Goal: Task Accomplishment & Management: Use online tool/utility

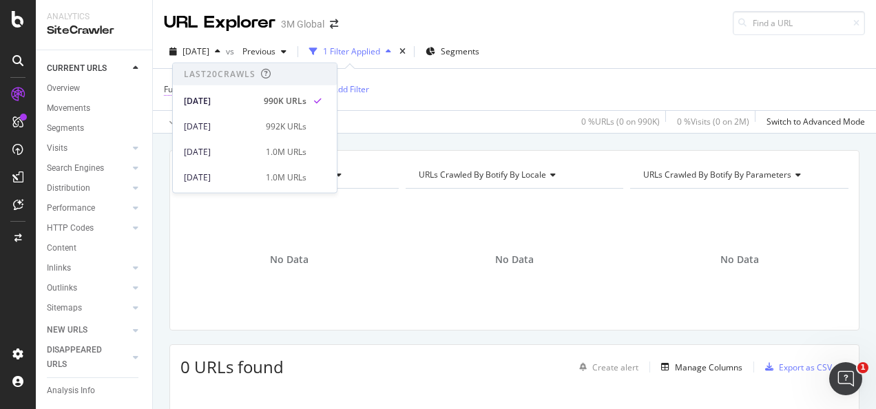
drag, startPoint x: 397, startPoint y: 102, endPoint x: 391, endPoint y: 90, distance: 13.6
click at [396, 102] on div "Full URL = ^.*https://www.3mphilippines.com.ph/3M/en_PH/electronics-ph/Semi-Con…" at bounding box center [514, 89] width 701 height 41
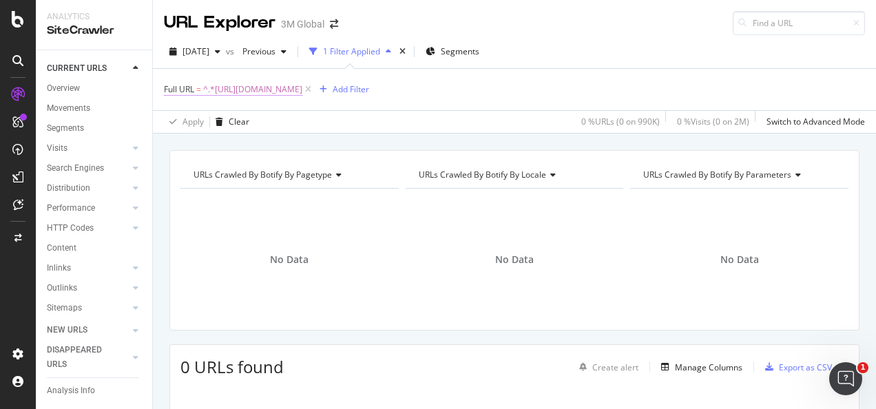
click at [302, 87] on span "^.*https://www.3mphilippines.com.ph/3M/en_PH/electronics-ph/Semi-Conductors/.*$" at bounding box center [252, 89] width 99 height 19
click at [369, 91] on div "Add Filter" at bounding box center [351, 89] width 37 height 12
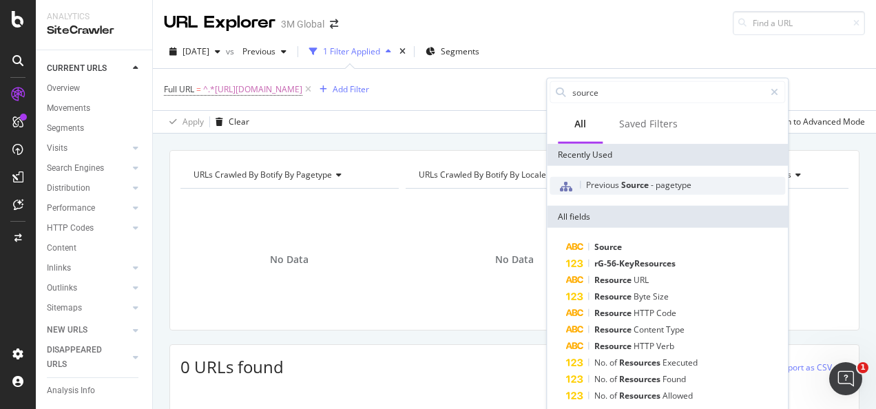
click at [623, 183] on span "Source" at bounding box center [636, 185] width 30 height 12
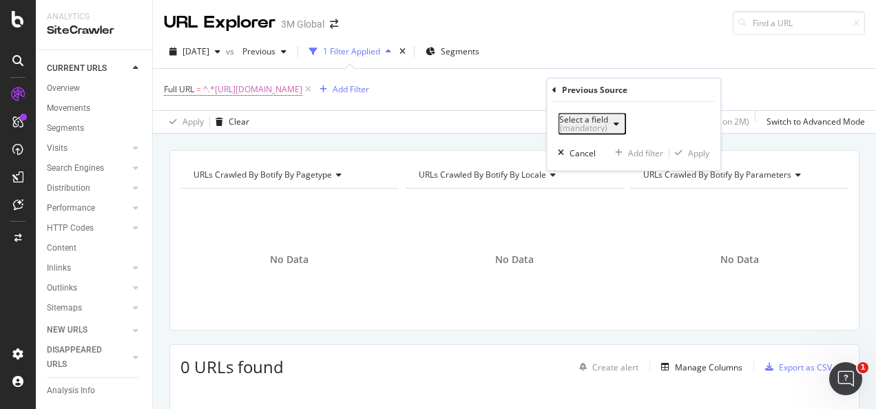
click at [608, 125] on div "(mandatory)" at bounding box center [583, 128] width 49 height 8
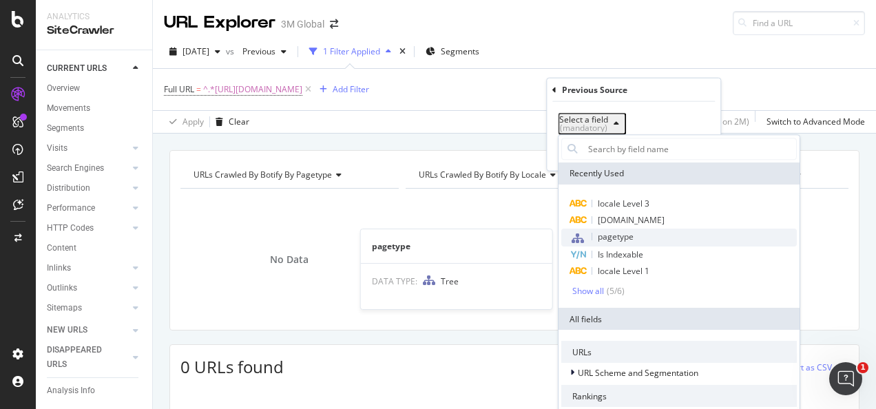
click at [612, 240] on span "pagetype" at bounding box center [616, 237] width 36 height 12
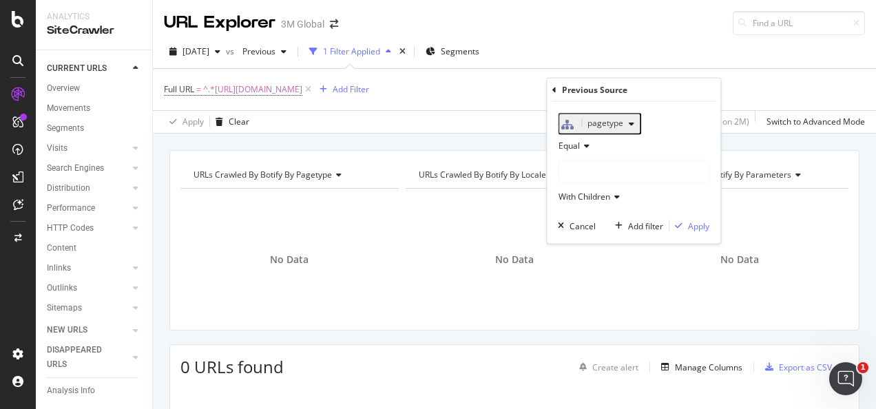
click at [639, 180] on div at bounding box center [634, 171] width 150 height 22
click at [671, 216] on span "Select" at bounding box center [666, 213] width 24 height 12
click at [697, 223] on div "pagetype Equal FUZE With Children Cancel Add filter Apply" at bounding box center [634, 173] width 174 height 142
click at [700, 231] on div "Apply" at bounding box center [698, 226] width 21 height 12
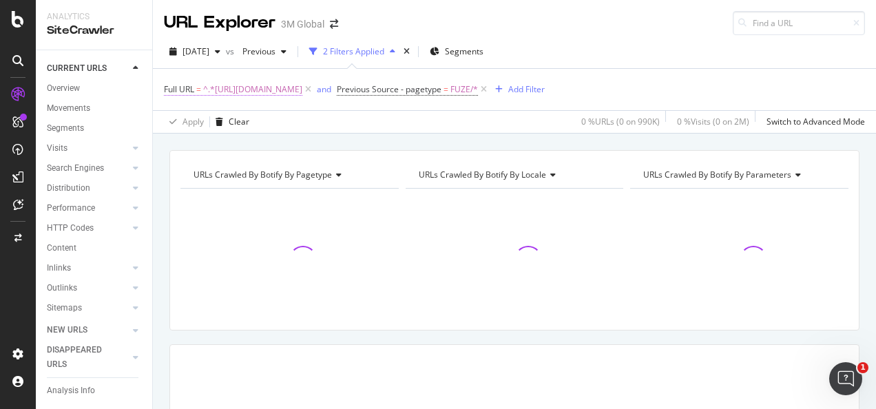
click at [302, 92] on span "^.*https://www.3mphilippines.com.ph/3M/en_PH/electronics-ph/Semi-Conductors/.*$" at bounding box center [252, 89] width 99 height 19
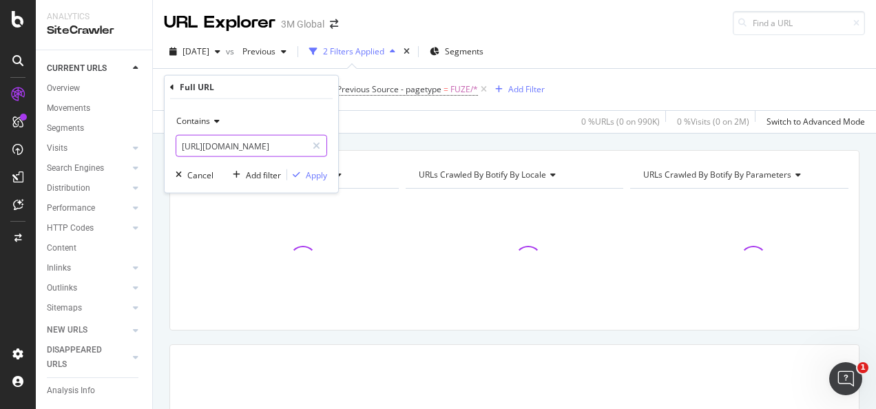
click at [280, 148] on input "https://www.3mphilippines.com.ph/3M/en_PH/electronics-ph/Semi-Conductors/" at bounding box center [241, 146] width 130 height 22
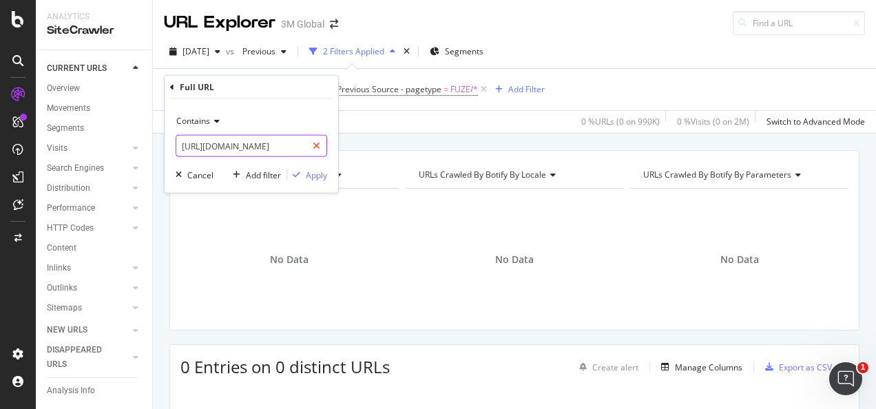
click at [315, 143] on icon at bounding box center [317, 146] width 8 height 10
click at [300, 142] on input "text" at bounding box center [251, 146] width 150 height 22
paste input "https://www.3m.com.vn/3M/vi_VN/electronics-vn/consumer-electronics/"
type input "https://www.3m.com.vn/3M/vi_VN/electronics-vn/consumer-electronics/"
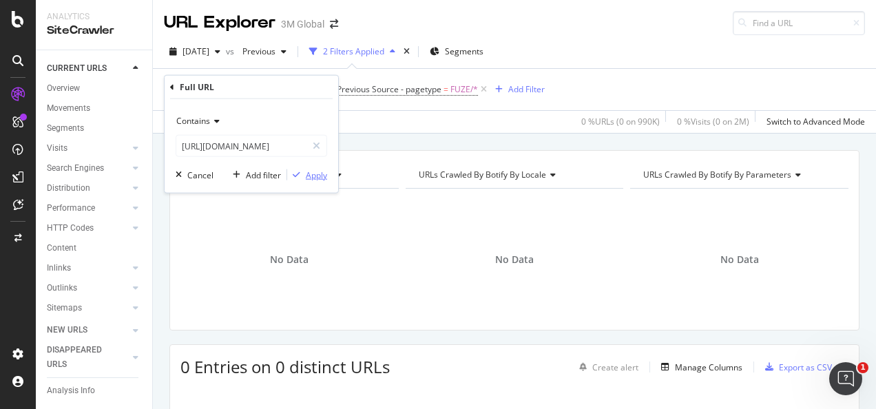
click at [303, 179] on div "Apply" at bounding box center [307, 175] width 40 height 12
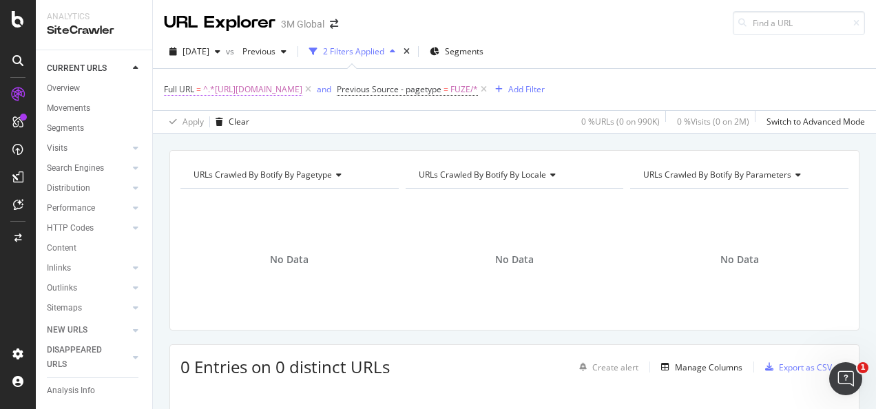
click at [302, 90] on span "^.*https://www.3m.com.vn/3M/vi_VN/electronics-vn/consumer-electronics/.*$" at bounding box center [252, 89] width 99 height 19
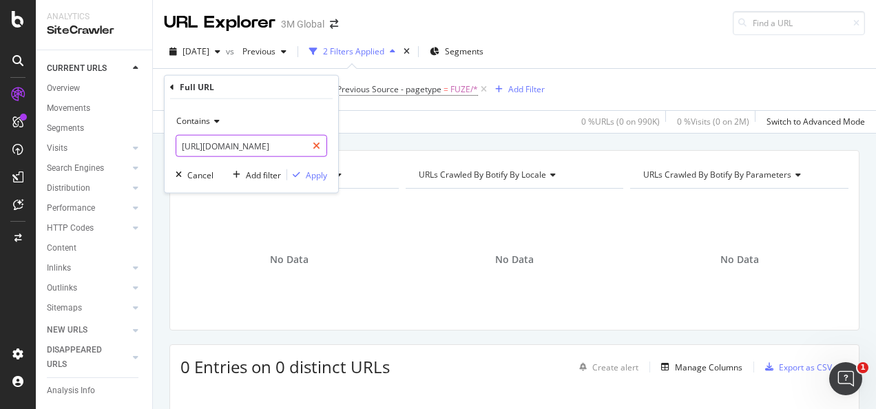
click at [309, 147] on div at bounding box center [316, 146] width 20 height 22
click at [295, 145] on input "text" at bounding box center [251, 146] width 150 height 22
paste input "https://www.3m.com.vn/3M/vi_VN/electronics-vn/Semi-Conductors/"
type input "https://www.3m.com.vn/3M/vi_VN/electronics-vn/Semi-Conductors/"
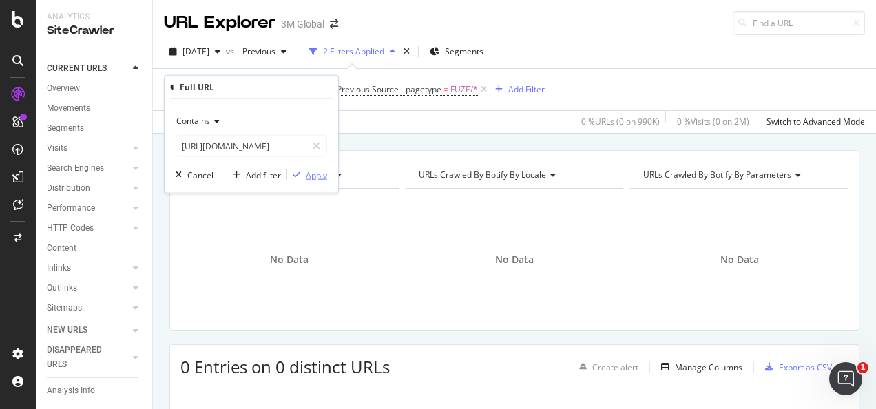
scroll to position [0, 0]
click at [315, 176] on div "Apply" at bounding box center [316, 175] width 21 height 12
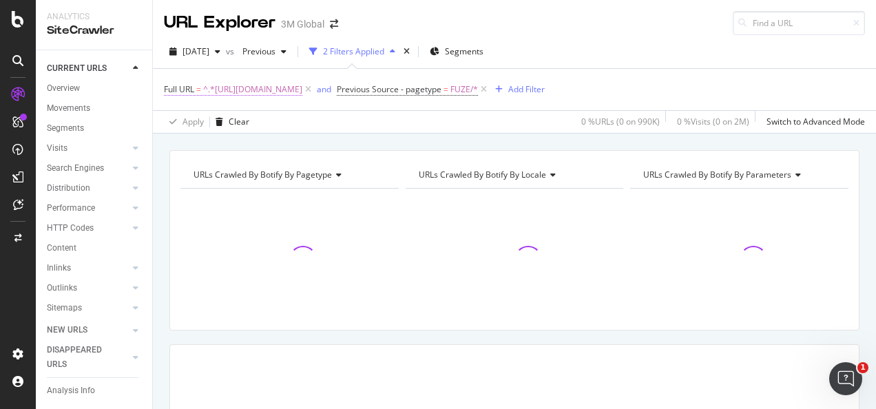
click at [302, 91] on span "^.*https://www.3m.com.vn/3M/vi_VN/electronics-vn/Semi-Conductors/.*$" at bounding box center [252, 89] width 99 height 19
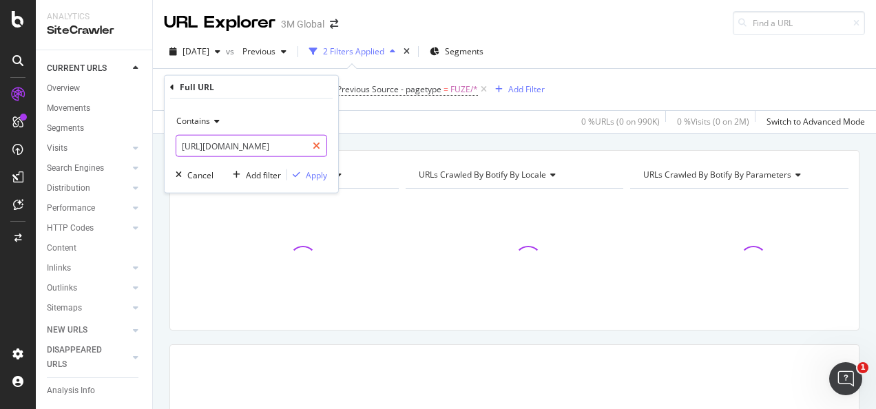
click at [314, 144] on icon at bounding box center [317, 146] width 8 height 10
click at [302, 143] on input "text" at bounding box center [251, 146] width 150 height 22
paste input "https://www.3m.com.vn/3M/vi_VN/electronics-vn/industrial-manufacturing/"
type input "https://www.3m.com.vn/3M/vi_VN/electronics-vn/industrial-manufacturing/"
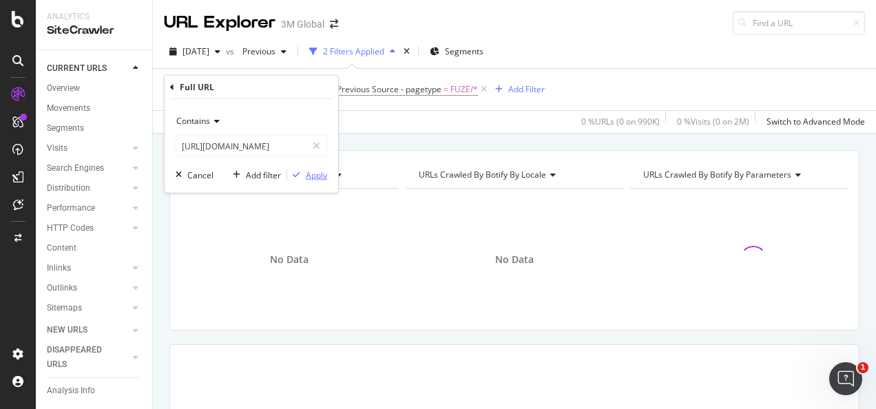
scroll to position [0, 0]
click at [307, 175] on div "Apply" at bounding box center [316, 175] width 21 height 12
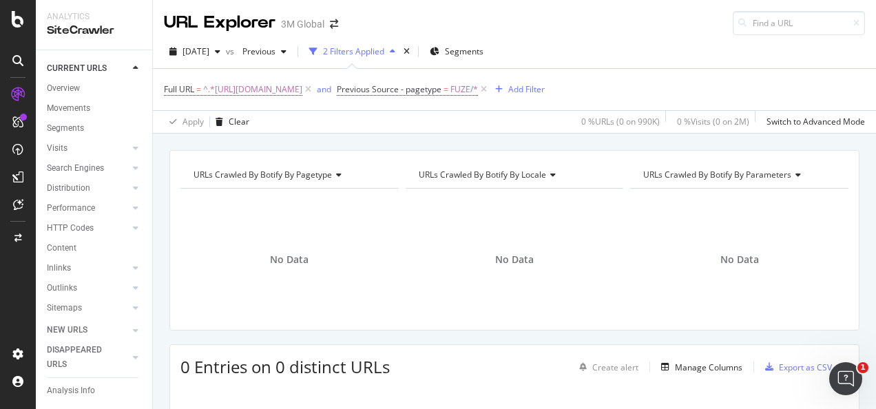
click at [451, 140] on div "URLs Crawled By Botify By pagetype Chart (by Value) Table Expand Export as CSV …" at bounding box center [514, 150] width 723 height 33
click at [302, 90] on span "^.*https://www.3m.com.vn/3M/vi_VN/electronics-vn/industrial-manufacturing/.*$" at bounding box center [252, 89] width 99 height 19
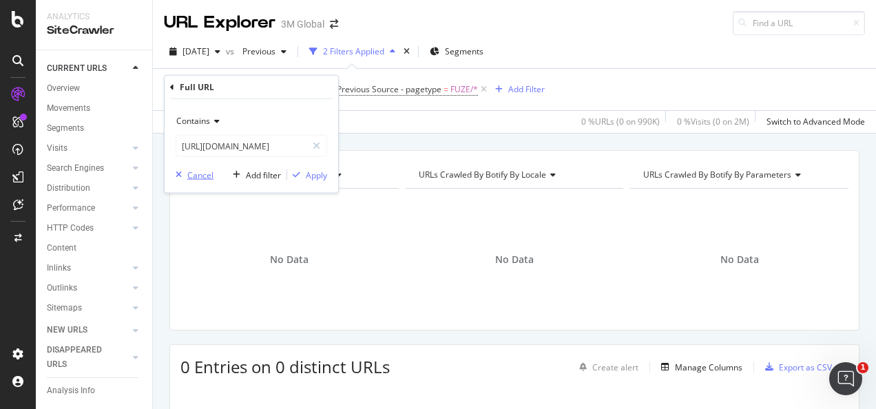
click at [187, 170] on div "Cancel" at bounding box center [200, 175] width 26 height 12
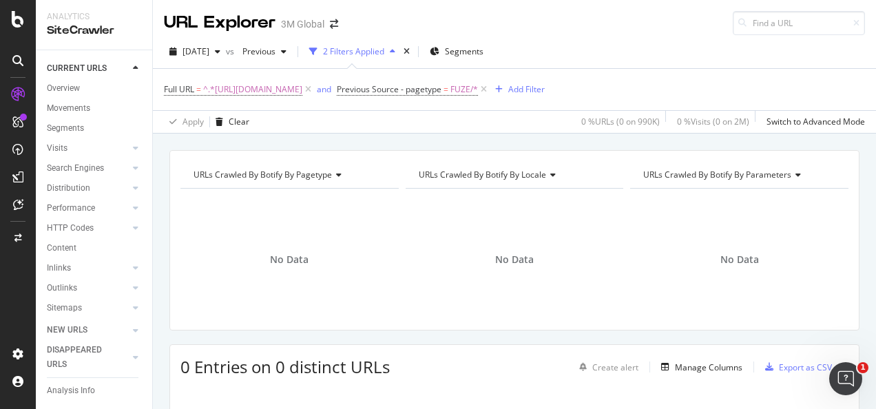
click at [468, 138] on div "URLs Crawled By Botify By pagetype Chart (by Value) Table Expand Export as CSV …" at bounding box center [514, 150] width 723 height 33
click at [511, 135] on div "URLs Crawled By Botify By pagetype Chart (by Value) Table Expand Export as CSV …" at bounding box center [514, 150] width 723 height 33
click at [302, 87] on span "^.*https://www.3m.com.vn/3M/vi_VN/electronics-vn/industrial-manufacturing/.*$" at bounding box center [252, 89] width 99 height 19
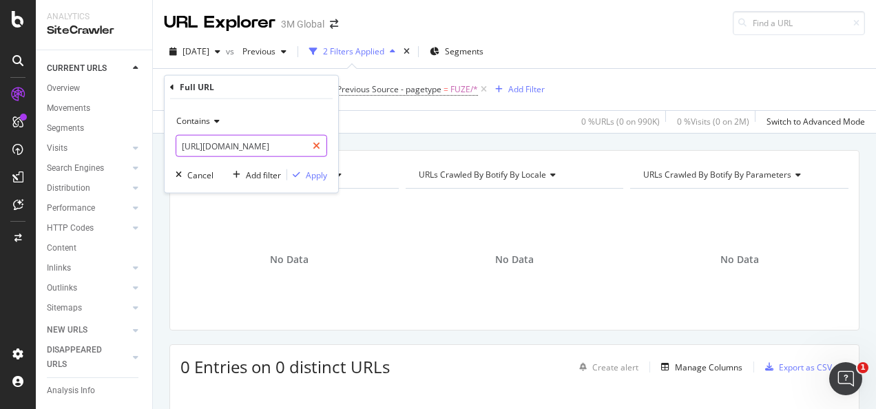
click at [318, 142] on icon at bounding box center [317, 146] width 8 height 10
click at [302, 144] on input "text" at bounding box center [251, 146] width 150 height 22
paste input "https://www.3m.co.kr/3M/ko_KR/manufacturing-kr/find-a-distributor/"
type input "https://www.3m.co.kr/3M/ko_KR/manufacturing-kr/find-a-distributor/"
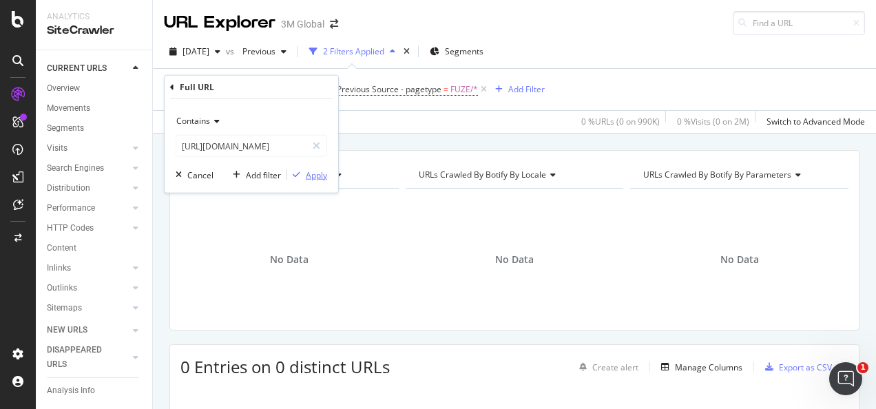
scroll to position [0, 0]
click at [317, 174] on div "Apply" at bounding box center [316, 175] width 21 height 12
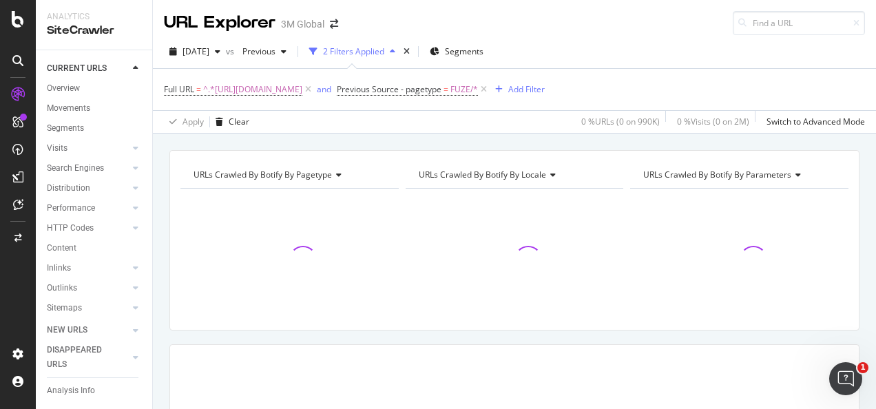
click at [342, 145] on div "URLs Crawled By Botify By pagetype Chart (by Value) Table Expand Export as CSV …" at bounding box center [514, 150] width 723 height 33
click at [402, 139] on div "URLs Crawled By Botify By pagetype Chart (by Value) Table Expand Export as CSV …" at bounding box center [514, 150] width 723 height 33
click at [406, 134] on div "URLs Crawled By Botify By pagetype Chart (by Value) Table Expand Export as CSV …" at bounding box center [514, 150] width 723 height 33
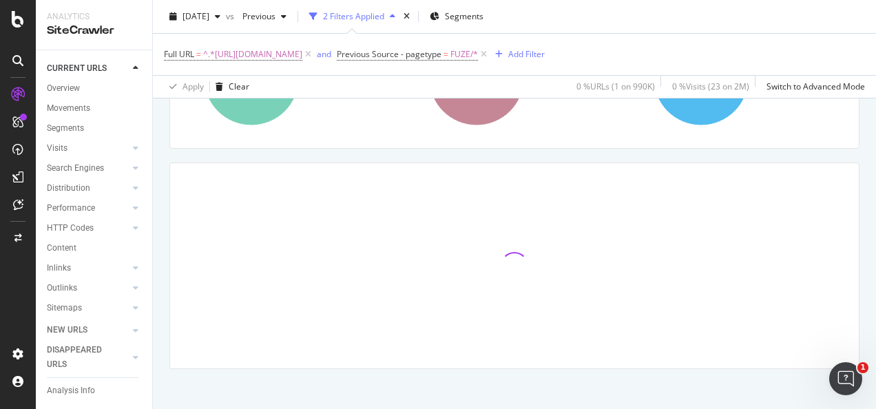
scroll to position [189, 0]
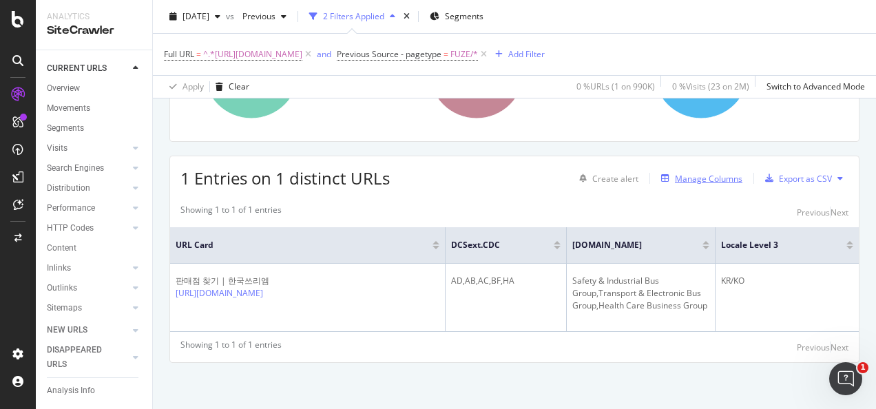
click at [696, 180] on div "Manage Columns" at bounding box center [708, 179] width 67 height 12
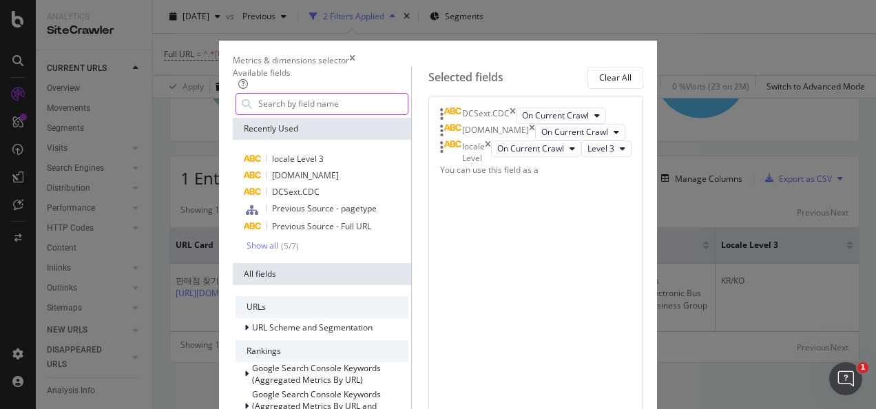
click at [333, 114] on input "modal" at bounding box center [332, 104] width 151 height 21
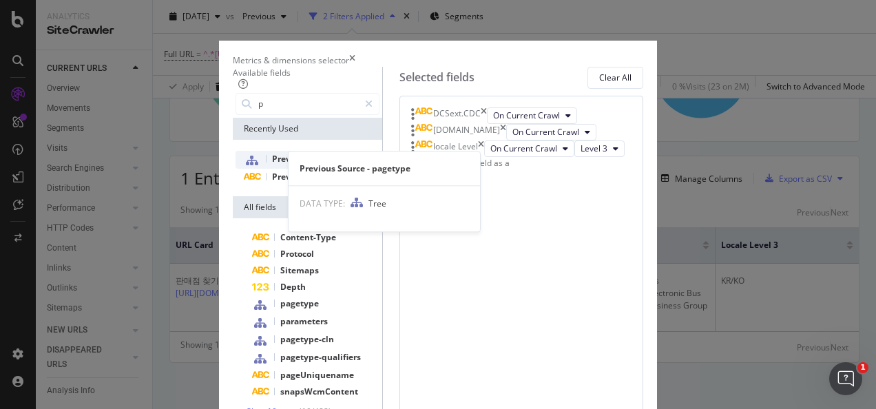
click at [344, 165] on span "pagetype" at bounding box center [362, 159] width 36 height 12
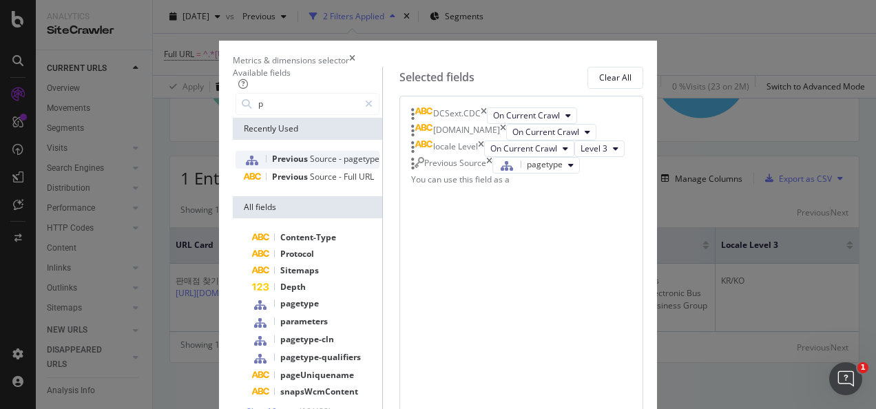
scroll to position [0, 0]
click at [562, 298] on body "Analytics SiteCrawler CURRENT URLS Overview Movements Segments Visits Analysis …" at bounding box center [438, 204] width 876 height 409
click at [257, 114] on input "p" at bounding box center [308, 104] width 102 height 21
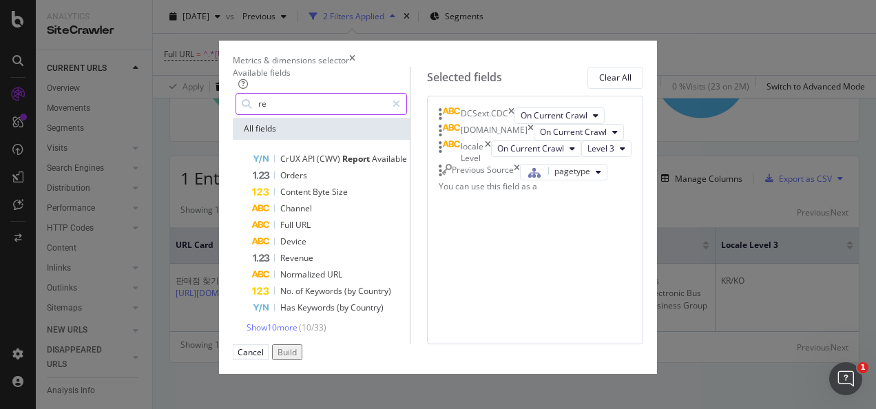
type input "r"
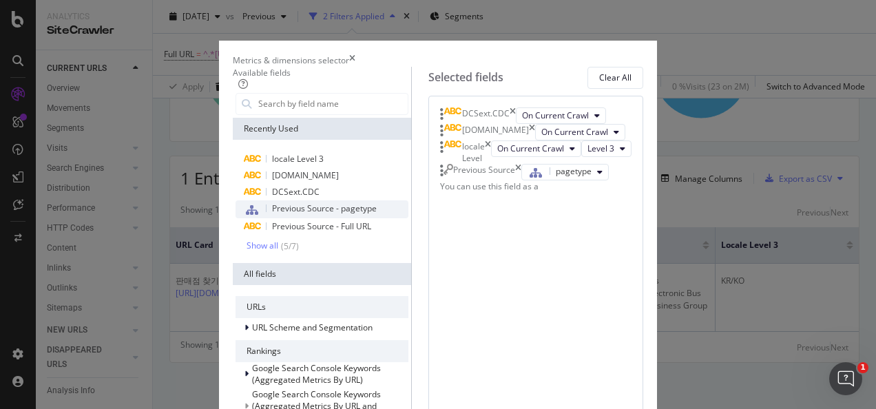
click at [272, 214] on span "Previous Source - pagetype" at bounding box center [324, 208] width 105 height 12
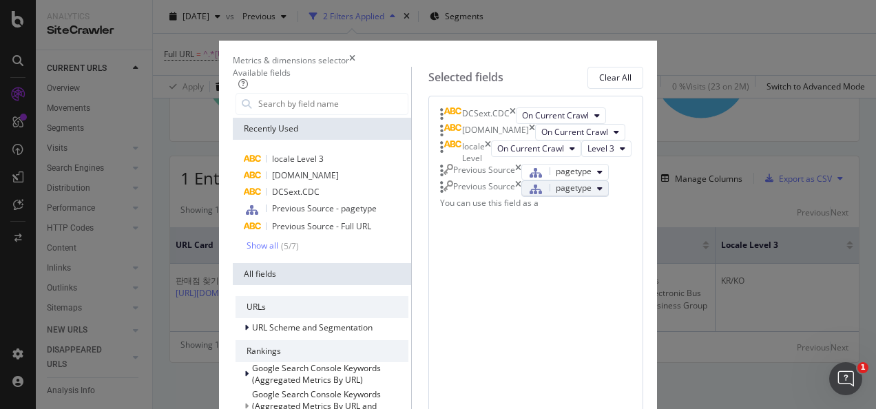
scroll to position [94, 0]
click at [591, 198] on div "pagetype" at bounding box center [560, 189] width 64 height 18
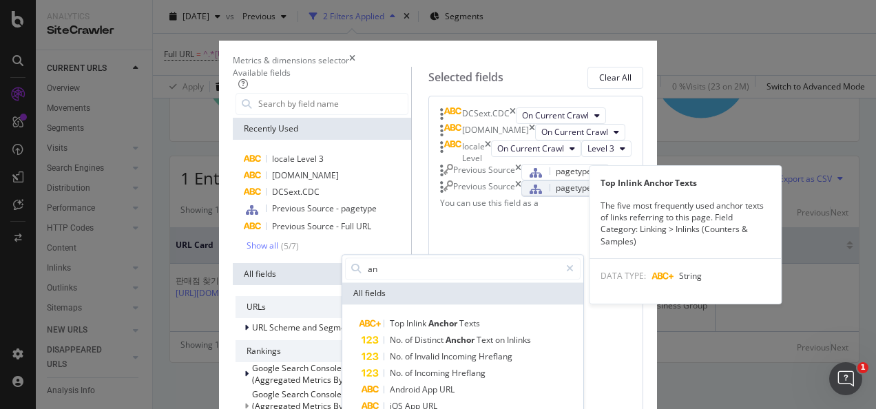
type input "a"
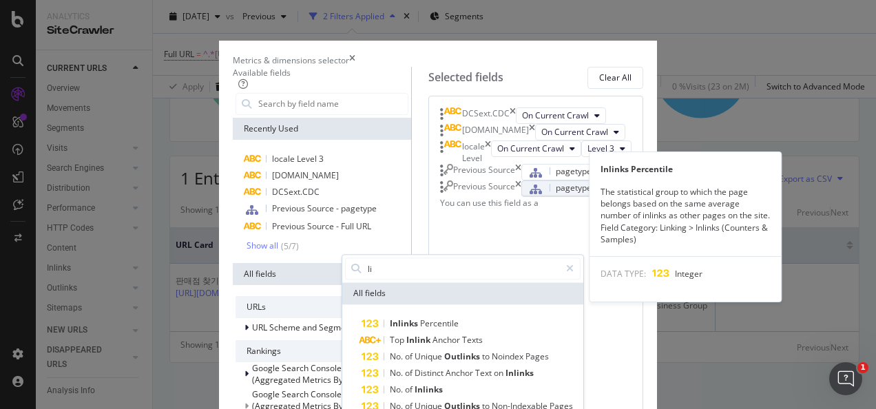
type input "l"
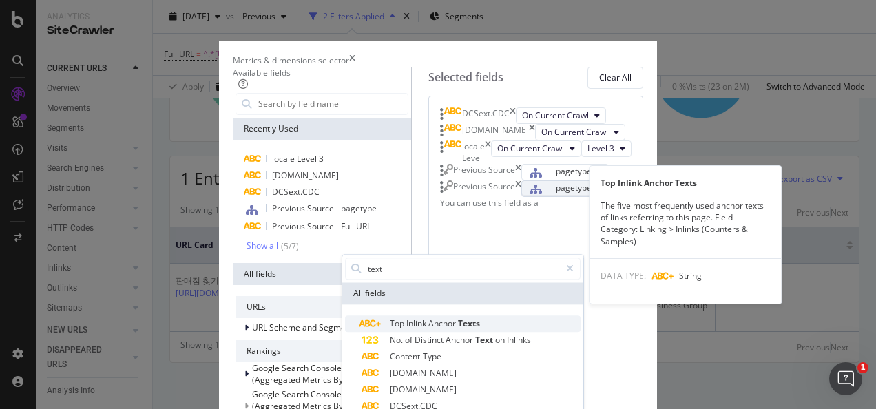
type input "text"
click at [458, 329] on span "Anchor" at bounding box center [443, 323] width 30 height 12
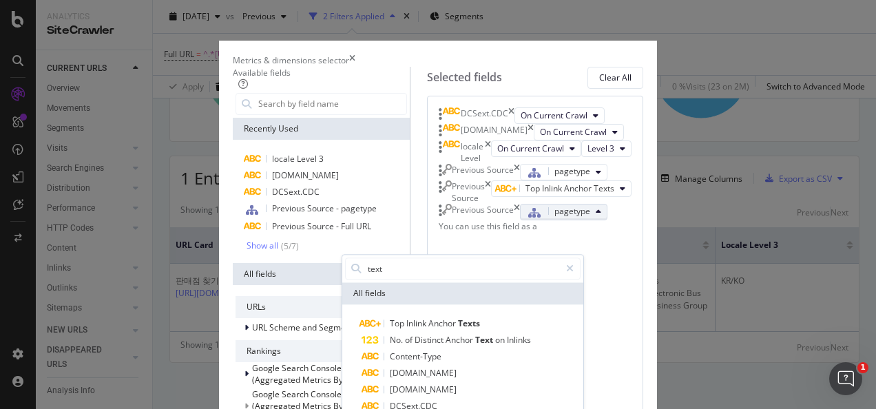
scroll to position [141, 0]
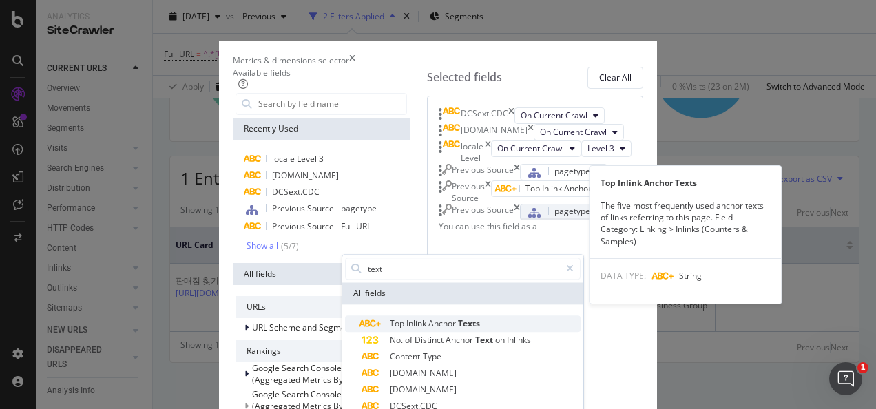
click at [428, 329] on span "Inlink" at bounding box center [417, 323] width 22 height 12
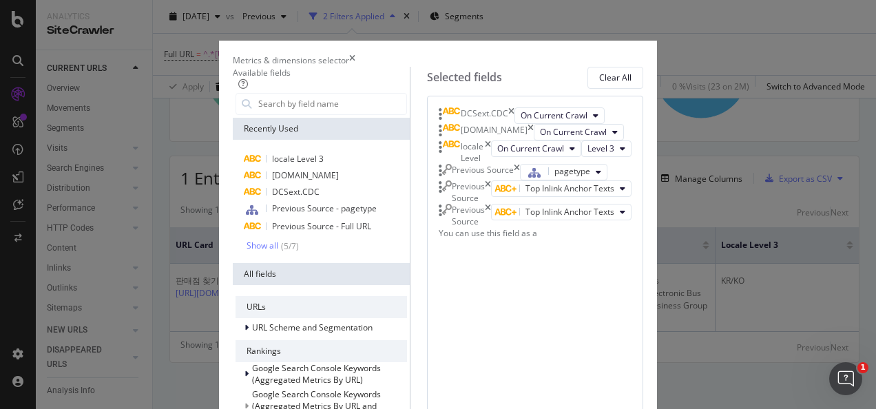
click at [551, 240] on div "DCSext.CDC On Current Crawl DCSext.Business On Current Crawl locale Level On Cu…" at bounding box center [535, 173] width 193 height 132
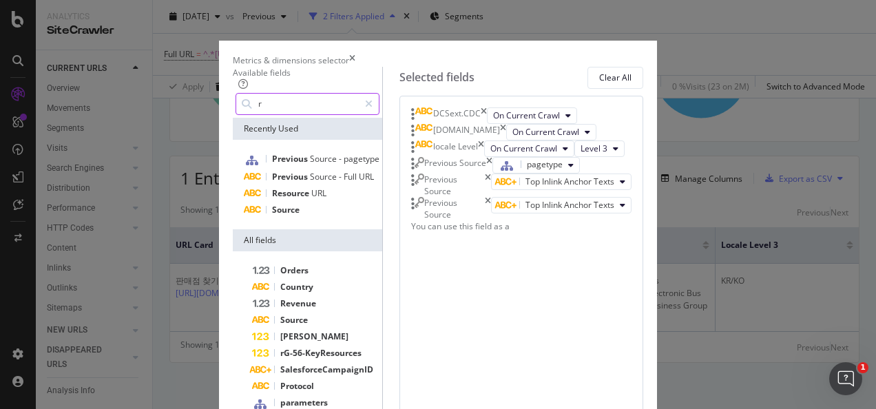
type input "r"
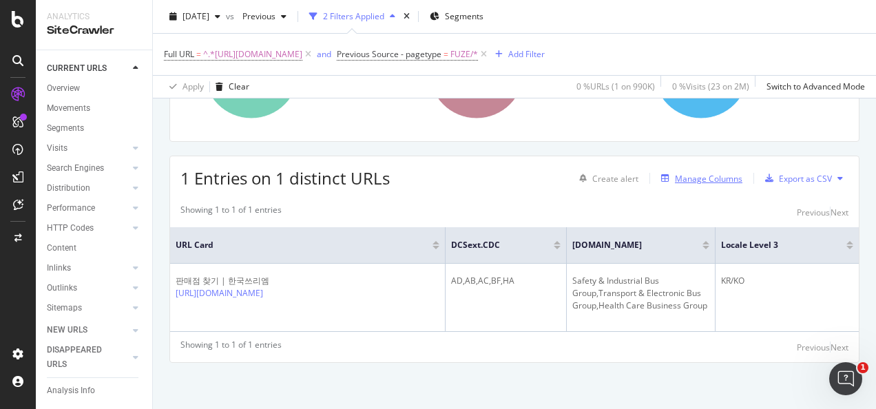
click at [720, 180] on div "Manage Columns" at bounding box center [708, 179] width 67 height 12
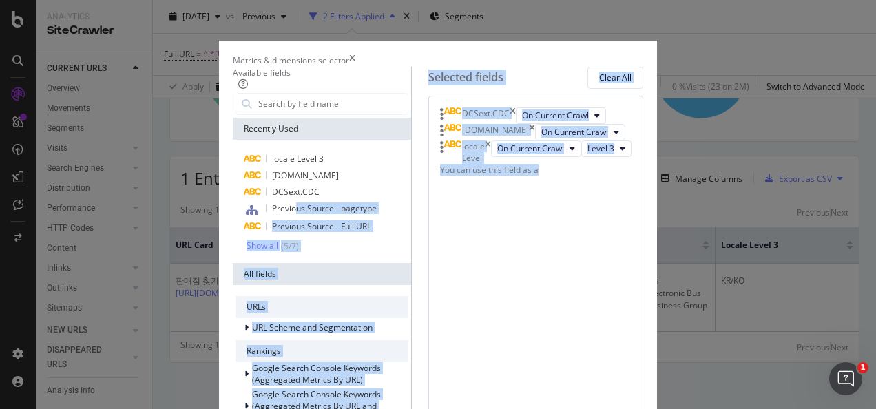
drag, startPoint x: 207, startPoint y: 227, endPoint x: 541, endPoint y: 235, distance: 334.1
click at [272, 214] on span "Previous Source - pagetype" at bounding box center [324, 208] width 105 height 12
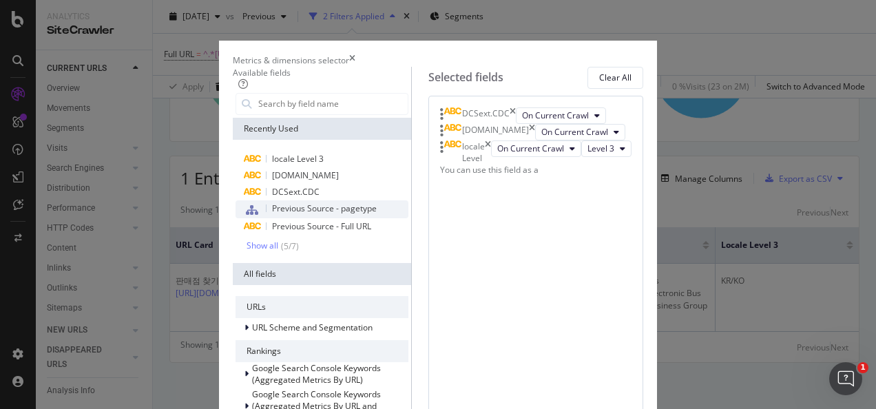
scroll to position [0, 0]
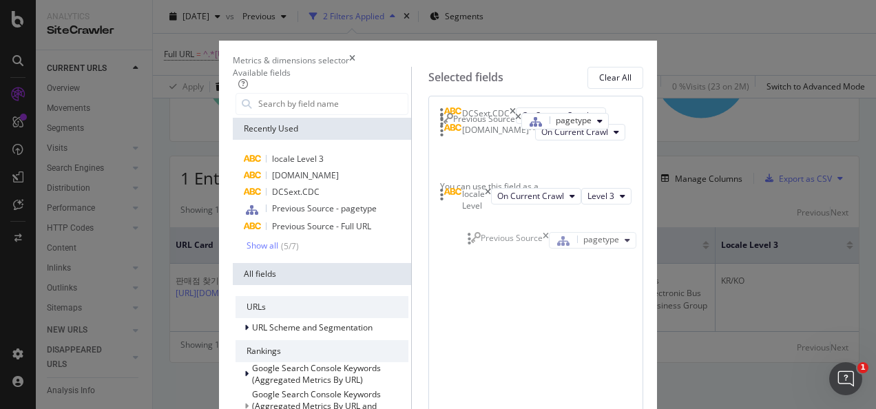
drag, startPoint x: 534, startPoint y: 293, endPoint x: 536, endPoint y: 242, distance: 51.0
click at [536, 242] on body "Analytics SiteCrawler CURRENT URLS Overview Movements Segments Visits Analysis …" at bounding box center [438, 204] width 876 height 409
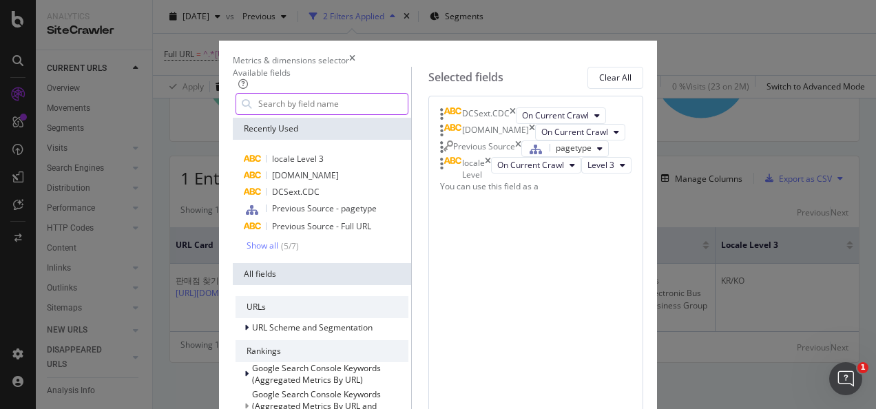
click at [257, 114] on input "modal" at bounding box center [332, 104] width 151 height 21
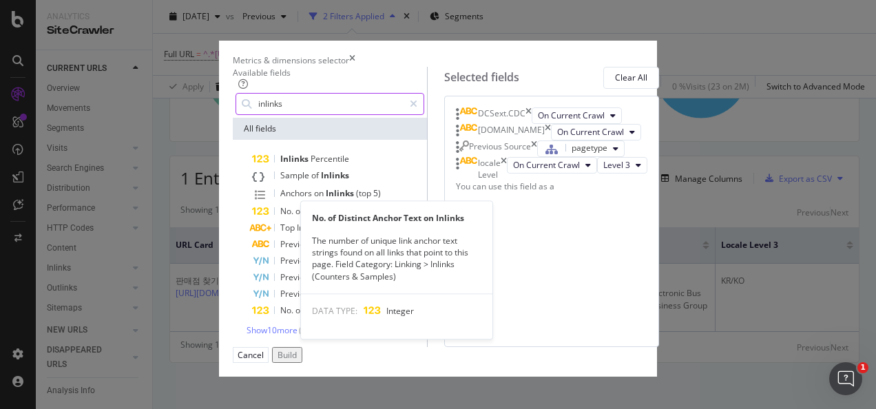
scroll to position [44, 0]
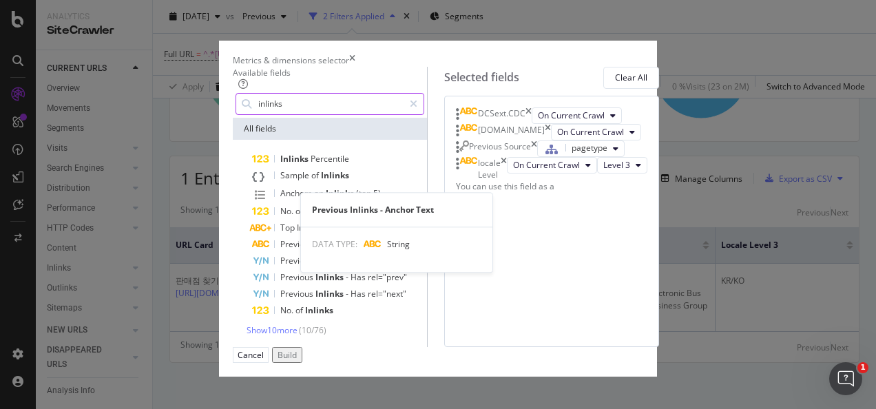
type input "inlinks"
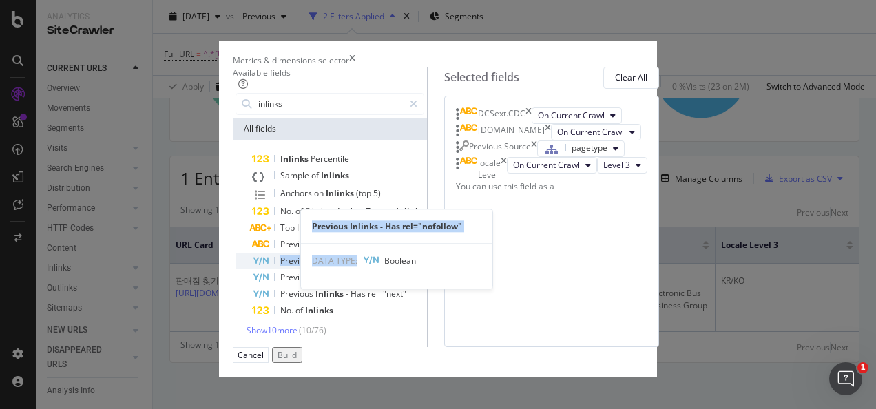
drag, startPoint x: 263, startPoint y: 221, endPoint x: 487, endPoint y: 250, distance: 225.7
click at [424, 250] on div "Inlinks Percentile Sample of Inlinks Anchors on Inlinks (top 5) No. of Distinct…" at bounding box center [330, 235] width 189 height 168
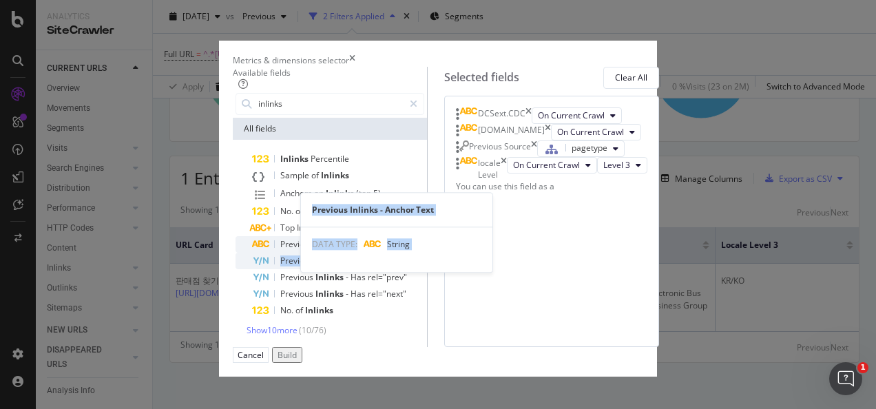
click at [380, 238] on span "Text" at bounding box center [388, 244] width 17 height 12
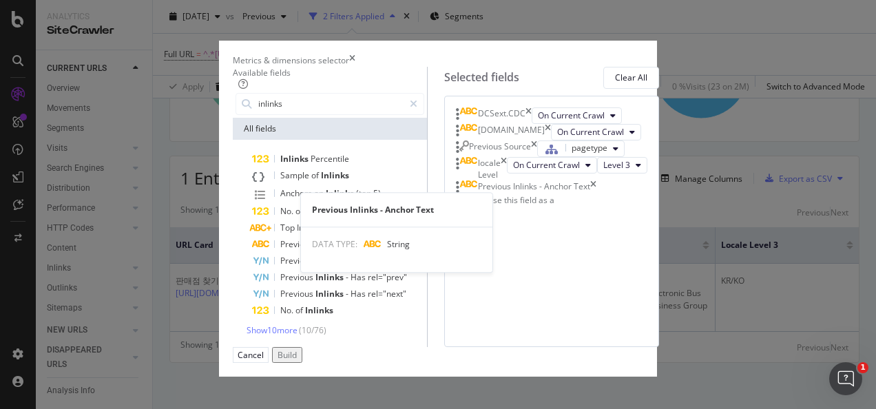
scroll to position [26, 0]
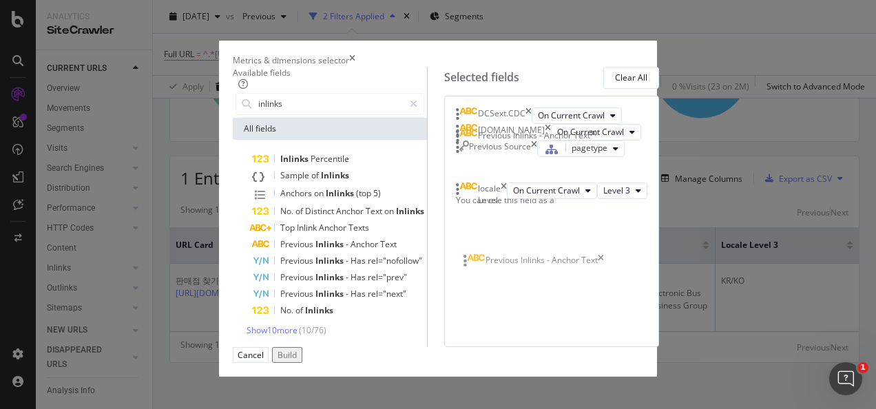
drag, startPoint x: 605, startPoint y: 317, endPoint x: 602, endPoint y: 266, distance: 51.0
click at [602, 266] on body "Analytics SiteCrawler CURRENT URLS Overview Movements Segments Visits Analysis …" at bounding box center [438, 204] width 876 height 409
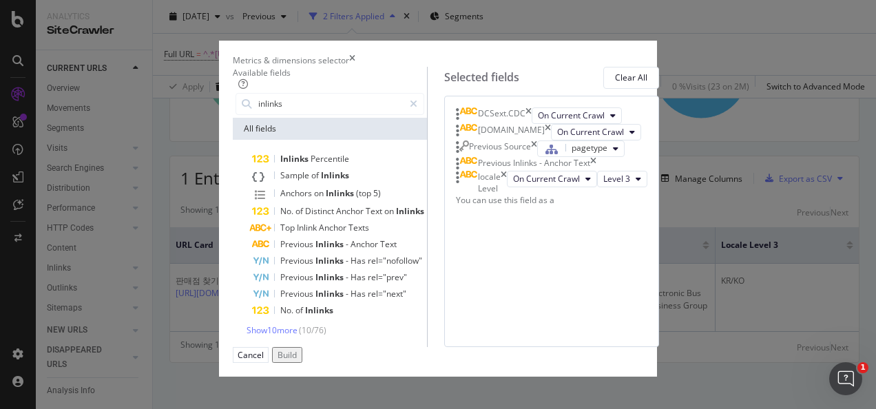
click at [297, 361] on div "Build" at bounding box center [287, 355] width 19 height 12
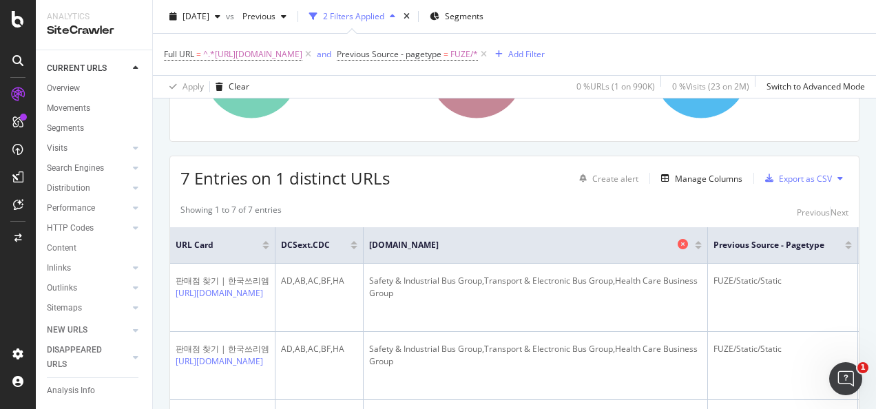
click at [674, 247] on span "DCSext.Business" at bounding box center [521, 245] width 305 height 12
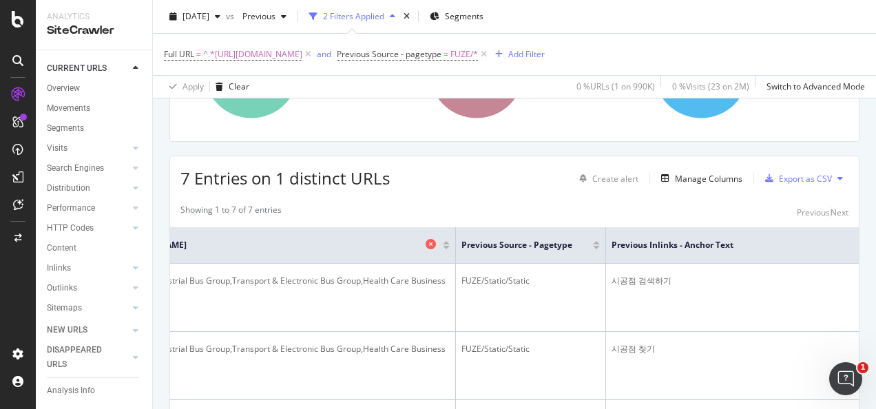
scroll to position [0, 248]
click at [696, 176] on div "Manage Columns" at bounding box center [708, 179] width 67 height 12
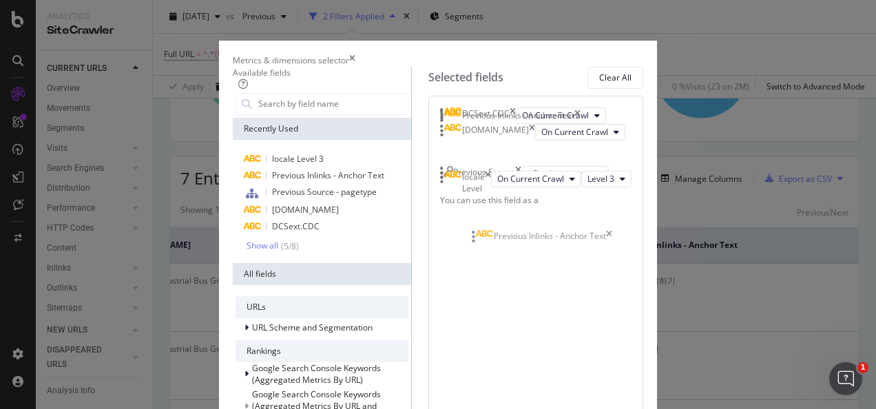
drag, startPoint x: 544, startPoint y: 289, endPoint x: 550, endPoint y: 240, distance: 49.9
click at [550, 240] on body "Analytics SiteCrawler CURRENT URLS Overview Movements Segments Visits Analysis …" at bounding box center [438, 204] width 876 height 409
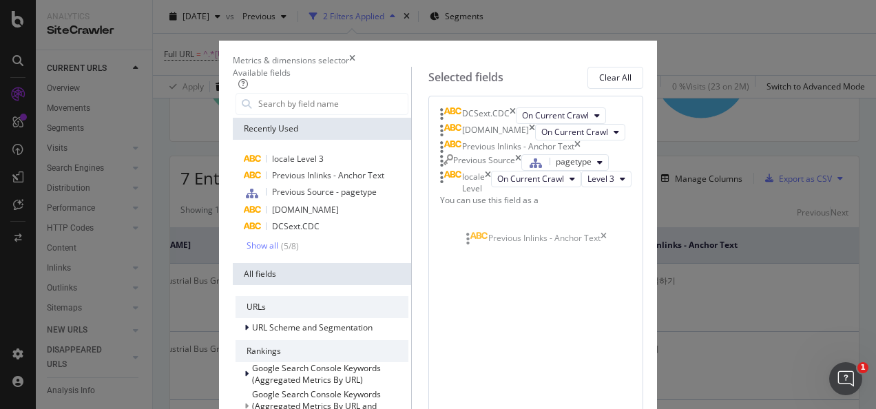
click at [554, 239] on body "Analytics SiteCrawler CURRENT URLS Overview Movements Segments Visits Analysis …" at bounding box center [438, 204] width 876 height 409
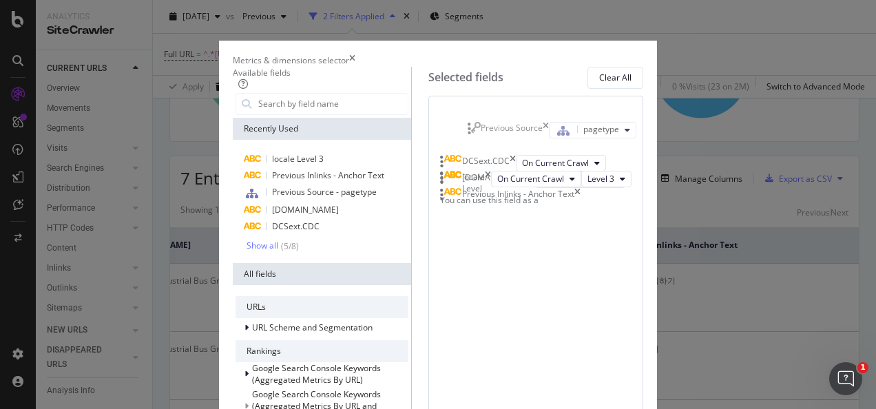
drag, startPoint x: 547, startPoint y: 268, endPoint x: 548, endPoint y: 132, distance: 135.7
click at [548, 132] on body "Analytics SiteCrawler CURRENT URLS Overview Movements Segments Visits Analysis …" at bounding box center [438, 204] width 876 height 409
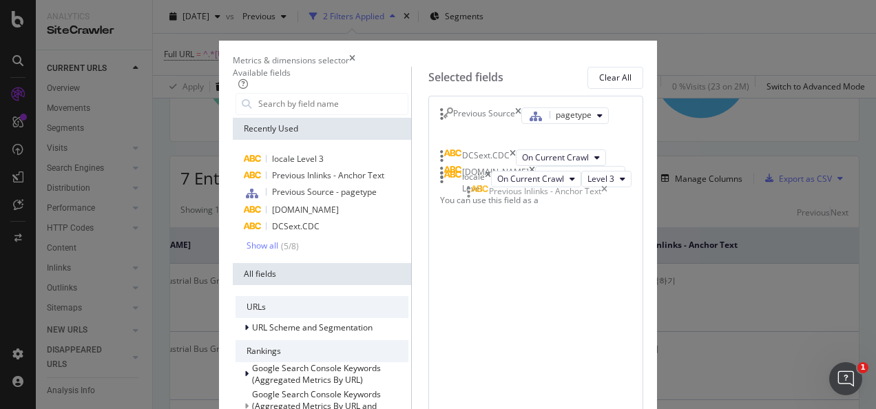
drag, startPoint x: 579, startPoint y: 291, endPoint x: 579, endPoint y: 194, distance: 96.4
click at [579, 195] on body "Analytics SiteCrawler CURRENT URLS Overview Movements Segments Visits Analysis …" at bounding box center [438, 204] width 876 height 409
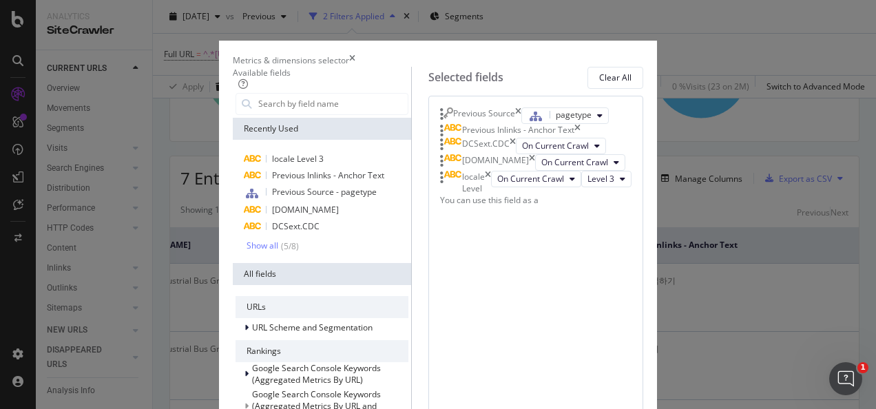
scroll to position [0, 0]
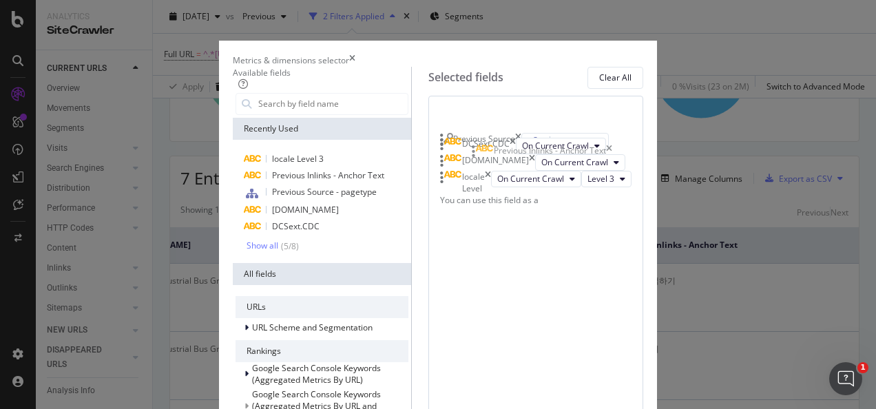
drag, startPoint x: 482, startPoint y: 191, endPoint x: 488, endPoint y: 154, distance: 37.6
click at [488, 154] on body "Analytics SiteCrawler CURRENT URLS Overview Movements Segments Visits Analysis …" at bounding box center [438, 204] width 876 height 409
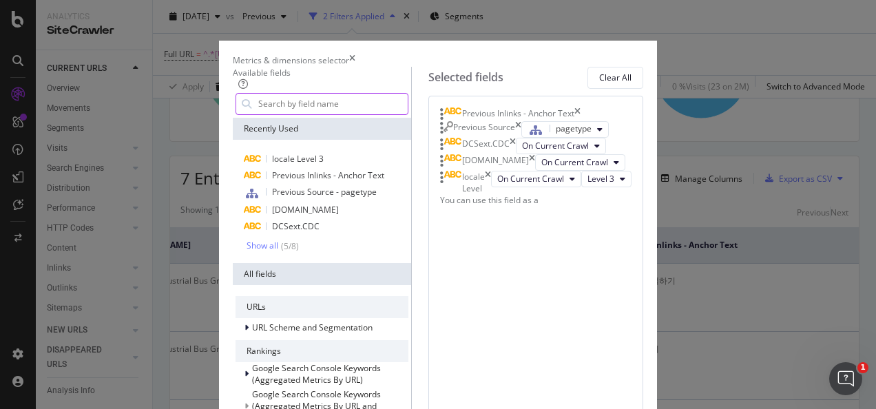
click at [257, 114] on input "modal" at bounding box center [332, 104] width 151 height 21
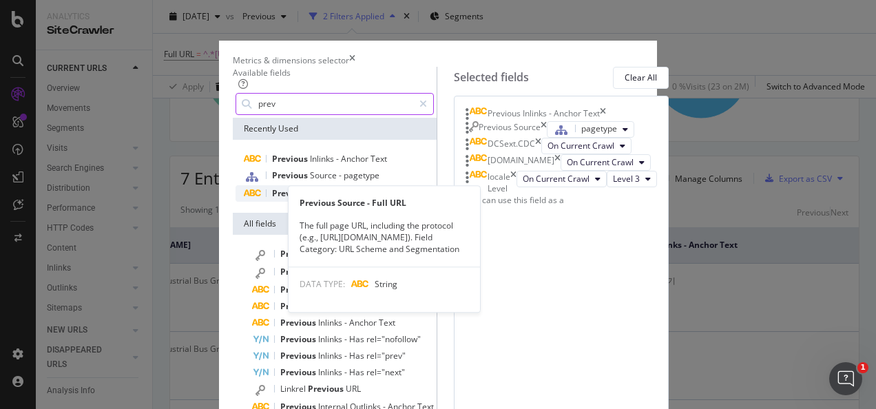
type input "prev"
click at [339, 199] on span "-" at bounding box center [341, 193] width 5 height 12
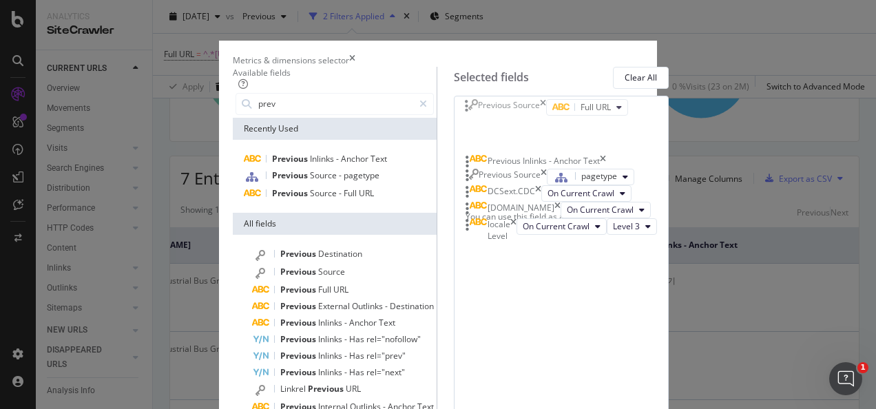
drag, startPoint x: 558, startPoint y: 289, endPoint x: 556, endPoint y: 109, distance: 180.4
click at [556, 109] on body "Analytics SiteCrawler CURRENT URLS Overview Movements Segments Visits Analysis …" at bounding box center [438, 204] width 876 height 409
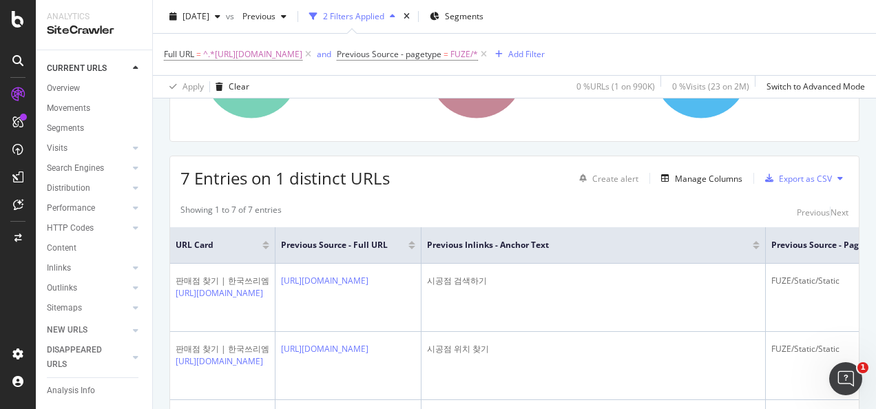
click at [259, 247] on span "URL Card" at bounding box center [217, 245] width 83 height 12
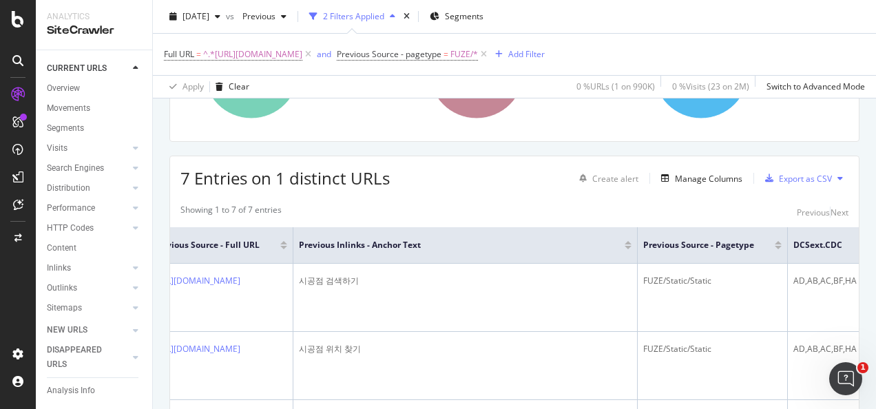
scroll to position [0, 165]
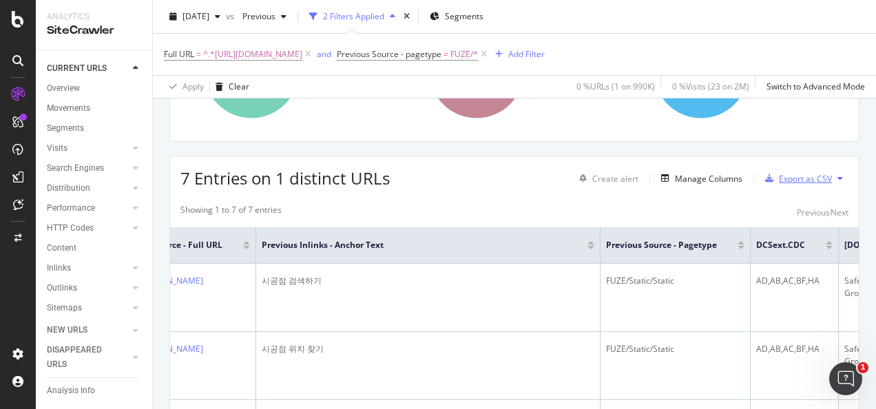
click at [779, 173] on div "Export as CSV" at bounding box center [805, 179] width 53 height 12
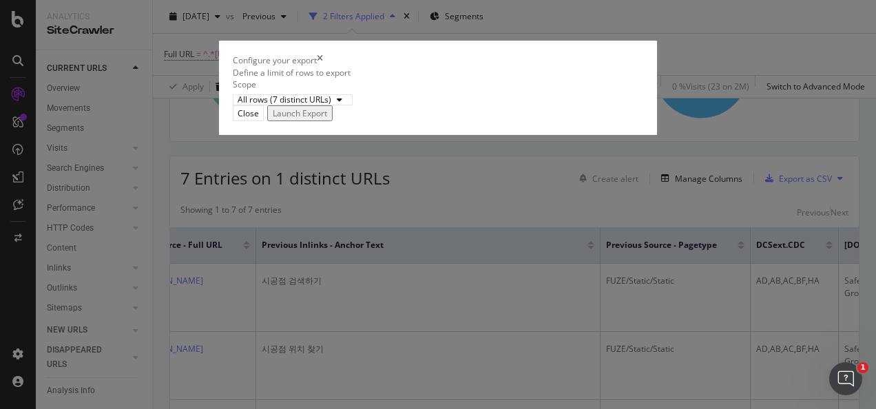
click at [327, 119] on div "Launch Export" at bounding box center [300, 113] width 54 height 12
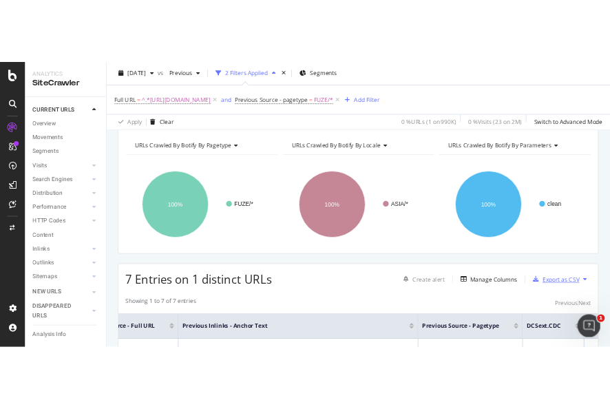
scroll to position [0, 0]
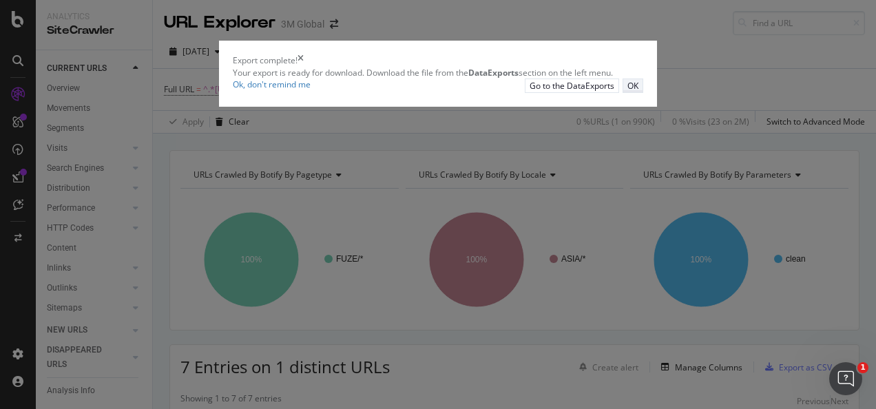
click at [638, 92] on div "OK" at bounding box center [632, 86] width 11 height 12
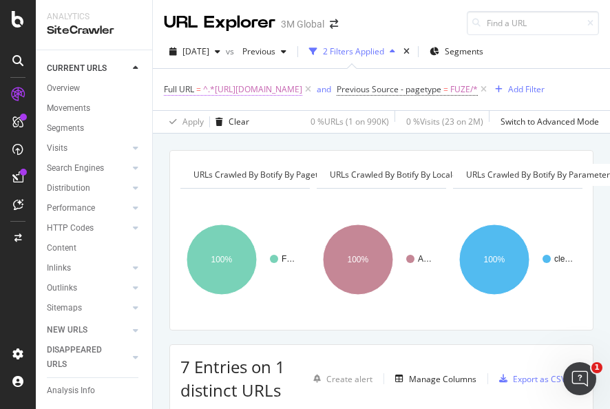
click at [302, 87] on span "^.*https://www.3m.co.kr/3M/ko_KR/manufacturing-kr/find-a-distributor/.*$" at bounding box center [252, 89] width 99 height 19
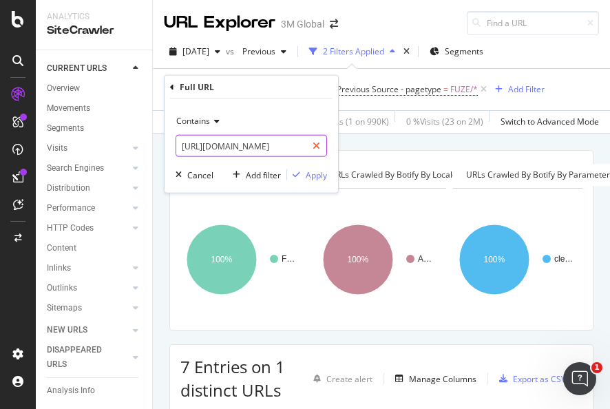
click at [317, 142] on icon at bounding box center [317, 146] width 8 height 10
click at [282, 144] on input "text" at bounding box center [251, 146] width 150 height 22
paste input "https://www.3m.co.kr/3M/ko_KR/electronics-kr/consumer-electronics/"
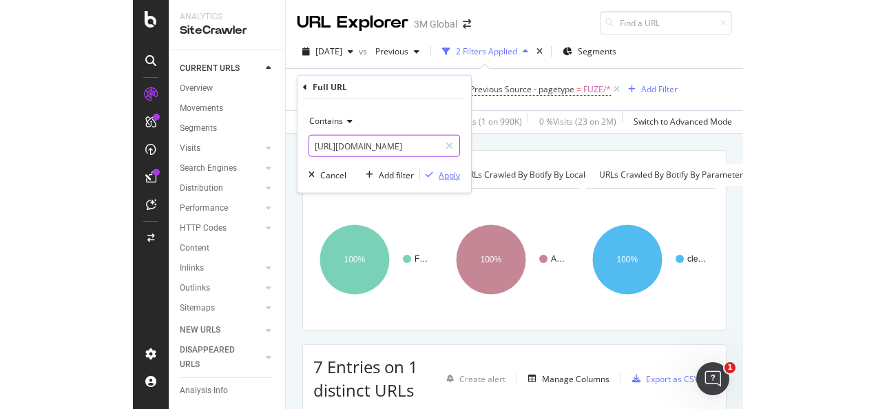
scroll to position [0, 148]
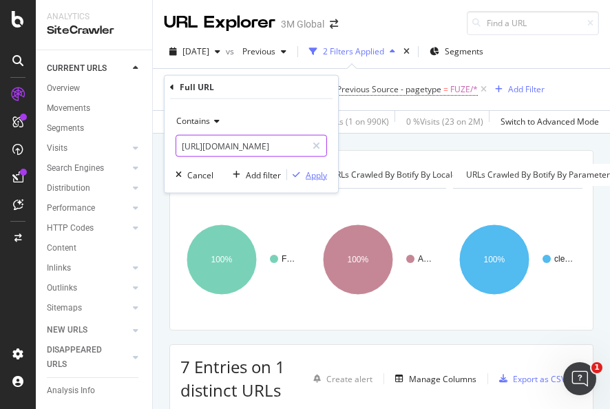
type input "https://www.3m.co.kr/3M/ko_KR/electronics-kr/consumer-electronics/"
drag, startPoint x: 308, startPoint y: 172, endPoint x: 585, endPoint y: 116, distance: 283.2
click at [309, 172] on div "Apply" at bounding box center [316, 175] width 21 height 12
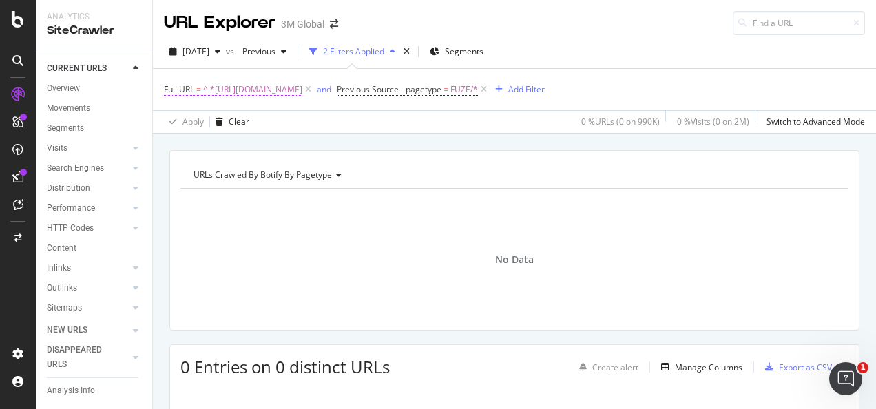
click at [283, 94] on span "^.*https://www.3m.co.kr/3M/ko_KR/electronics-kr/consumer-electronics/.*$" at bounding box center [252, 89] width 99 height 19
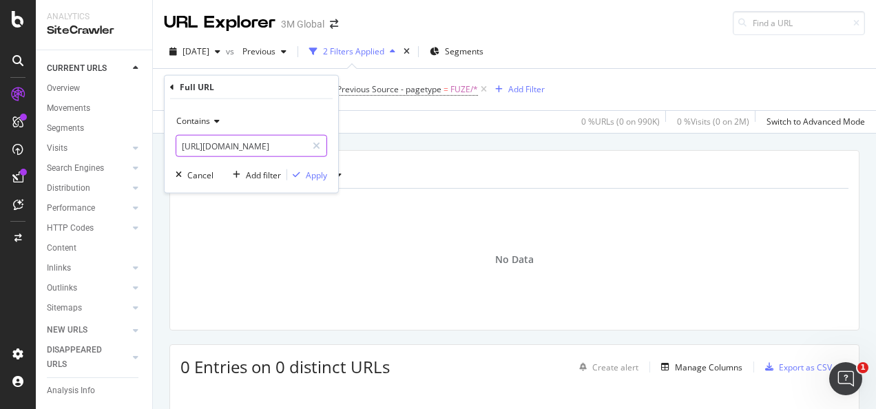
click at [316, 147] on icon at bounding box center [317, 146] width 8 height 10
click at [288, 147] on input "text" at bounding box center [251, 146] width 150 height 22
paste input "https://www.3m.co.kr/3M/ko_KR/electronics-kr/industrial-manufacturing/"
type input "https://www.3m.co.kr/3M/ko_KR/electronics-kr/industrial-manufacturing/"
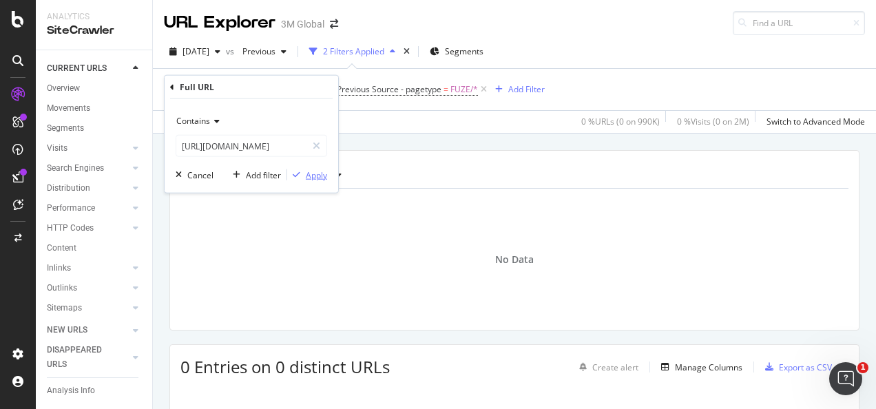
scroll to position [0, 0]
click at [310, 175] on div "Apply" at bounding box center [316, 175] width 21 height 12
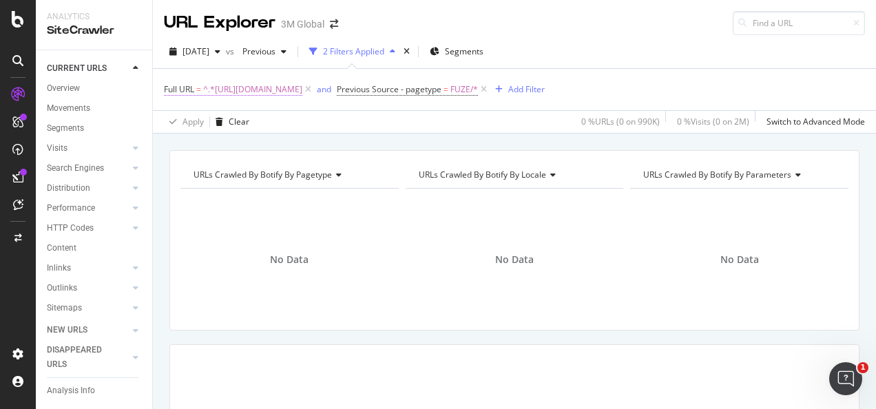
click at [302, 87] on span "^.*https://www.3m.co.kr/3M/ko_KR/electronics-kr/industrial-manufacturing/.*$" at bounding box center [252, 89] width 99 height 19
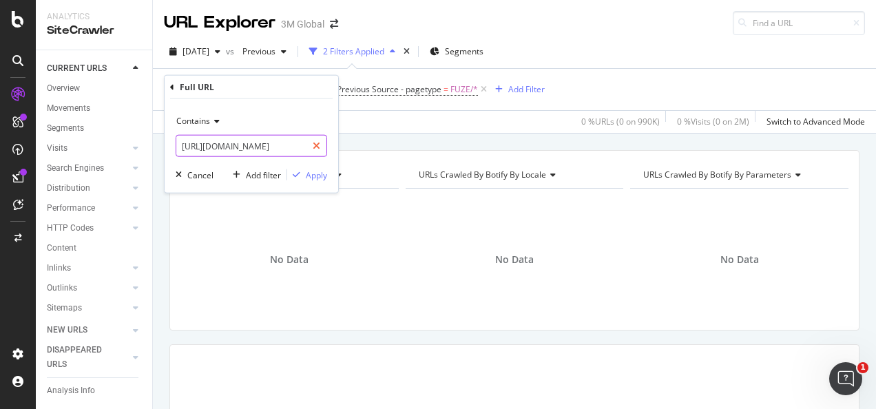
click at [320, 143] on icon at bounding box center [317, 146] width 8 height 10
click at [286, 145] on input "text" at bounding box center [251, 146] width 150 height 22
paste input "https://www.3m.co.kr/3M/ko_KR/electronics-kr/Semi-Conductors/"
type input "https://www.3m.co.kr/3M/ko_KR/electronics-kr/Semi-Conductors/"
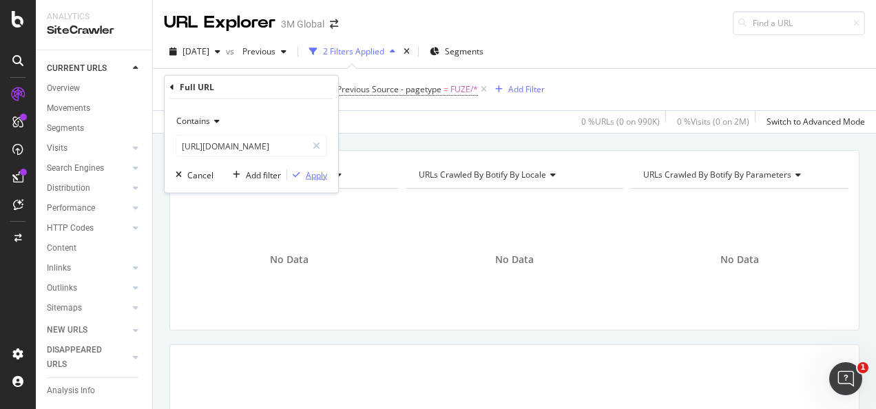
click at [314, 176] on div "Apply" at bounding box center [316, 175] width 21 height 12
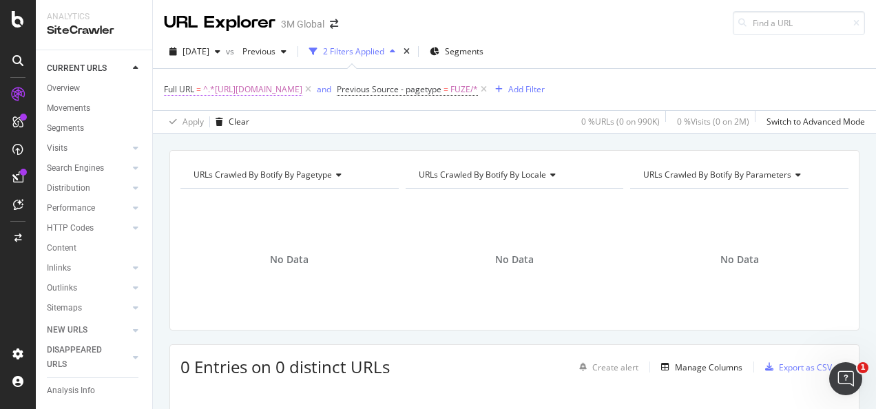
click at [302, 89] on span "^.*https://www.3m.co.kr/3M/ko_KR/electronics-kr/Semi-Conductors/.*$" at bounding box center [252, 89] width 99 height 19
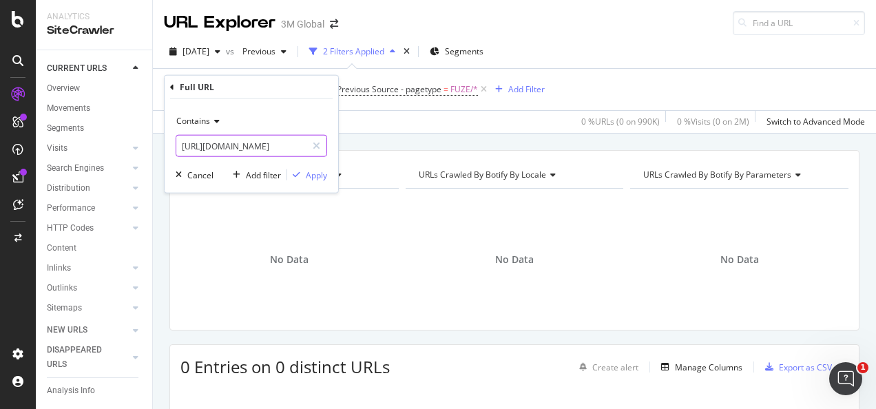
drag, startPoint x: 320, startPoint y: 143, endPoint x: 291, endPoint y: 143, distance: 28.9
click at [318, 143] on icon at bounding box center [317, 146] width 8 height 10
click at [291, 143] on input "text" at bounding box center [251, 146] width 150 height 22
paste input "https://www.3m.co.kr/3M/ko_KR/p/dc/v000099432"
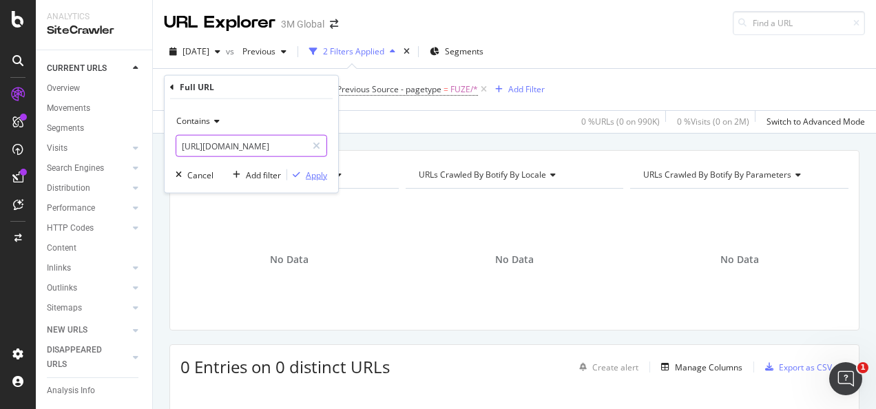
type input "https://www.3m.co.kr/3M/ko_KR/p/dc/v000099432"
click at [310, 169] on div "Apply" at bounding box center [316, 175] width 21 height 12
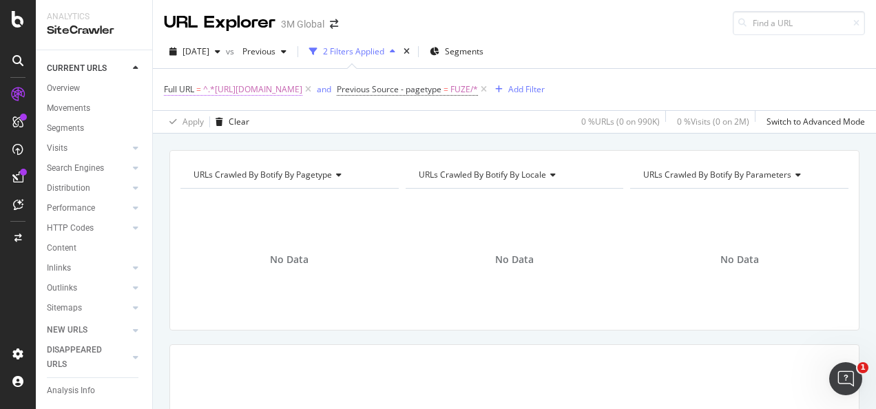
click at [302, 85] on span "^.*https://www.3m.co.kr/3M/ko_KR/p/dc/v000099432.*$" at bounding box center [252, 89] width 99 height 19
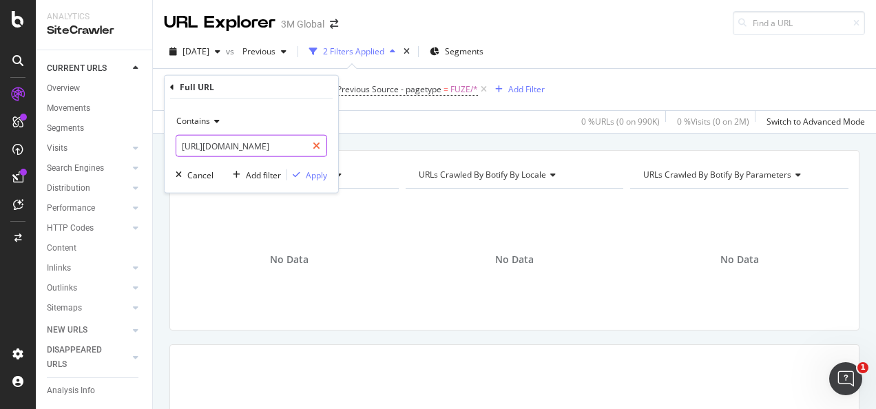
click at [315, 141] on icon at bounding box center [317, 146] width 8 height 10
click at [278, 147] on input "text" at bounding box center [251, 146] width 150 height 22
paste input "https://www.3m.co.kr/3M/ko_KR/p/dc/v000158885"
type input "https://www.3m.co.kr/3M/ko_KR/p/dc/v000158885"
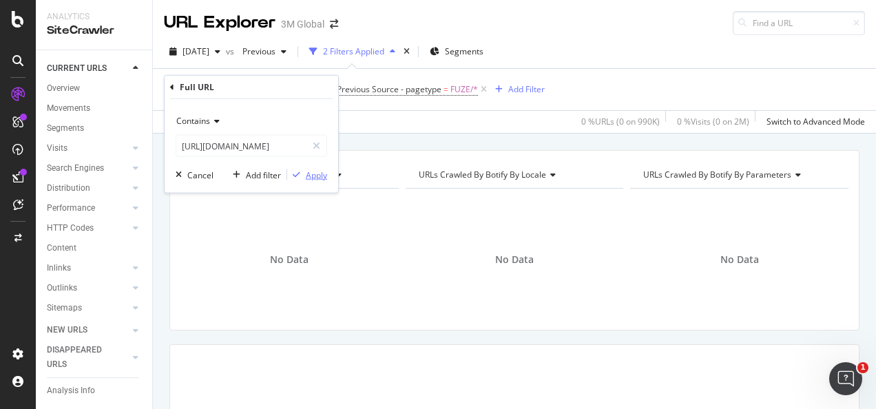
click at [311, 174] on div "Apply" at bounding box center [316, 175] width 21 height 12
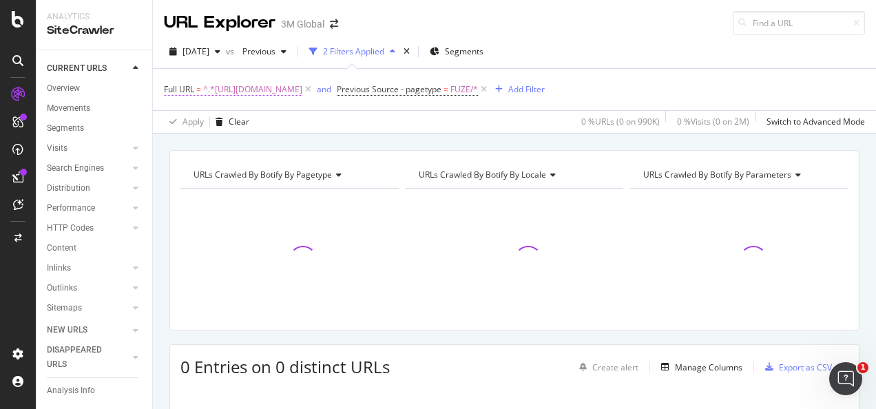
click at [302, 87] on span "^.*https://www.3m.co.kr/3M/ko_KR/p/dc/v000158885.*$" at bounding box center [252, 89] width 99 height 19
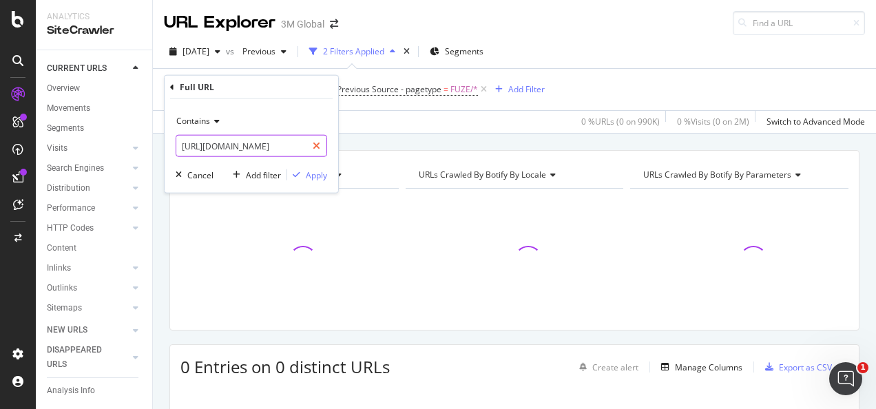
click at [315, 149] on icon at bounding box center [317, 146] width 8 height 10
click at [303, 145] on input "text" at bounding box center [251, 146] width 150 height 22
paste input "https://www.3m.co.kr/3M/ko_KR/p/dc/v000158885"
type input "https://www.3m.co.kr/3M/ko_KR/p/dc/v000158885"
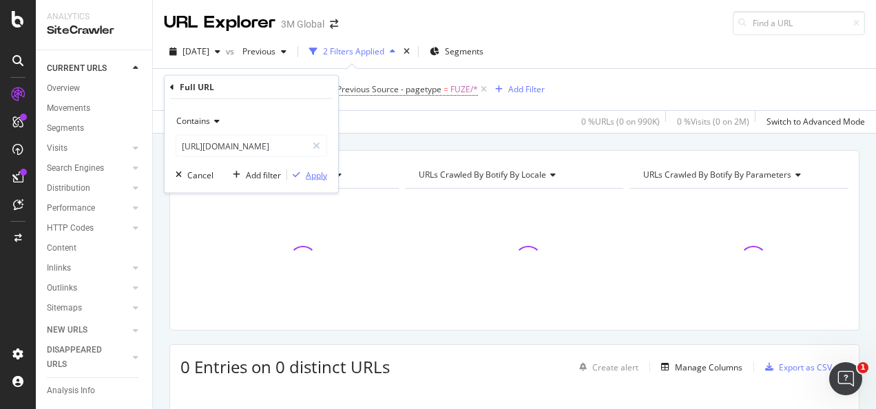
click at [312, 174] on div "Apply" at bounding box center [316, 175] width 21 height 12
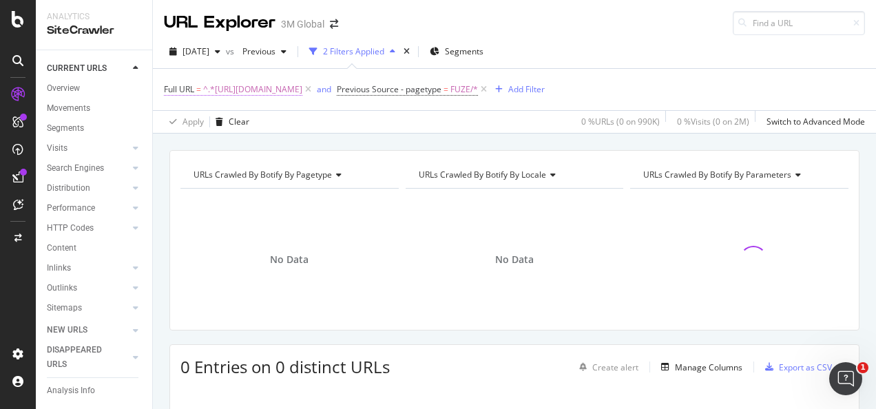
click at [302, 87] on span "^.*https://www.3m.co.kr/3M/ko_KR/p/dc/v000158885.*$" at bounding box center [252, 89] width 99 height 19
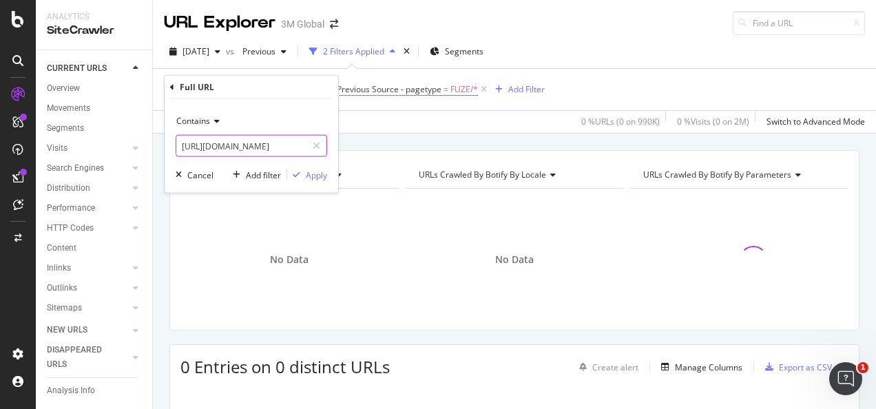
click at [305, 147] on input "https://www.3m.co.kr/3M/ko_KR/p/dc/v000158885" at bounding box center [241, 146] width 130 height 22
click at [311, 147] on div at bounding box center [316, 146] width 20 height 22
click at [300, 147] on input "text" at bounding box center [251, 146] width 150 height 22
paste input "https://www.3m.co.kr/3M/ko_KR/p/dc/v101868049"
type input "https://www.3m.co.kr/3M/ko_KR/p/dc/v101868049"
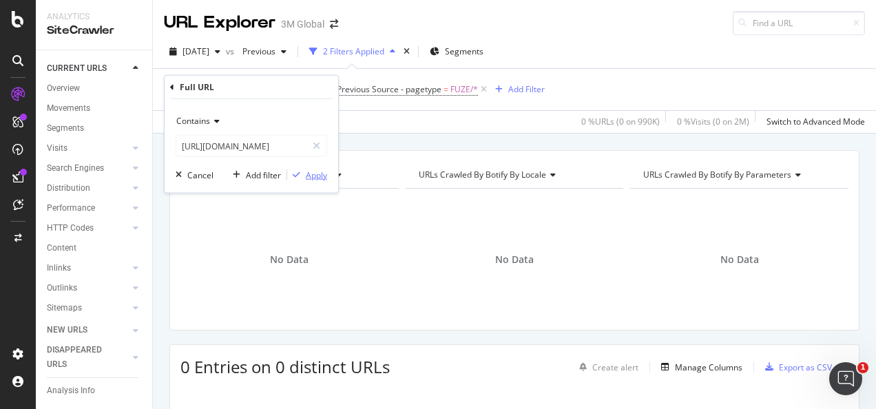
scroll to position [0, 0]
click at [315, 171] on div "Apply" at bounding box center [316, 175] width 21 height 12
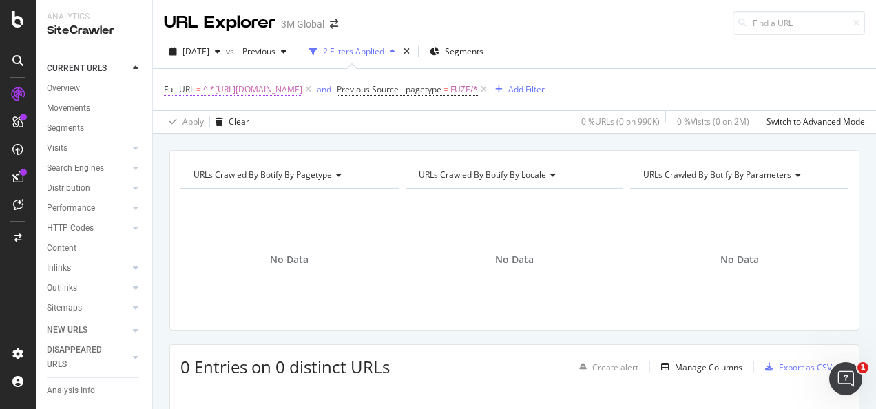
click at [302, 90] on span "^.*https://www.3m.co.kr/3M/ko_KR/p/dc/v101868049.*$" at bounding box center [252, 89] width 99 height 19
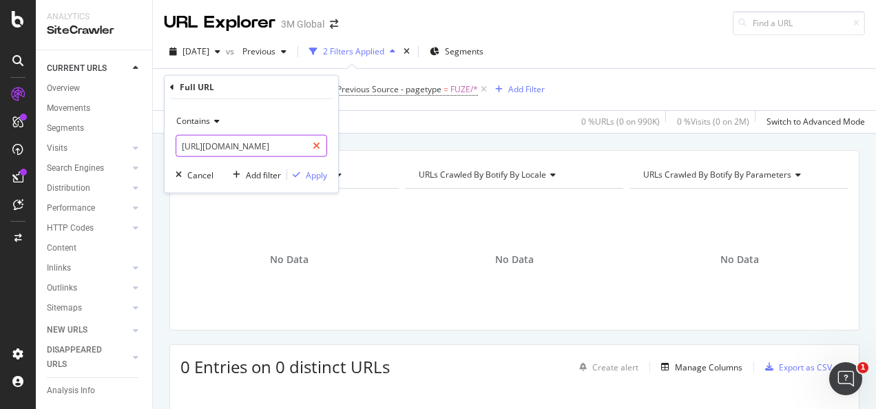
click at [316, 141] on icon at bounding box center [317, 146] width 8 height 10
click at [299, 145] on input "text" at bounding box center [251, 146] width 150 height 22
paste input "https://www.3m.co.kr/3M/ko_KR/p/d/v000099432"
type input "https://www.3m.co.kr/3M/ko_KR/p/d/v000099432"
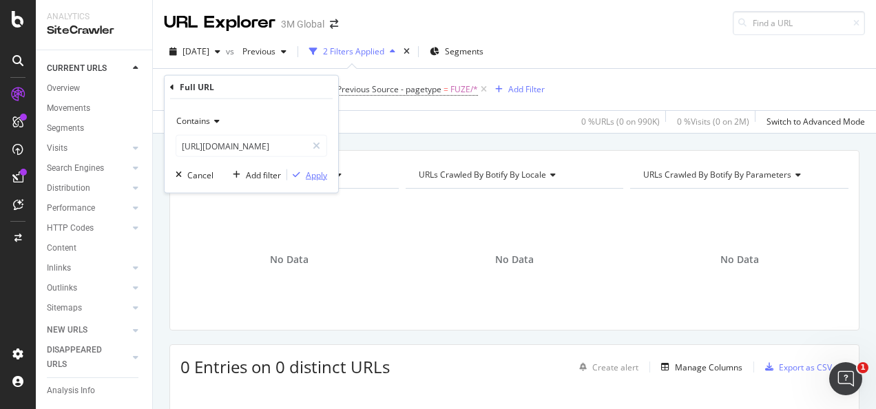
click at [322, 170] on div "Apply" at bounding box center [316, 175] width 21 height 12
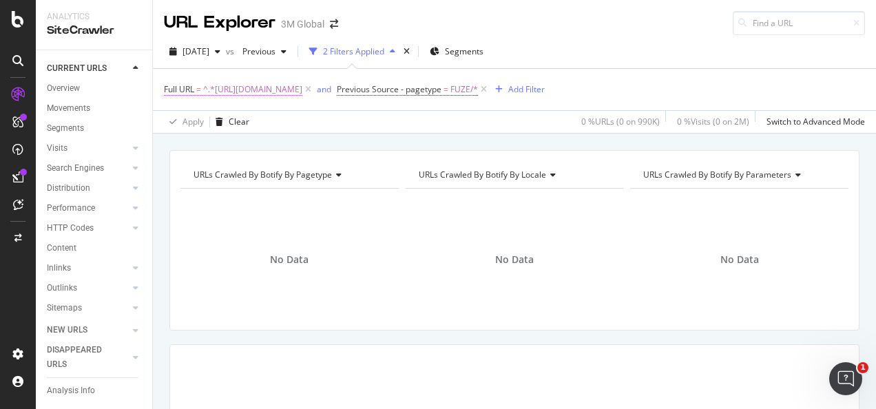
click at [298, 87] on span "^.*https://www.3m.co.kr/3M/ko_KR/p/d/v000099432.*$" at bounding box center [252, 89] width 99 height 19
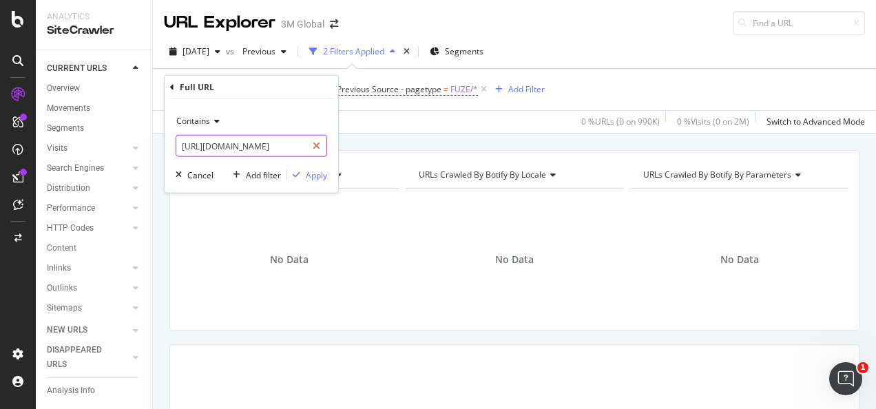
click at [314, 142] on icon at bounding box center [317, 146] width 8 height 10
click at [300, 144] on input "text" at bounding box center [251, 146] width 150 height 22
paste input "https://www.3m.co.kr/3M/ko_KR/p/d/v000158885"
type input "https://www.3m.co.kr/3M/ko_KR/p/d/v000158885"
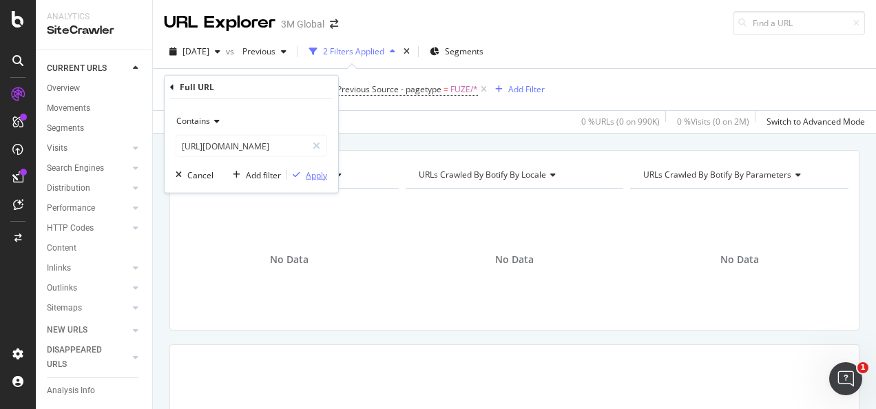
scroll to position [0, 0]
click at [318, 171] on div "Apply" at bounding box center [316, 175] width 21 height 12
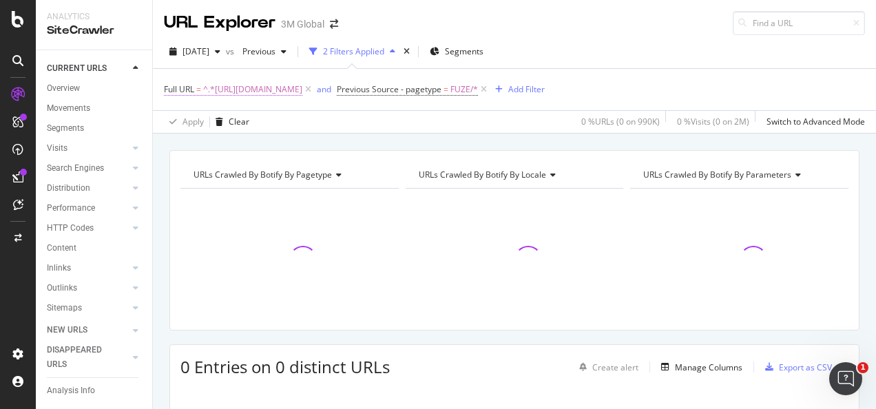
click at [302, 91] on span "^.*https://www.3m.co.kr/3M/ko_KR/p/d/v000158885.*$" at bounding box center [252, 89] width 99 height 19
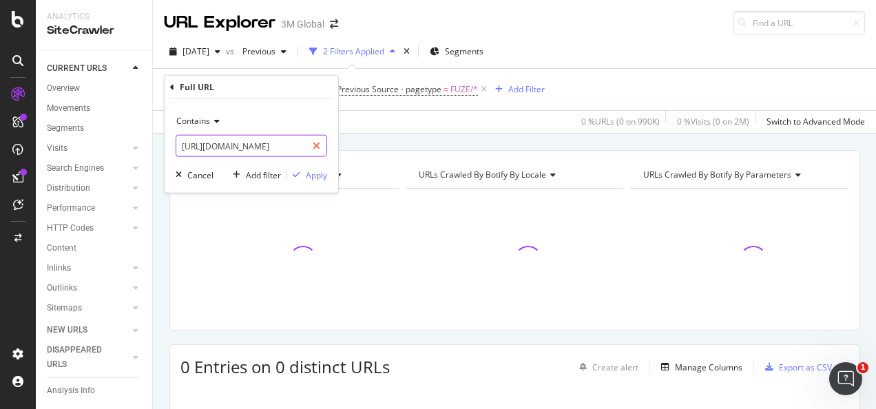
click at [322, 145] on div at bounding box center [316, 146] width 20 height 22
click at [296, 148] on input "text" at bounding box center [251, 146] width 150 height 22
paste input "https://www.3m.co.kr/3M/ko_KR/p/d/v101868049"
type input "https://www.3m.co.kr/3M/ko_KR/p/d/v101868049"
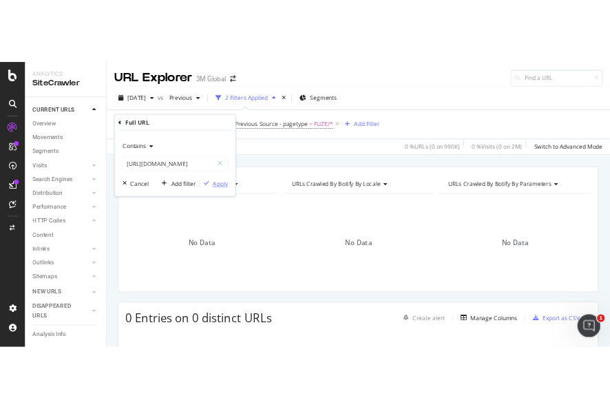
scroll to position [0, 0]
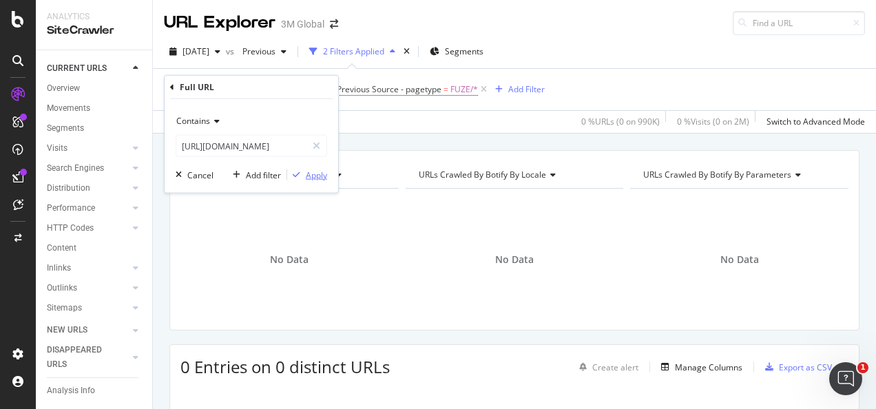
click at [311, 171] on div "Apply" at bounding box center [316, 175] width 21 height 12
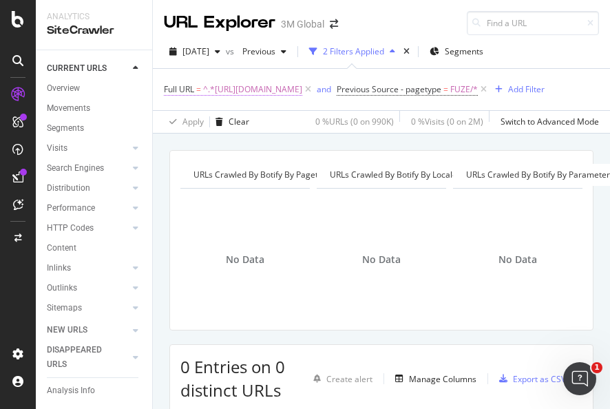
click at [288, 92] on span "^.*https://www.3m.co.kr/3M/ko_KR/p/d/v101868049.*$" at bounding box center [252, 89] width 99 height 19
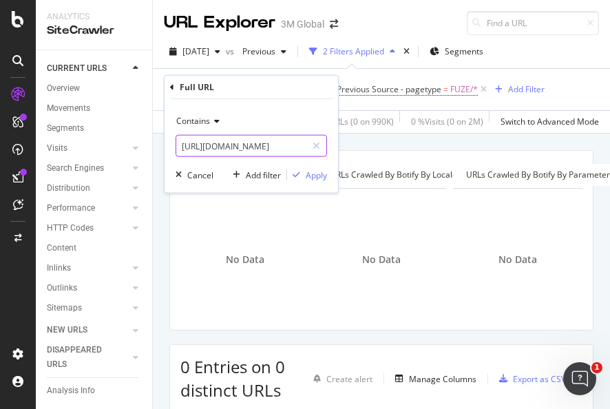
click at [318, 149] on icon at bounding box center [317, 146] width 8 height 10
click at [300, 147] on input "text" at bounding box center [251, 146] width 150 height 22
paste input "https://futuro.3mcompany.jp/3M/ja_JP/p/pc/back/"
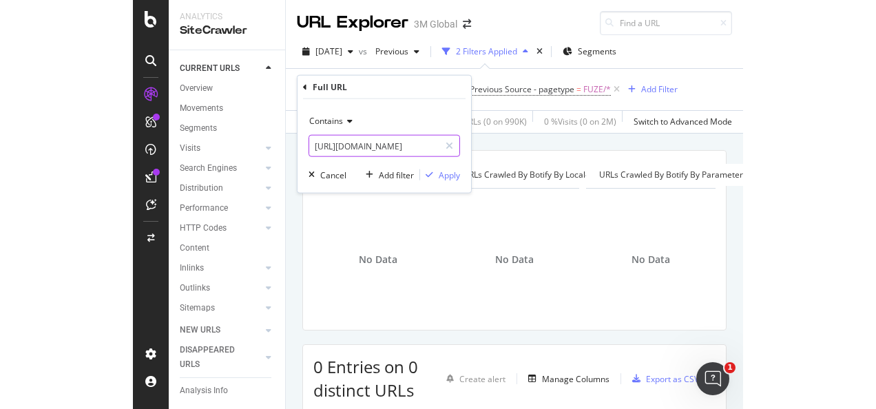
scroll to position [0, 71]
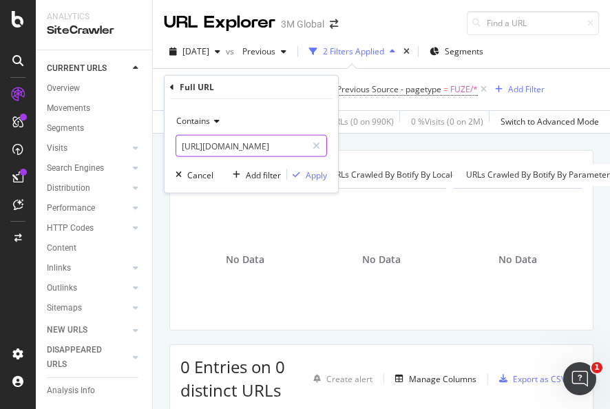
type input "https://futuro.3mcompany.jp/3M/ja_JP/p/pc/back/"
click at [311, 173] on div "Apply" at bounding box center [316, 175] width 21 height 12
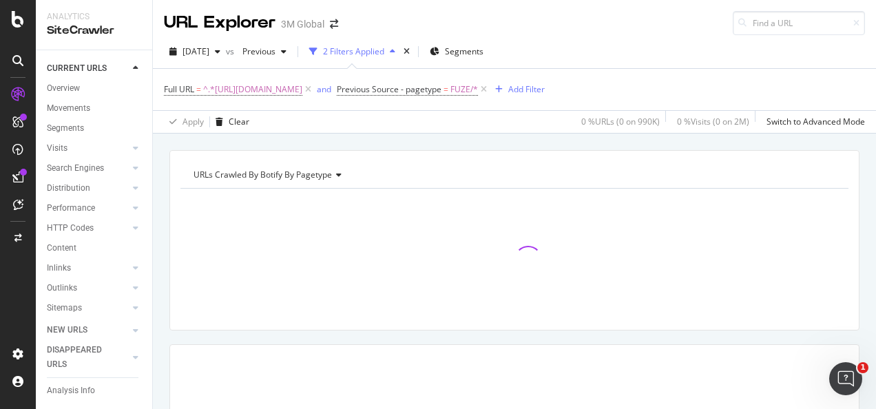
scroll to position [69, 0]
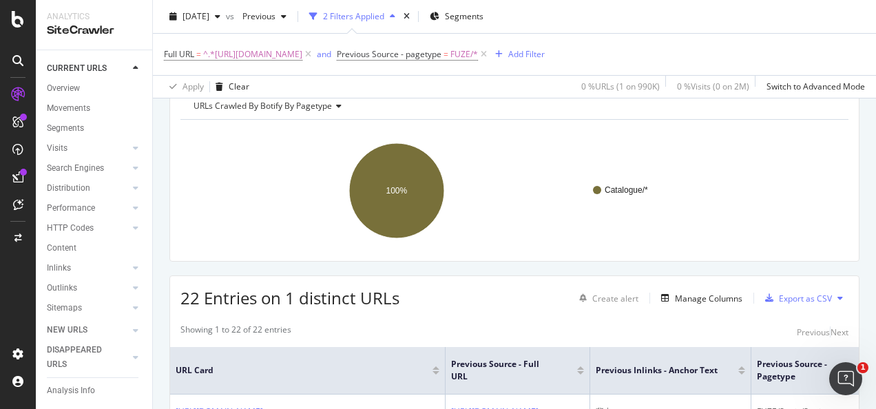
click at [750, 196] on rect "A chart." at bounding box center [509, 191] width 658 height 120
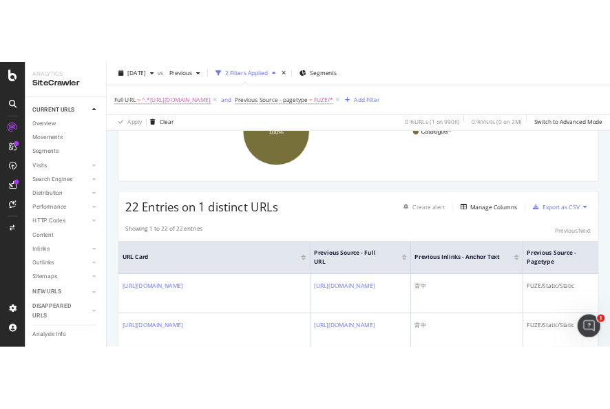
scroll to position [138, 0]
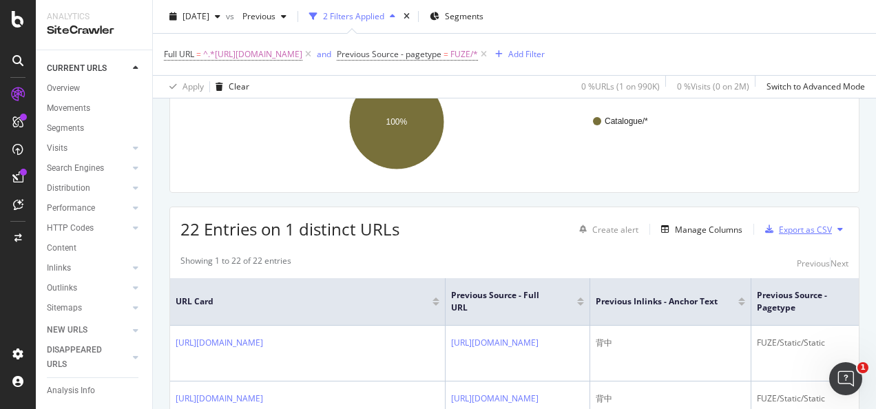
click at [783, 224] on div "Export as CSV" at bounding box center [805, 230] width 53 height 12
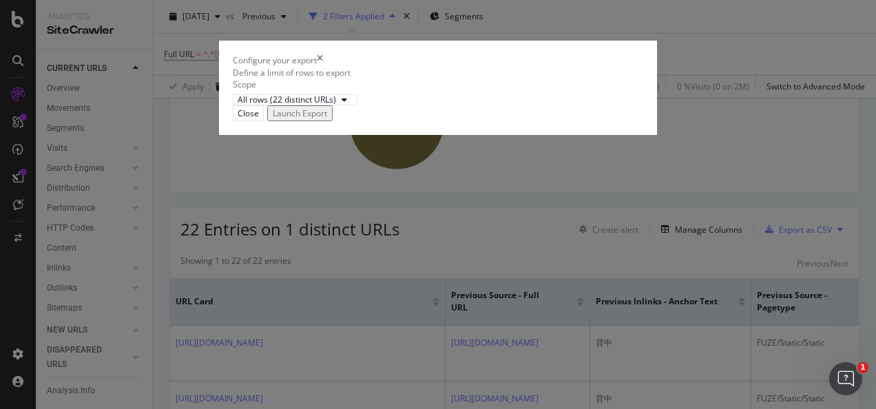
click at [327, 119] on div "Launch Export" at bounding box center [300, 113] width 54 height 12
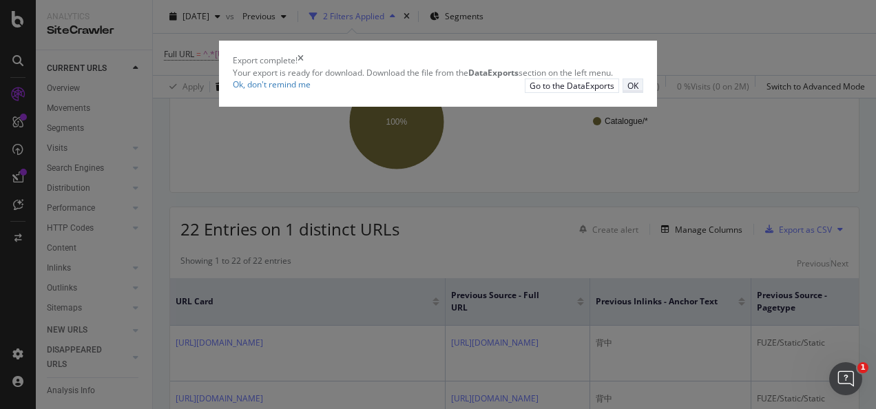
click at [638, 92] on div "OK" at bounding box center [632, 86] width 11 height 12
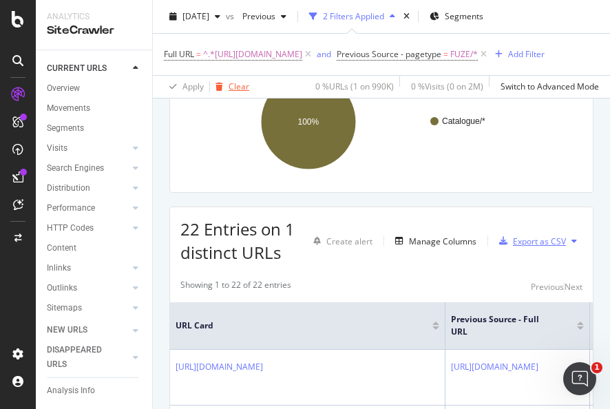
scroll to position [157, 0]
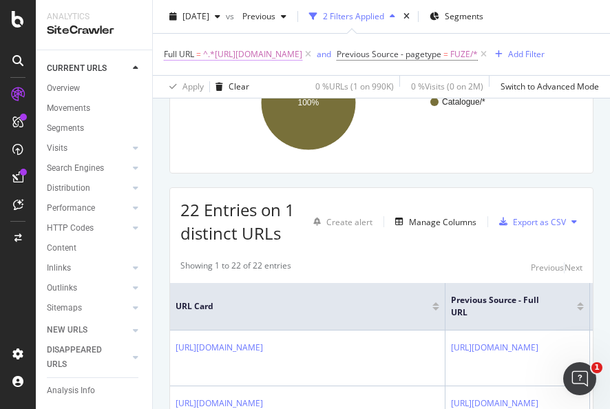
click at [302, 56] on span "^.*https://futuro.3mcompany.jp/3M/ja_JP/p/pc/back/.*$" at bounding box center [252, 54] width 99 height 19
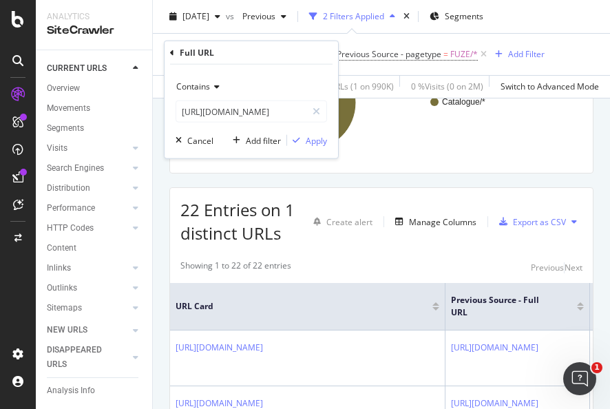
click at [329, 108] on div "Contains https://futuro.3mcompany.jp/3M/ja_JP/p/pc/back/ Cancel Add filter Apply" at bounding box center [252, 112] width 174 height 94
click at [322, 111] on div at bounding box center [316, 112] width 20 height 22
click at [284, 122] on div "Contains Cancel Add filter Apply" at bounding box center [252, 112] width 174 height 94
click at [284, 109] on input "text" at bounding box center [251, 112] width 150 height 22
paste input "https://www.nexcare.jp/3M/ja_JP/p/pc/facial-masks/"
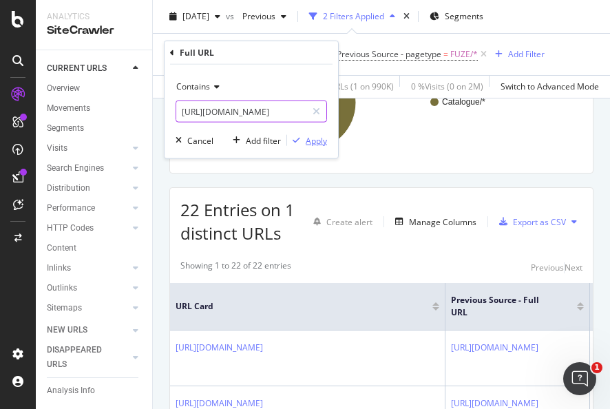
scroll to position [0, 79]
type input "https://www.nexcare.jp/3M/ja_JP/p/pc/facial-masks/"
click at [304, 140] on div "button" at bounding box center [296, 140] width 19 height 8
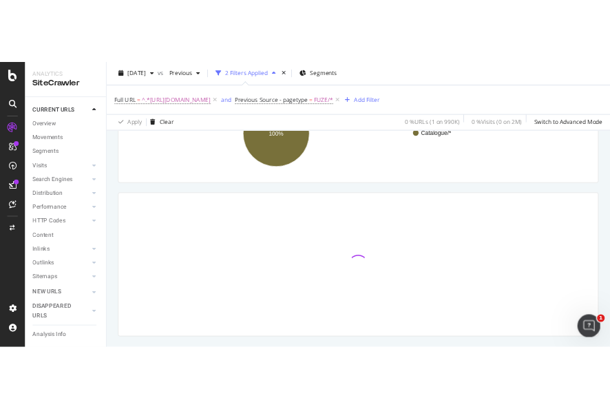
scroll to position [138, 0]
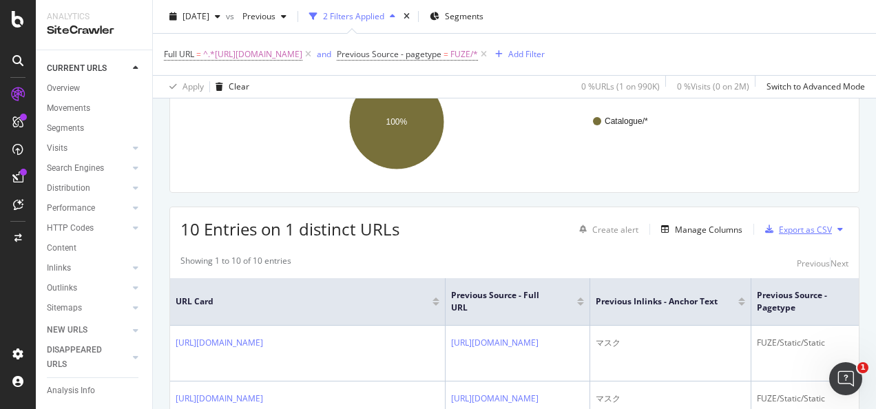
click at [791, 229] on div "Export as CSV" at bounding box center [805, 230] width 53 height 12
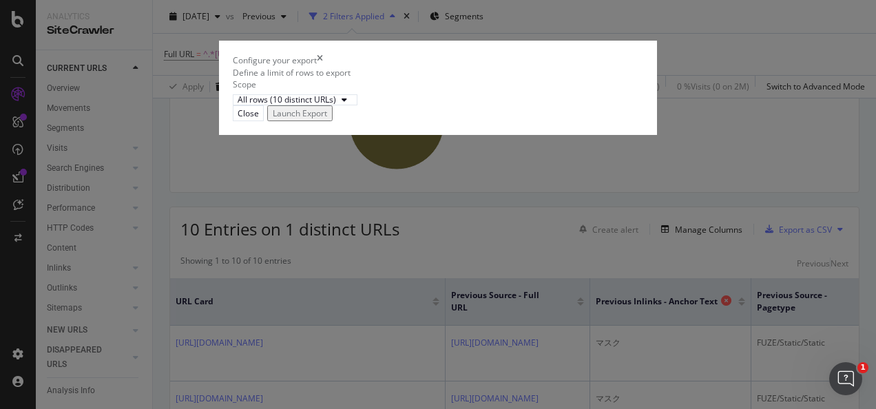
drag, startPoint x: 680, startPoint y: 274, endPoint x: 649, endPoint y: 298, distance: 38.7
click at [327, 119] on div "Launch Export" at bounding box center [300, 113] width 54 height 12
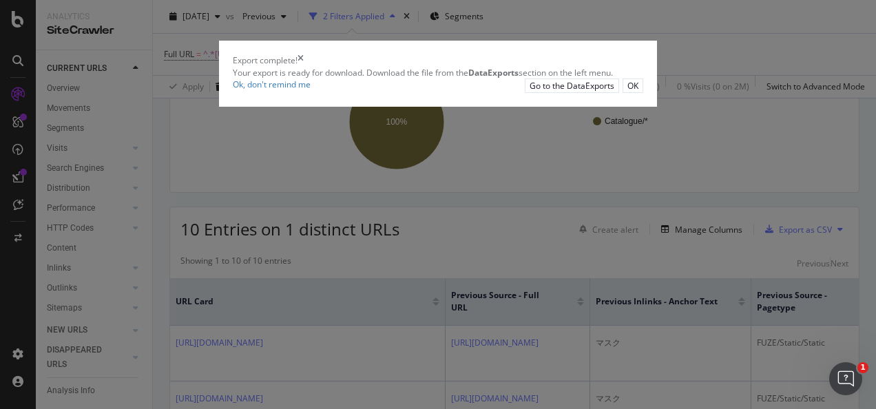
click at [638, 92] on div "OK" at bounding box center [632, 86] width 11 height 12
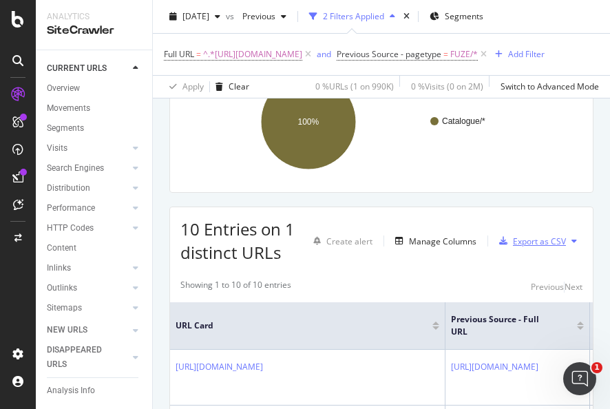
scroll to position [157, 0]
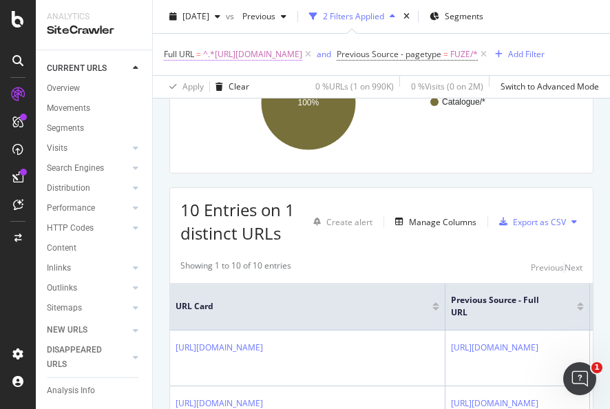
click at [264, 54] on span "^.*https://www.nexcare.jp/3M/ja_JP/p/pc/facial-masks/.*$" at bounding box center [252, 54] width 99 height 19
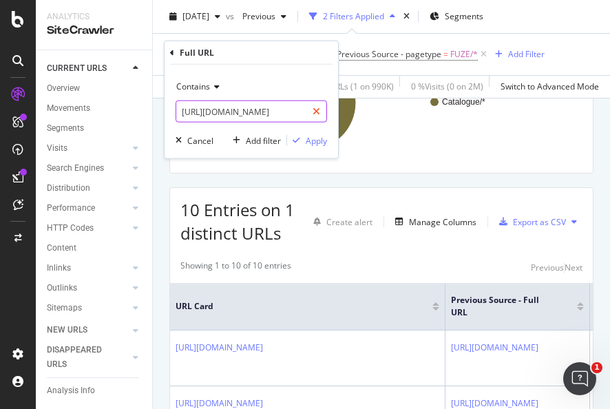
click at [315, 112] on icon at bounding box center [317, 112] width 8 height 10
click at [281, 111] on input "text" at bounding box center [251, 112] width 150 height 22
paste input "https://www.nexcare.com.tw/3M/zh_TW/p/pc/facial-masks/"
type input "https://www.nexcare.com.tw/3M/zh_TW/p/pc/facial-masks/"
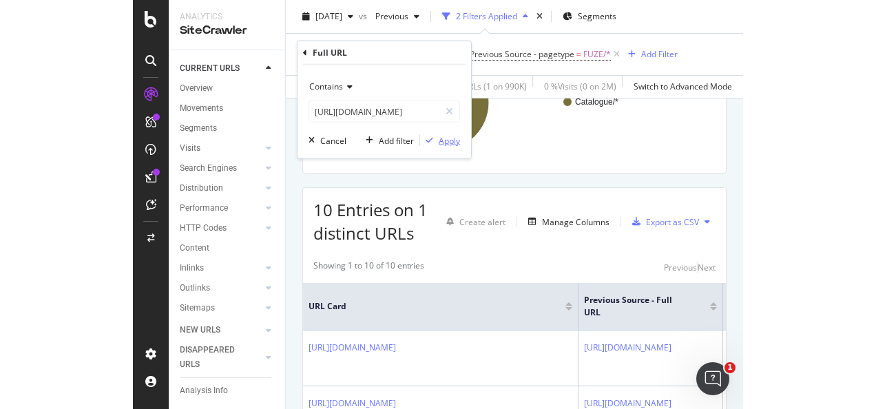
scroll to position [0, 0]
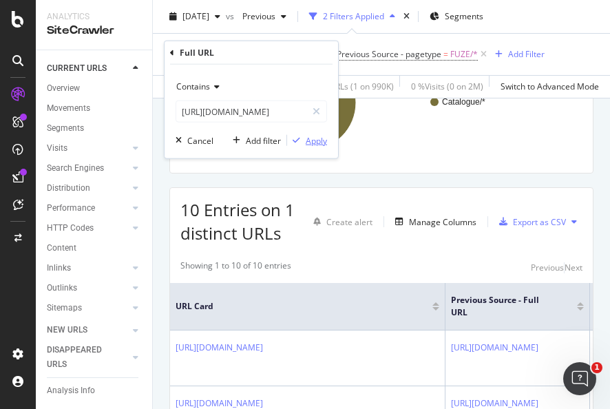
click at [306, 135] on div "Apply" at bounding box center [316, 140] width 21 height 12
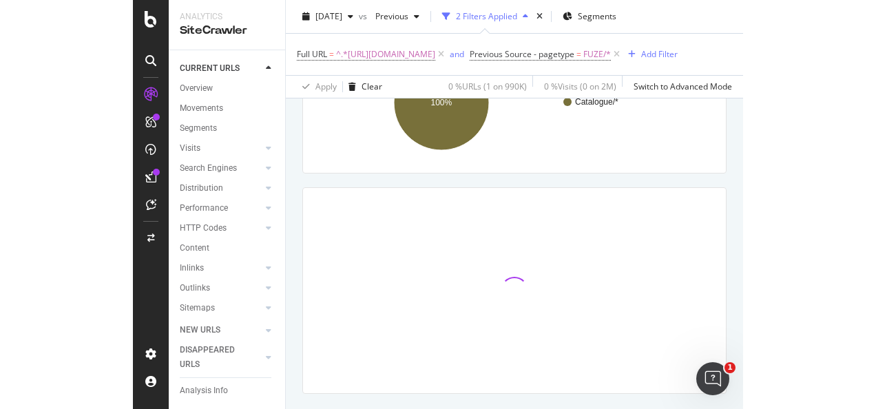
scroll to position [138, 0]
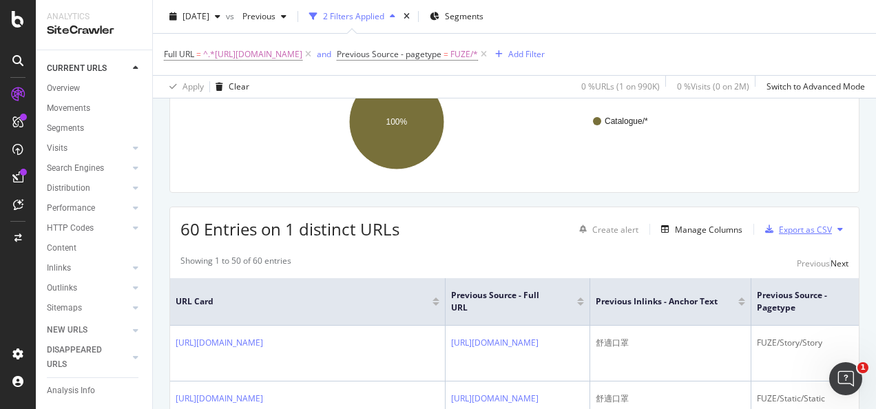
click at [791, 227] on div "Export as CSV" at bounding box center [805, 230] width 53 height 12
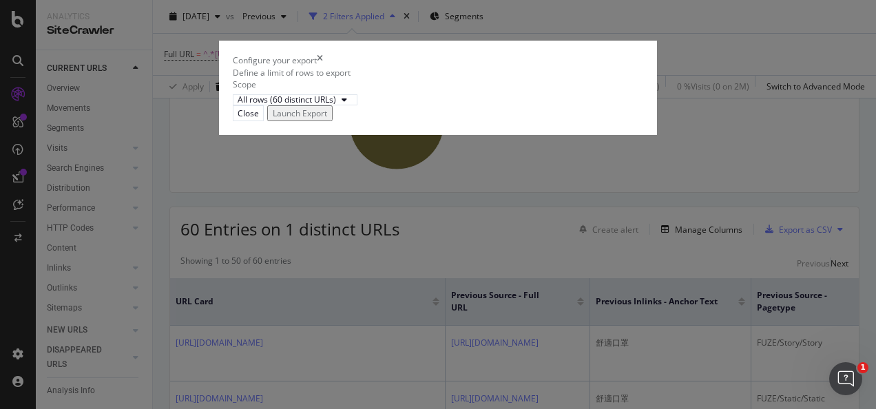
click at [327, 119] on div "Launch Export" at bounding box center [300, 113] width 54 height 12
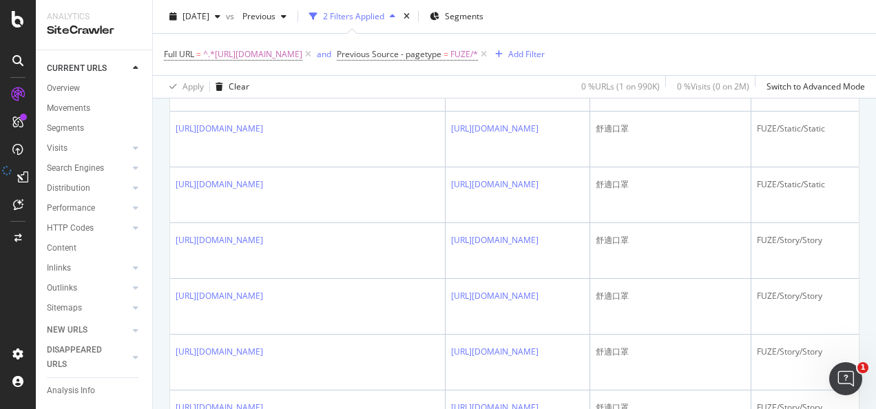
scroll to position [964, 0]
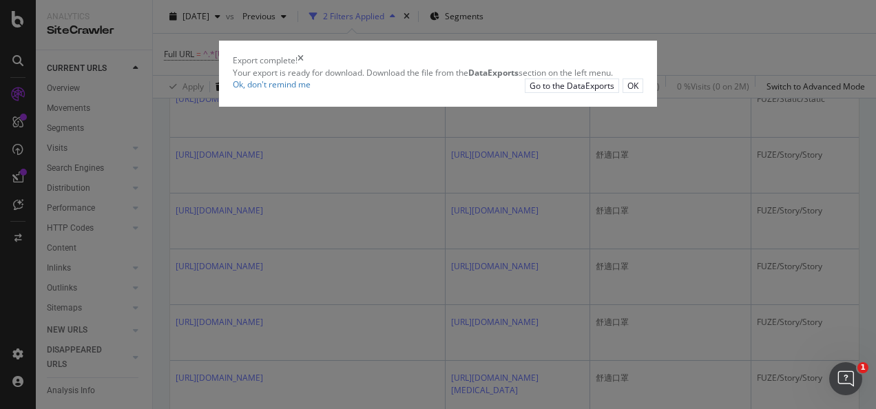
click at [643, 93] on button "OK" at bounding box center [633, 86] width 21 height 14
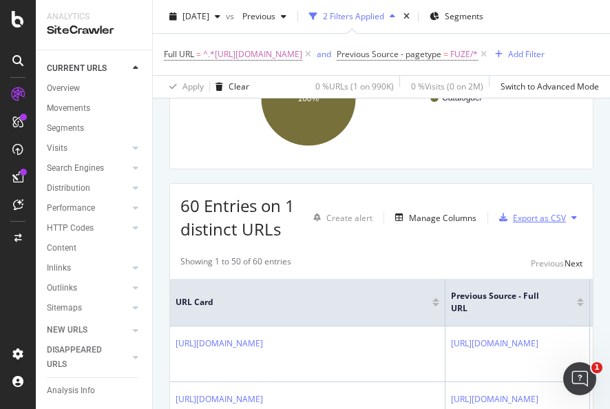
scroll to position [180, 0]
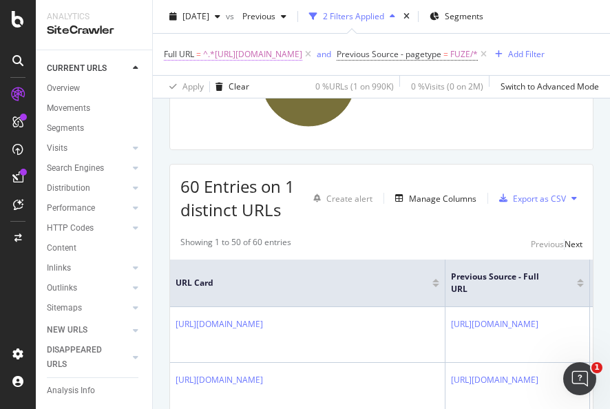
click at [291, 55] on span "^.*https://www.nexcare.com.tw/3M/zh_TW/p/pc/facial-masks/.*$" at bounding box center [252, 54] width 99 height 19
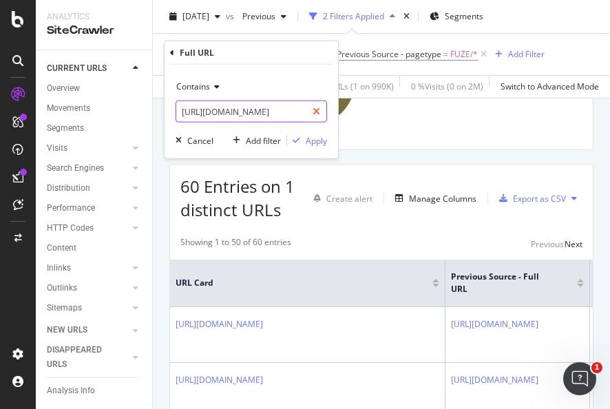
click at [317, 109] on icon at bounding box center [317, 112] width 8 height 10
click at [302, 109] on input "text" at bounding box center [251, 112] width 150 height 22
paste input "https://www.nexcare.com.tw/3M/zh_TW/p/pc/facial-masks/"
type input "https://www.nexcare.com.tw/3M/zh_TW/p/pc/facial-masks/"
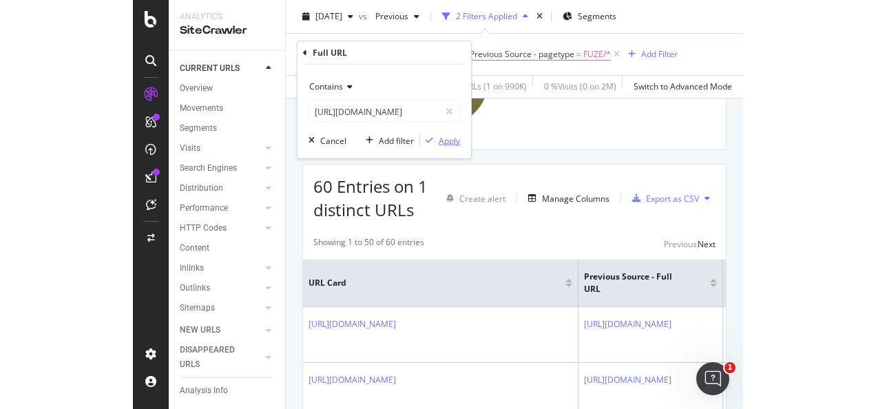
scroll to position [0, 0]
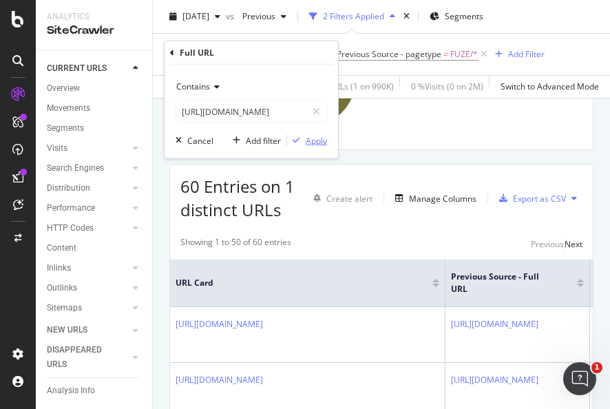
click at [308, 143] on div "Apply" at bounding box center [316, 140] width 21 height 12
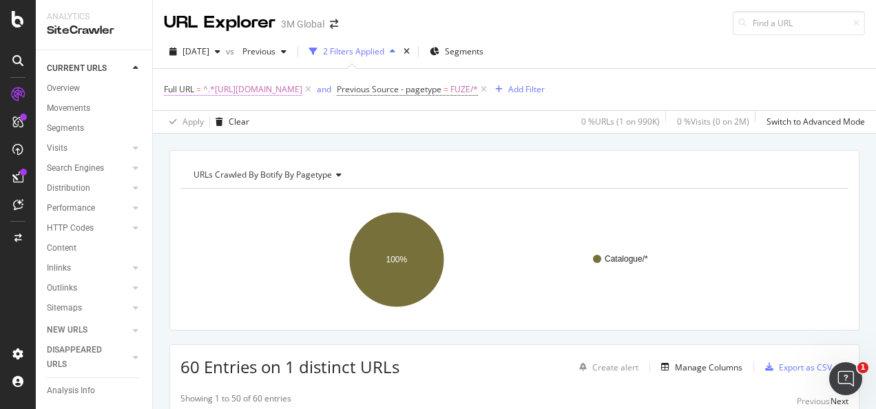
click at [302, 85] on span "^.*https://www.nexcare.com.tw/3M/zh_TW/p/pc/facial-masks/.*$" at bounding box center [252, 89] width 99 height 19
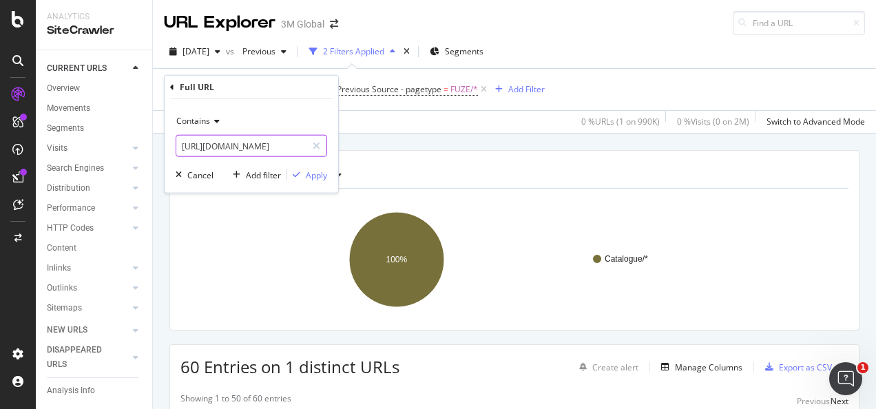
click at [314, 149] on icon at bounding box center [317, 146] width 8 height 10
drag, startPoint x: 290, startPoint y: 145, endPoint x: 315, endPoint y: 164, distance: 31.5
click at [289, 145] on input "text" at bounding box center [251, 146] width 150 height 22
paste input "https://www.nexcare.jp/3M/ja_JP/p/pc/facial-masks/"
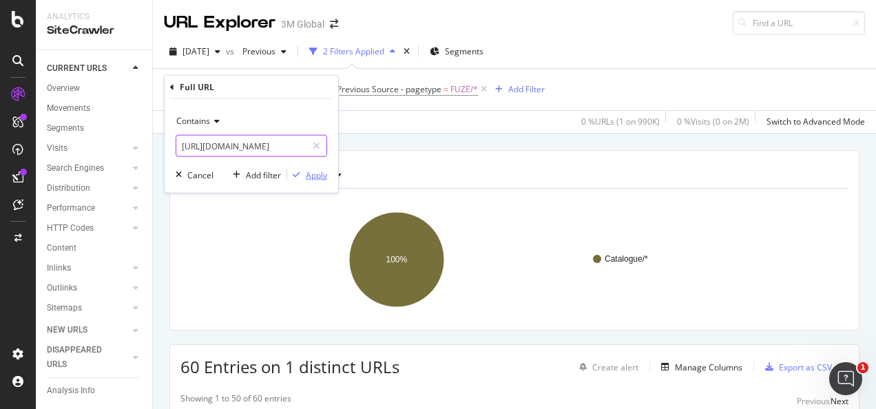
type input "https://www.nexcare.jp/3M/ja_JP/p/pc/facial-masks/"
click at [313, 175] on div "Apply" at bounding box center [316, 175] width 21 height 12
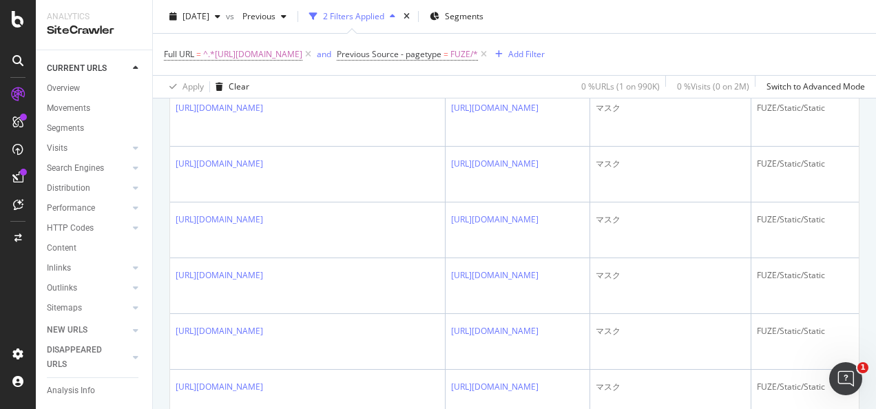
scroll to position [482, 0]
click at [302, 59] on span "^.*https://www.nexcare.jp/3M/ja_JP/p/pc/facial-masks/.*$" at bounding box center [252, 54] width 99 height 19
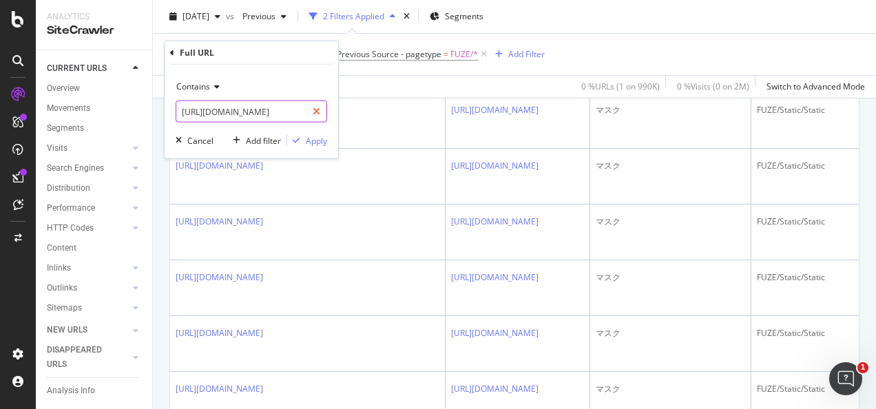
click at [317, 107] on icon at bounding box center [317, 112] width 8 height 10
click at [292, 110] on input "text" at bounding box center [251, 112] width 150 height 22
paste input "https://www.command.com.ph/3M/en_PH/p/pc/cord-organization/"
type input "https://www.command.com.ph/3M/en_PH/p/pc/cord-organization/"
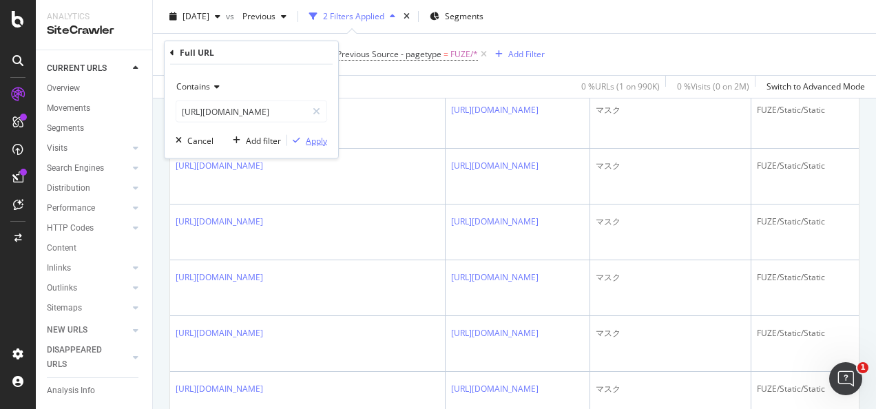
scroll to position [0, 0]
click at [313, 135] on div "Apply" at bounding box center [316, 140] width 21 height 12
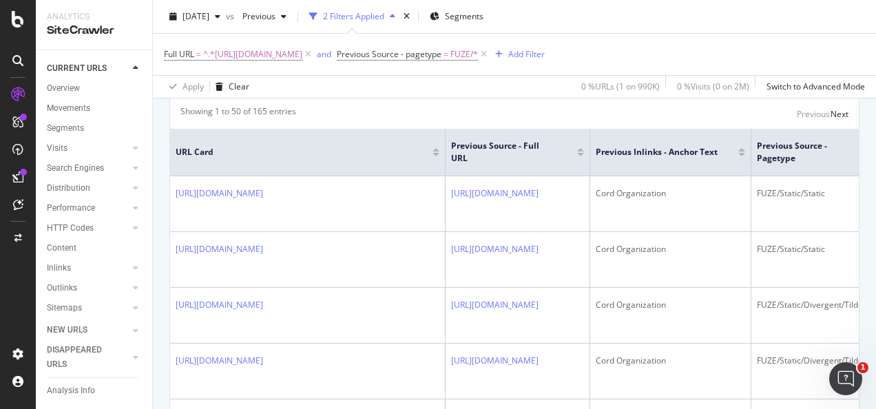
scroll to position [138, 0]
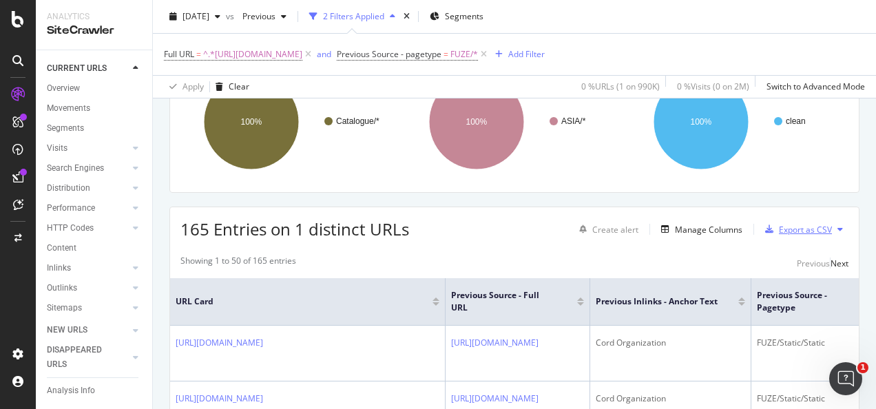
click at [784, 227] on div "Export as CSV" at bounding box center [805, 230] width 53 height 12
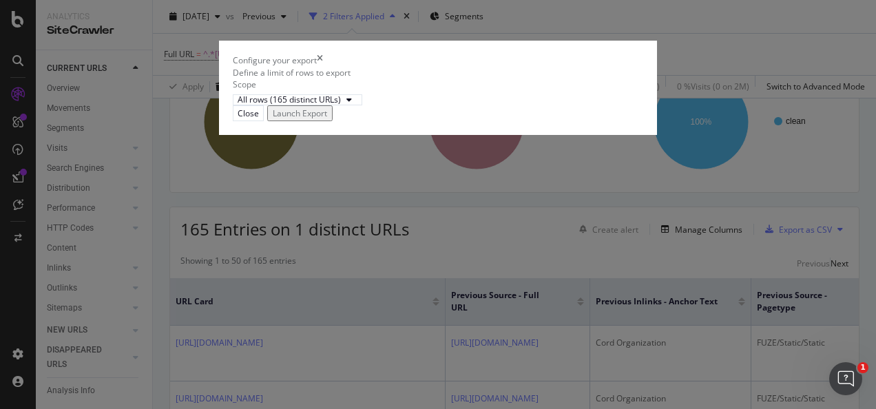
click at [327, 119] on div "Launch Export" at bounding box center [300, 113] width 54 height 12
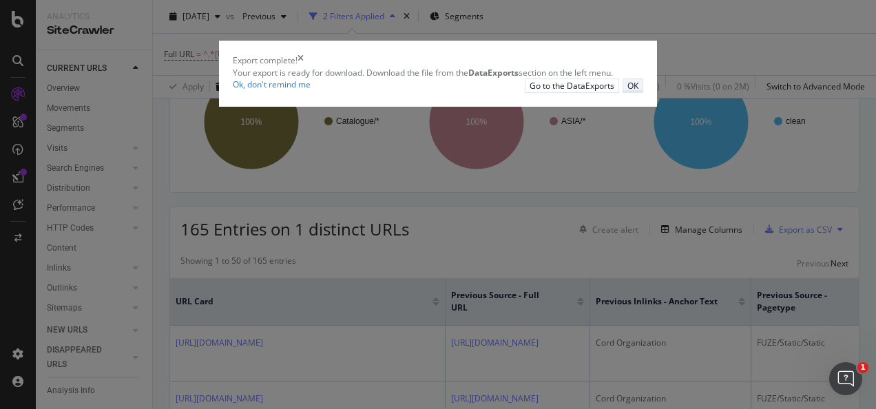
click at [643, 93] on button "OK" at bounding box center [633, 86] width 21 height 14
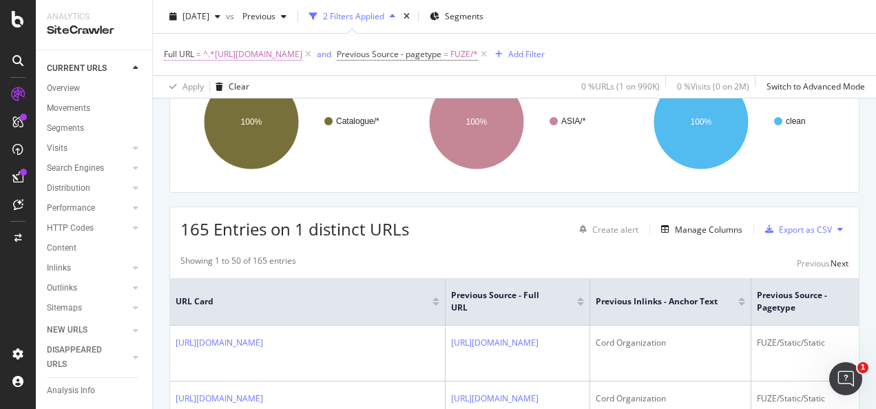
click at [302, 56] on span "^.*https://www.command.com.ph/3M/en_PH/p/pc/cord-organization/.*$" at bounding box center [252, 54] width 99 height 19
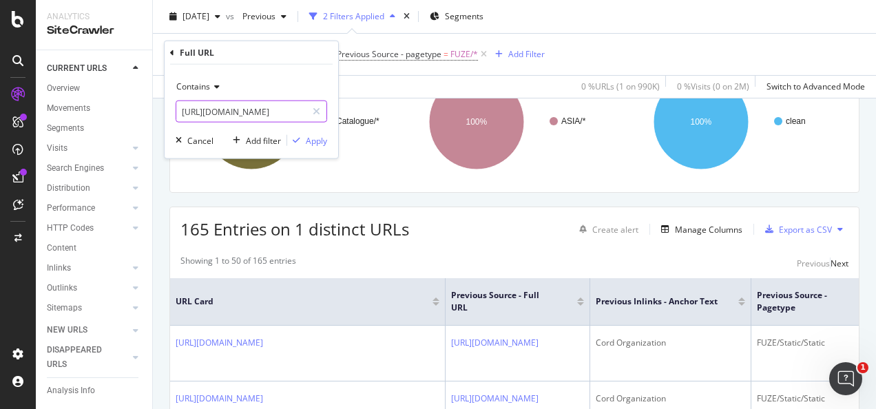
click at [318, 114] on icon at bounding box center [317, 112] width 8 height 10
click at [299, 114] on input "text" at bounding box center [251, 112] width 150 height 22
paste input "https://www.command.com.ph/3M/en_PH/p/pc/homewares/"
type input "https://www.command.com.ph/3M/en_PH/p/pc/homewares/"
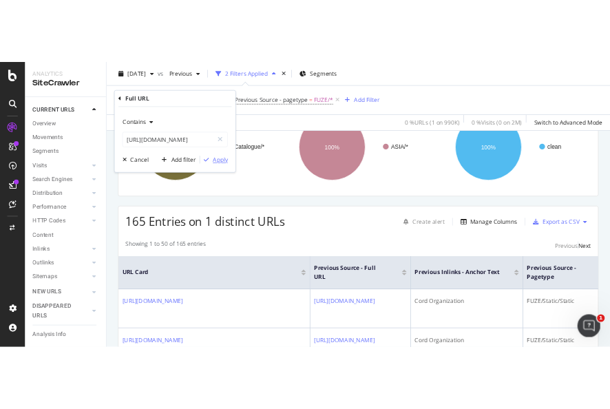
scroll to position [0, 0]
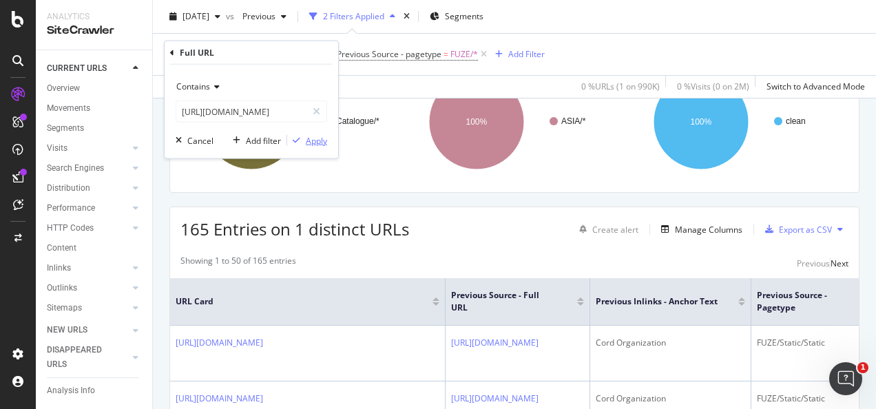
click at [309, 143] on div "Apply" at bounding box center [316, 140] width 21 height 12
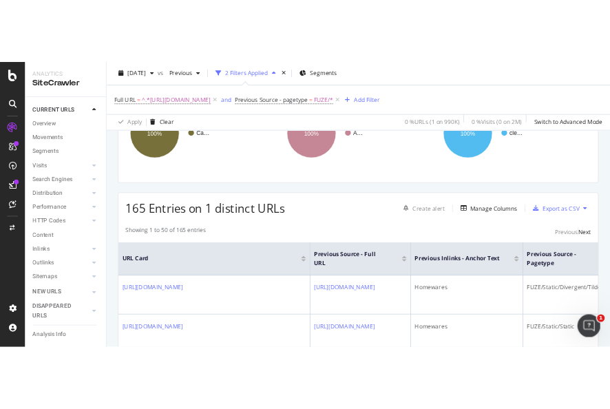
scroll to position [138, 0]
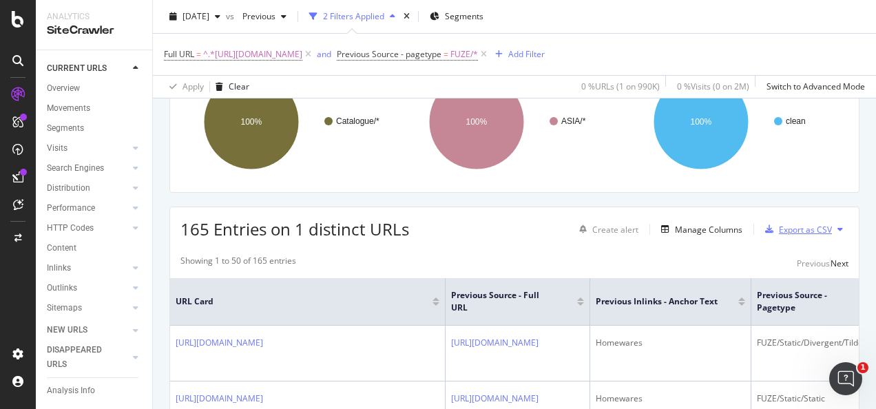
click at [807, 230] on div "Export as CSV" at bounding box center [805, 230] width 53 height 12
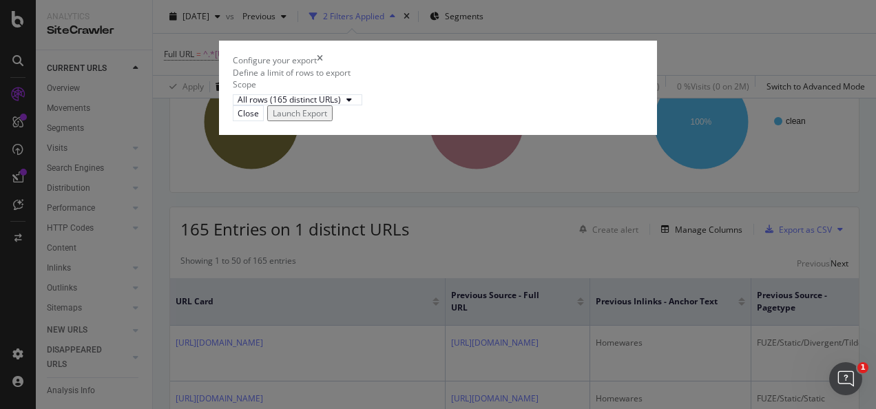
click at [327, 119] on div "Launch Export" at bounding box center [300, 113] width 54 height 12
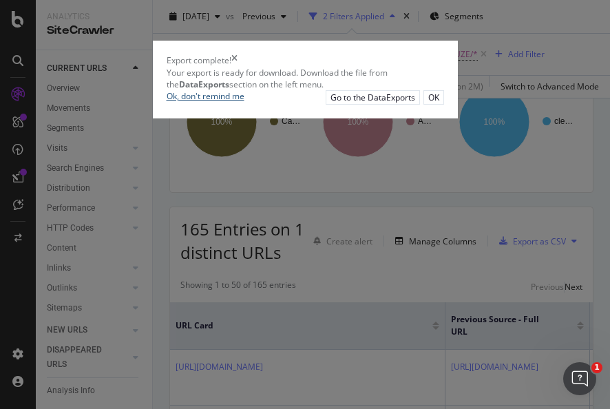
scroll to position [157, 0]
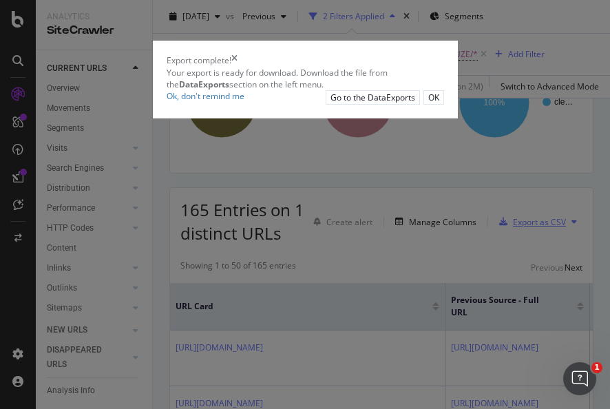
drag, startPoint x: 554, startPoint y: 251, endPoint x: 550, endPoint y: 233, distance: 18.5
click at [444, 105] on button "OK" at bounding box center [434, 97] width 21 height 14
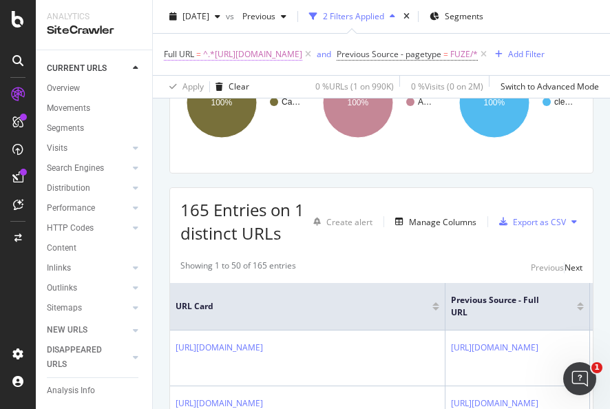
click at [302, 54] on span "^.*https://www.command.com.ph/3M/en_PH/p/pc/homewares/.*$" at bounding box center [252, 54] width 99 height 19
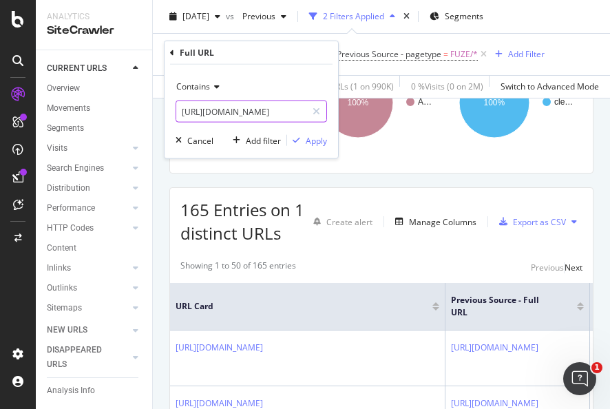
click at [322, 113] on div at bounding box center [316, 112] width 20 height 22
click at [292, 112] on input "text" at bounding box center [251, 112] width 150 height 22
paste input "https://www.3m.com.sg/3M/en_SG/gives-sg/3m-volunteers/"
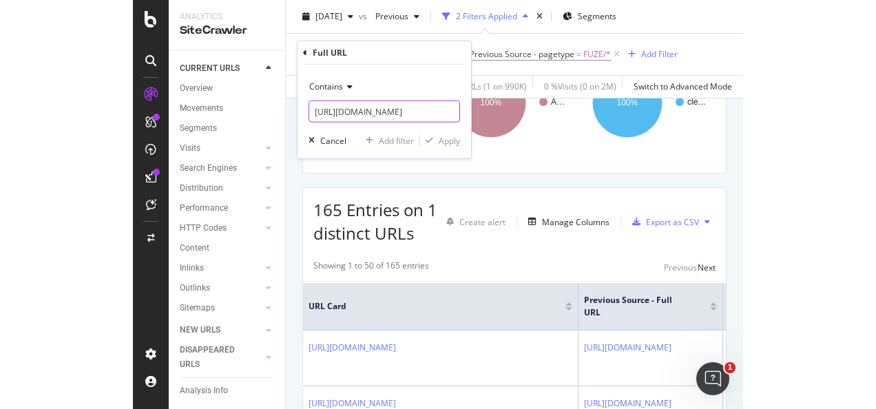
scroll to position [0, 108]
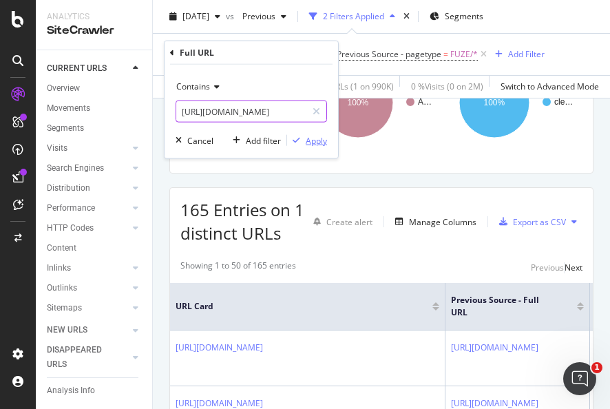
type input "https://www.3m.com.sg/3M/en_SG/gives-sg/3m-volunteers/"
drag, startPoint x: 307, startPoint y: 135, endPoint x: 570, endPoint y: 100, distance: 264.7
click at [308, 136] on div "Apply" at bounding box center [316, 140] width 21 height 12
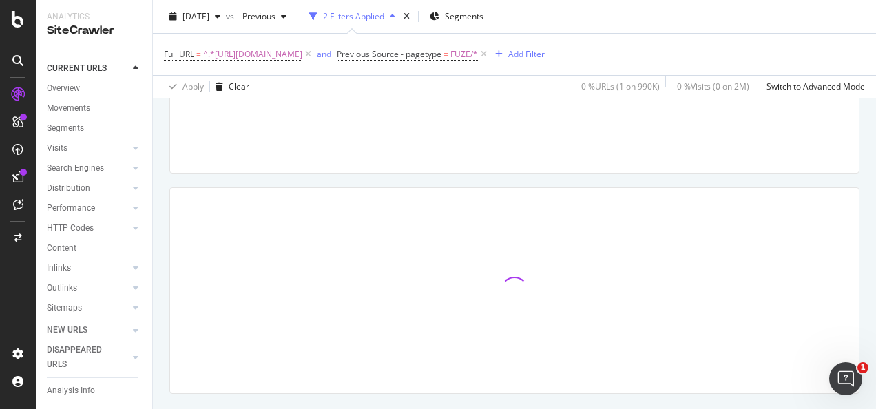
scroll to position [138, 0]
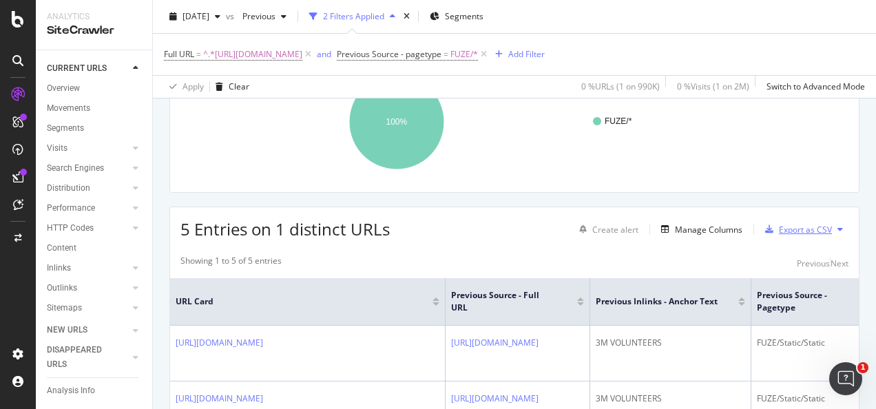
click at [794, 230] on div "Export as CSV" at bounding box center [805, 230] width 53 height 12
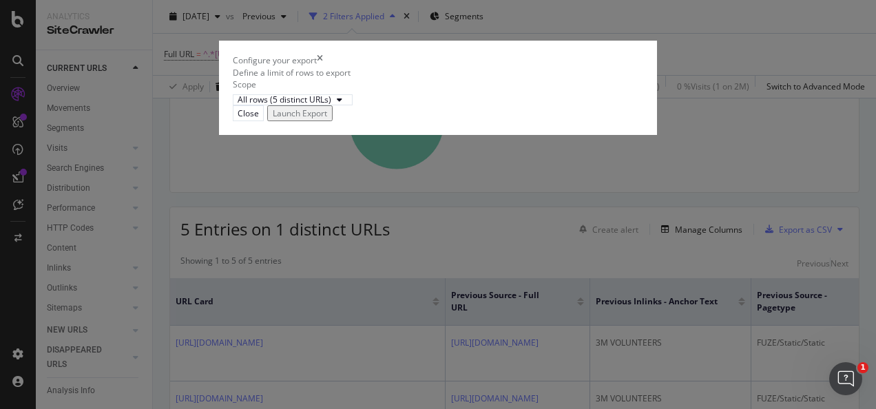
click at [327, 119] on div "Launch Export" at bounding box center [300, 113] width 54 height 12
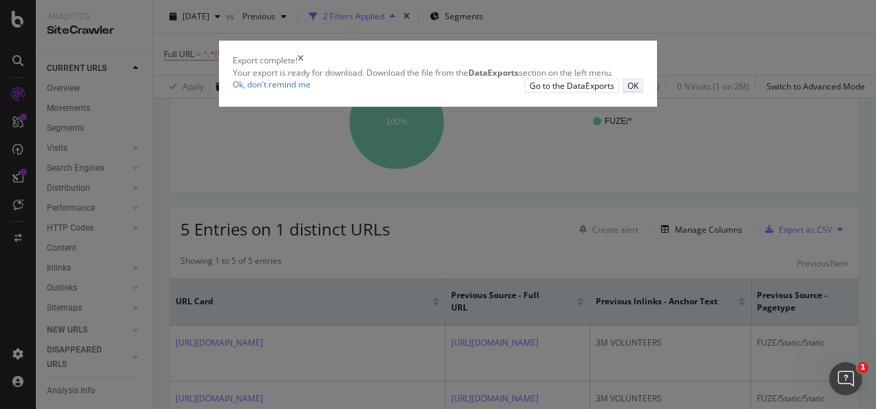
click at [638, 92] on div "OK" at bounding box center [632, 86] width 11 height 12
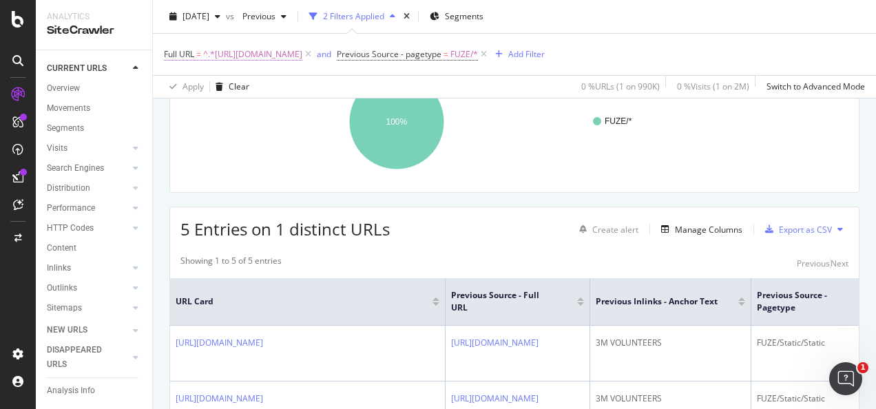
click at [302, 59] on span "^.*https://www.3m.com.sg/3M/en_SG/gives-sg/3m-volunteers/.*$" at bounding box center [252, 54] width 99 height 19
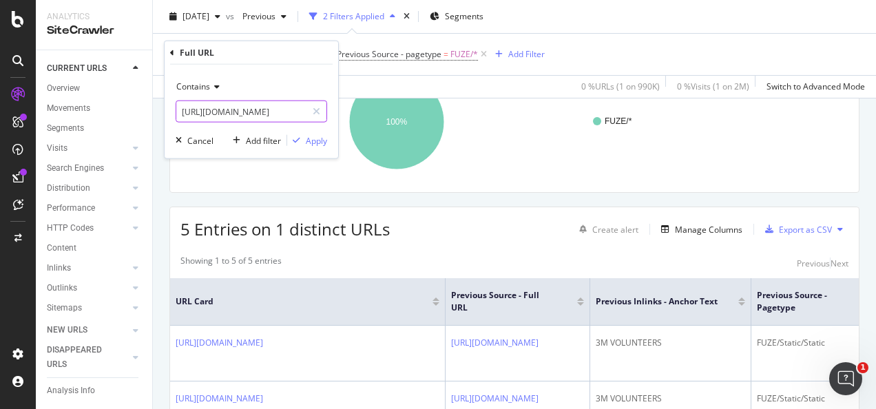
click at [318, 105] on div at bounding box center [316, 112] width 20 height 22
click at [307, 107] on input "text" at bounding box center [251, 112] width 150 height 22
paste input "https://www.3m.com.sg/3M/en_SG/gives-sg/environment/"
type input "https://www.3m.com.sg/3M/en_SG/gives-sg/environment/"
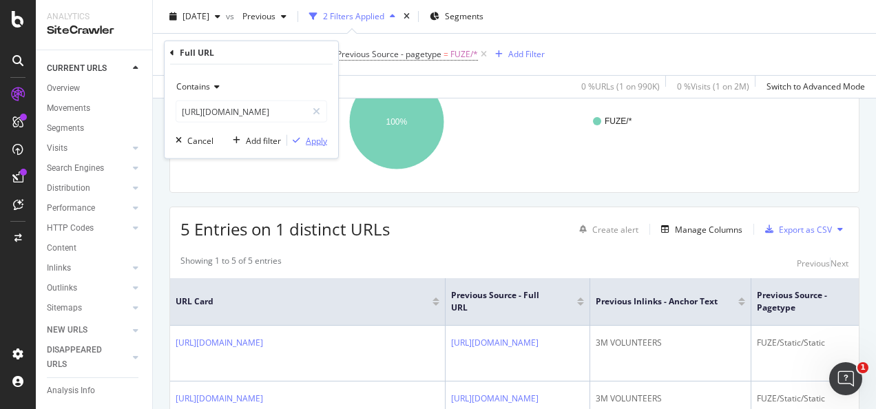
click at [315, 143] on div "Apply" at bounding box center [316, 140] width 21 height 12
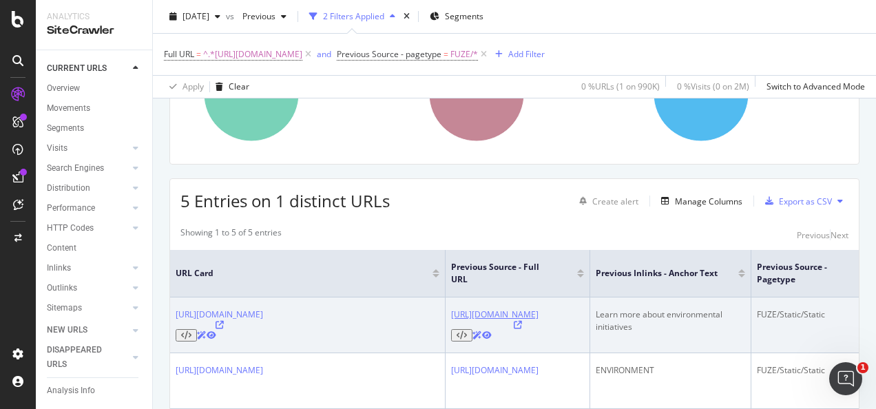
scroll to position [207, 0]
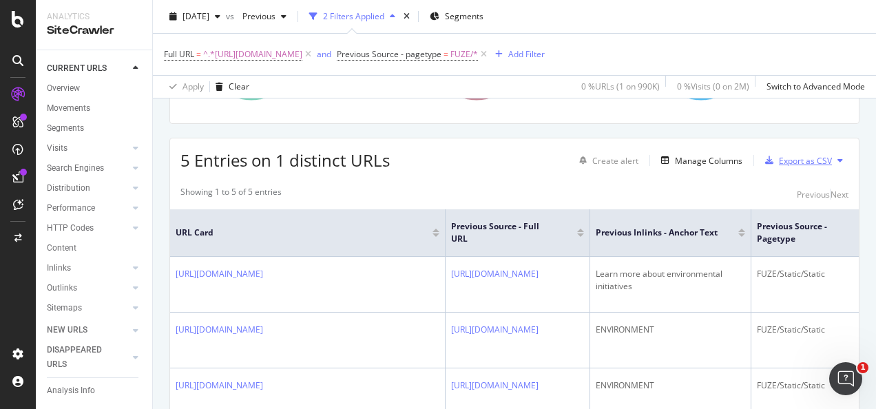
click at [782, 158] on div "Export as CSV" at bounding box center [805, 161] width 53 height 12
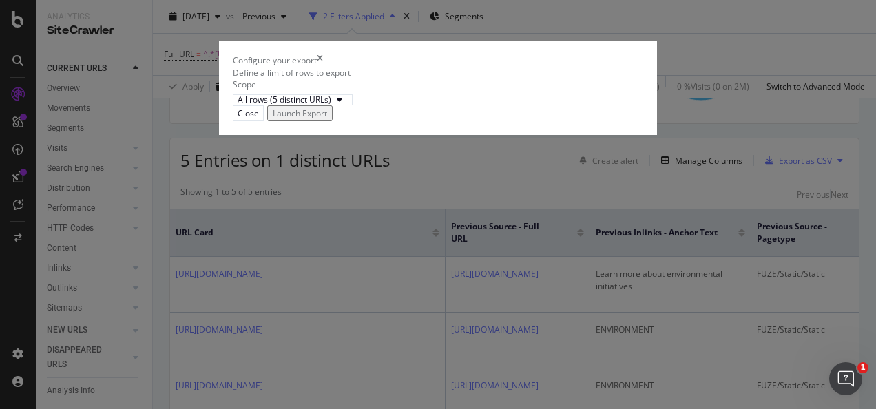
click at [327, 119] on div "Launch Export" at bounding box center [300, 113] width 54 height 12
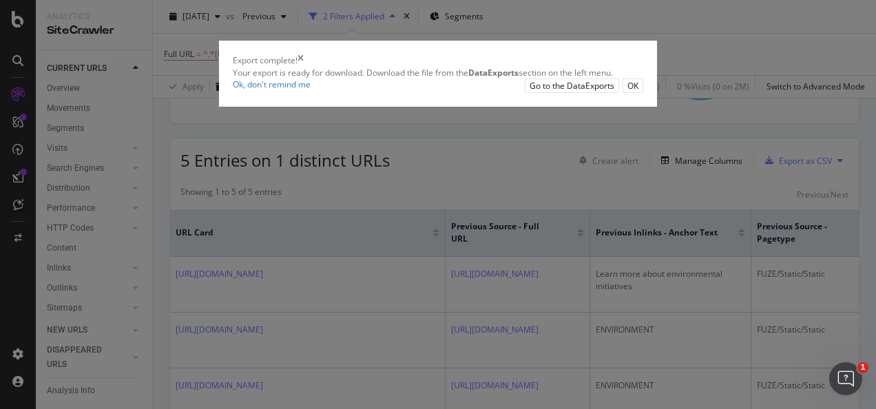
click at [638, 92] on div "OK" at bounding box center [632, 86] width 11 height 12
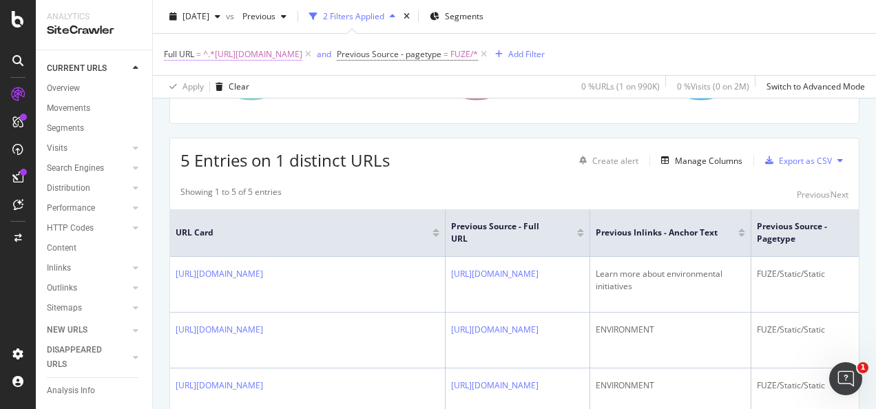
click at [302, 56] on span "^.*https://www.3m.com.sg/3M/en_SG/gives-sg/environment/.*$" at bounding box center [252, 54] width 99 height 19
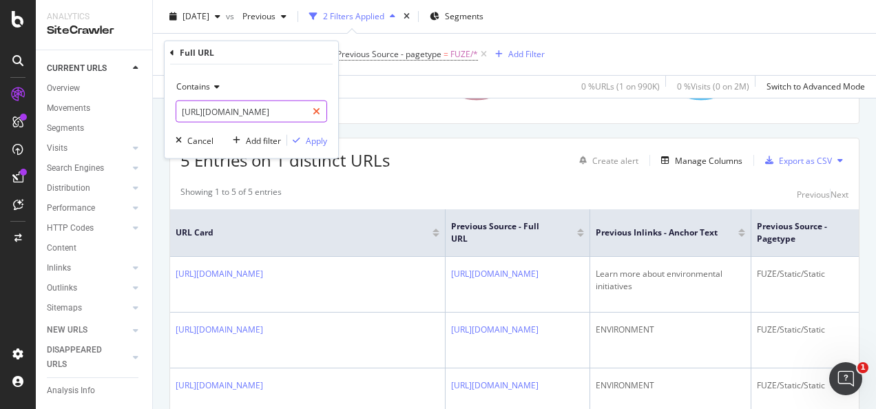
click at [317, 110] on icon at bounding box center [317, 112] width 8 height 10
click at [292, 110] on input "text" at bounding box center [251, 112] width 150 height 22
paste input "https://www.3m.com.sg/3M/en_SG/gives-sg/education/science-at-home/"
type input "https://www.3m.com.sg/3M/en_SG/gives-sg/education/science-at-home/"
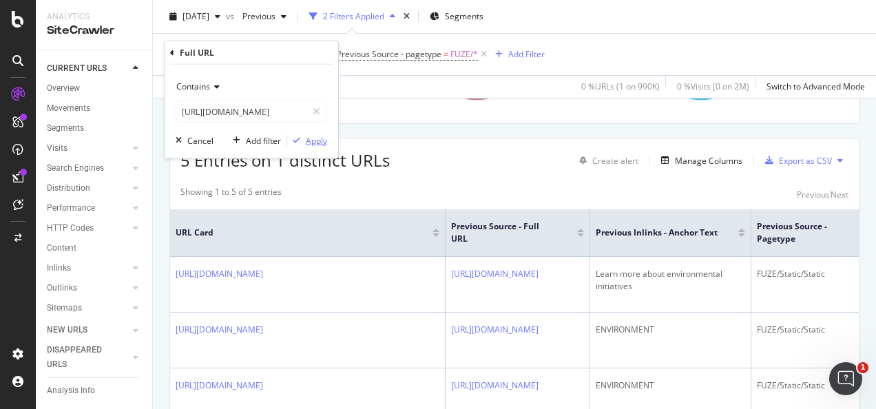
click at [313, 136] on div "Apply" at bounding box center [316, 140] width 21 height 12
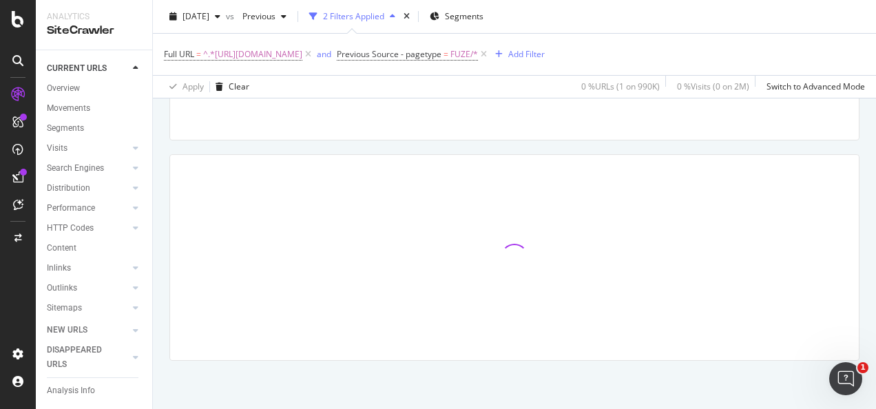
scroll to position [189, 0]
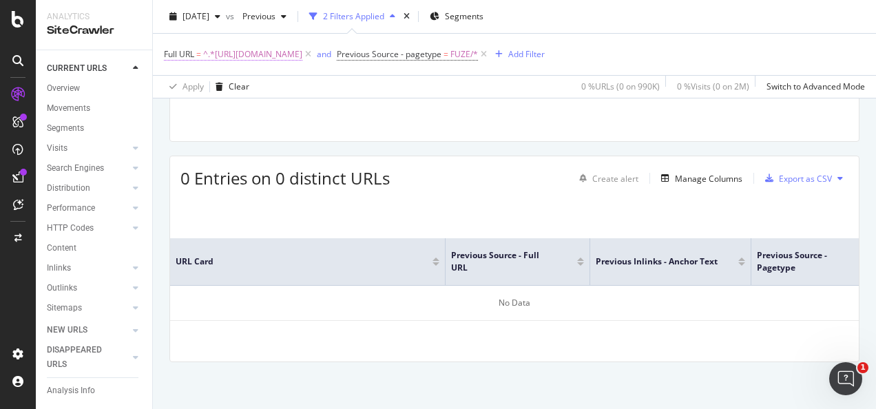
click at [302, 59] on span "^.*https://www.3m.com.sg/3M/en_SG/gives-sg/education/science-at-home/.*$" at bounding box center [252, 54] width 99 height 19
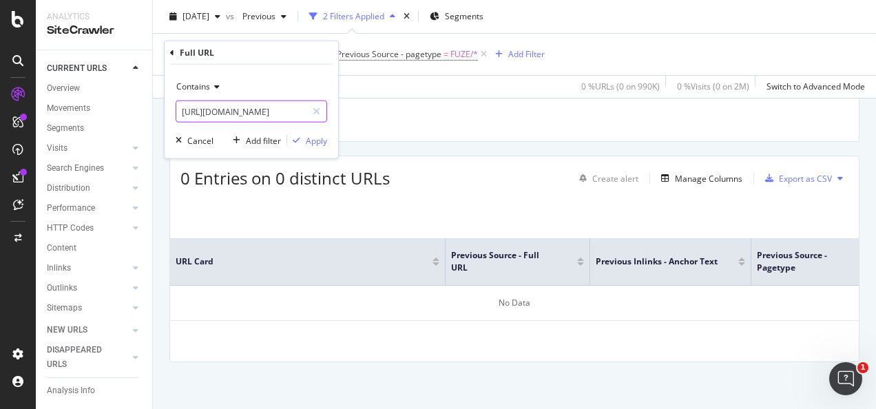
click at [284, 114] on input "https://www.3m.com.sg/3M/en_SG/gives-sg/education/science-at-home/" at bounding box center [241, 112] width 130 height 22
click at [402, 149] on div "URLs Crawled By Botify By pagetype Chart (by Value) Table Expand Export as CSV …" at bounding box center [514, 185] width 723 height 449
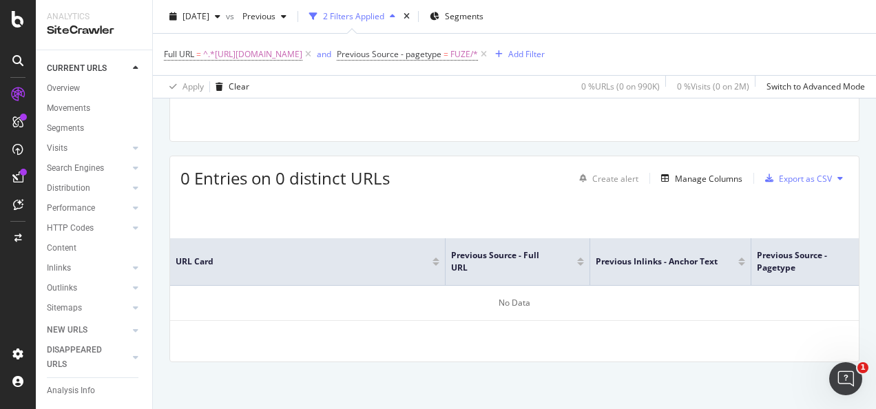
click at [511, 151] on div "URLs Crawled By Botify By pagetype Chart (by Value) Table Expand Export as CSV …" at bounding box center [514, 185] width 723 height 449
click at [302, 59] on span "^.*https://www.3m.com.sg/3M/en_SG/gives-sg/education/science-at-home/.*$" at bounding box center [252, 54] width 99 height 19
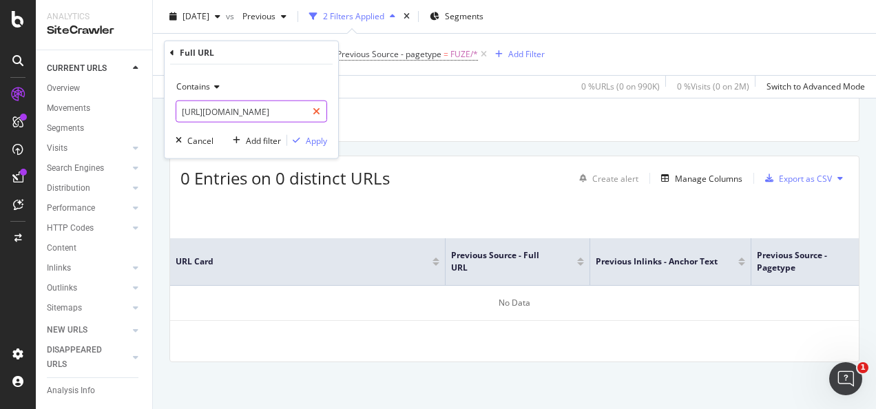
click at [321, 107] on div at bounding box center [316, 112] width 20 height 22
click at [291, 107] on input "text" at bounding box center [251, 112] width 150 height 22
paste input "https://www.3mcompany.jp/3M/ja_JP/graphics-signage-jp/applications/cwf/"
type input "https://www.3mcompany.jp/3M/ja_JP/graphics-signage-jp/applications/cwf/"
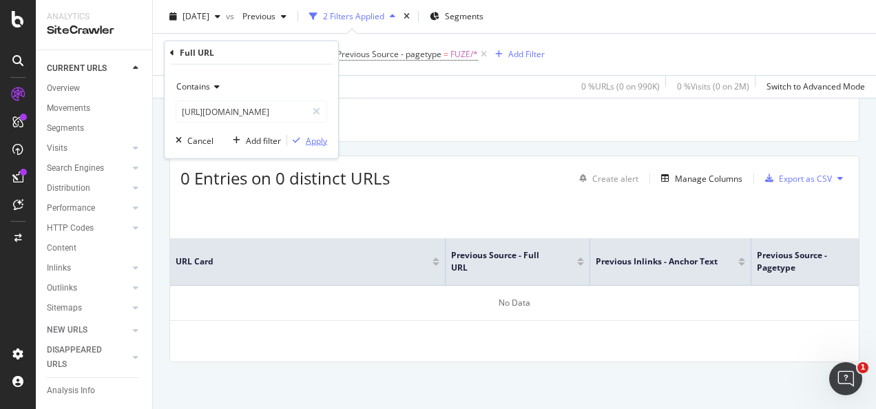
scroll to position [0, 0]
click at [315, 136] on div "Apply" at bounding box center [316, 140] width 21 height 12
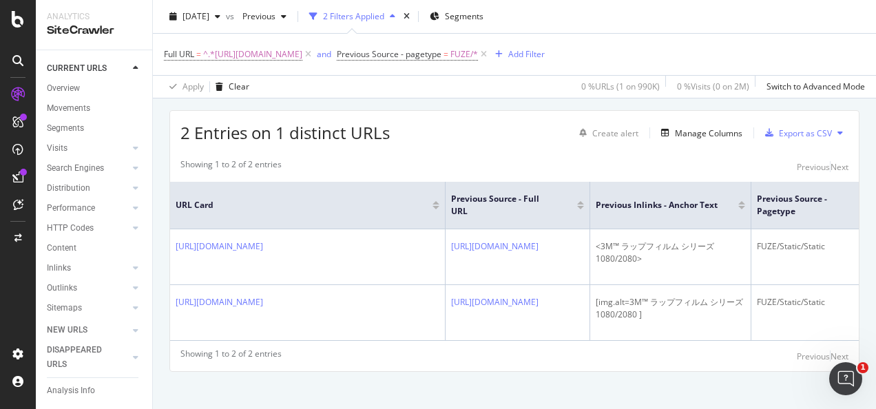
scroll to position [187, 0]
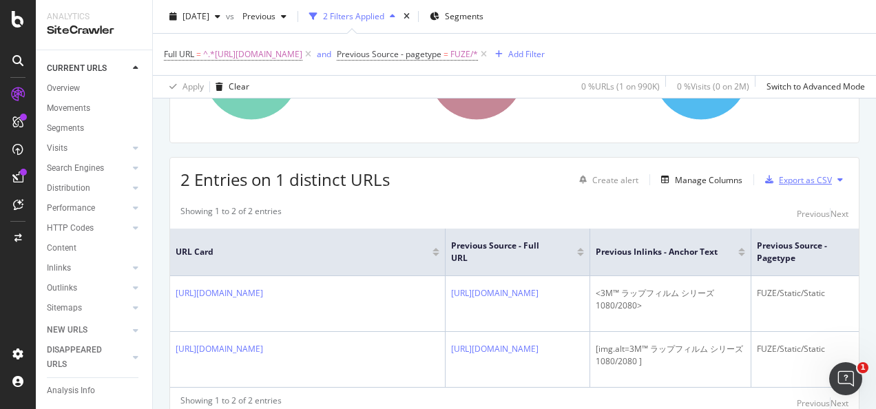
click at [785, 174] on div "Export as CSV" at bounding box center [805, 180] width 53 height 12
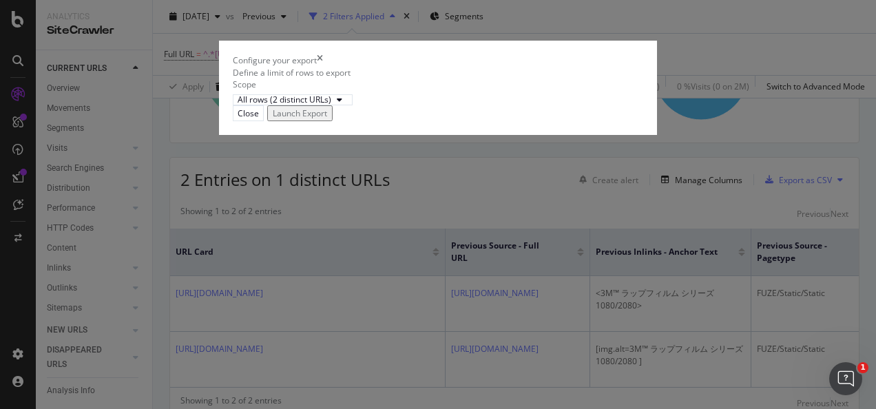
click at [327, 119] on div "Launch Export" at bounding box center [300, 113] width 54 height 12
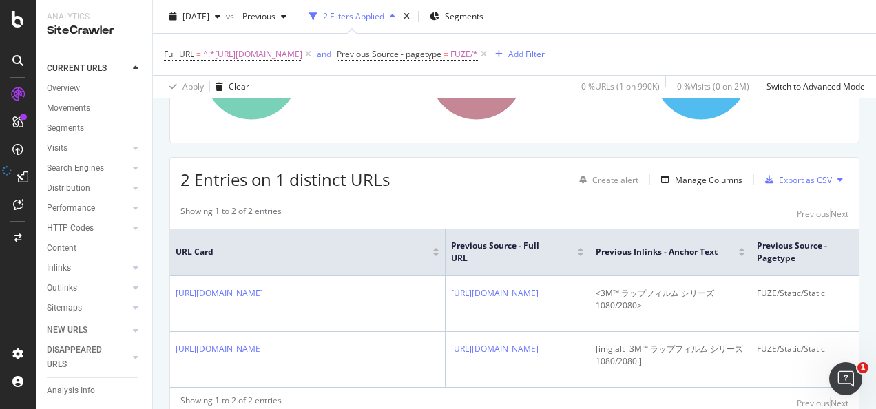
click at [514, 150] on div "URLs Crawled By Botify By pagetype Chart (by Value) Table Expand Export as CSV …" at bounding box center [514, 215] width 723 height 504
click at [481, 149] on div "URLs Crawled By Botify By pagetype Chart (by Value) Table Expand Export as CSV …" at bounding box center [514, 215] width 723 height 504
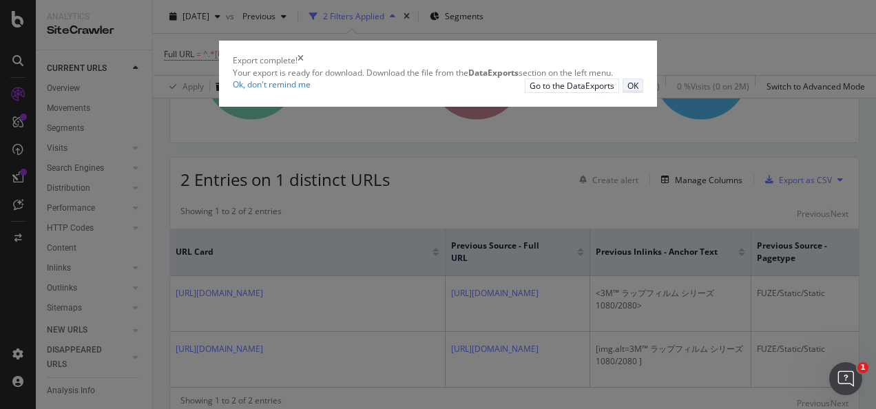
click at [638, 92] on div "OK" at bounding box center [632, 86] width 11 height 12
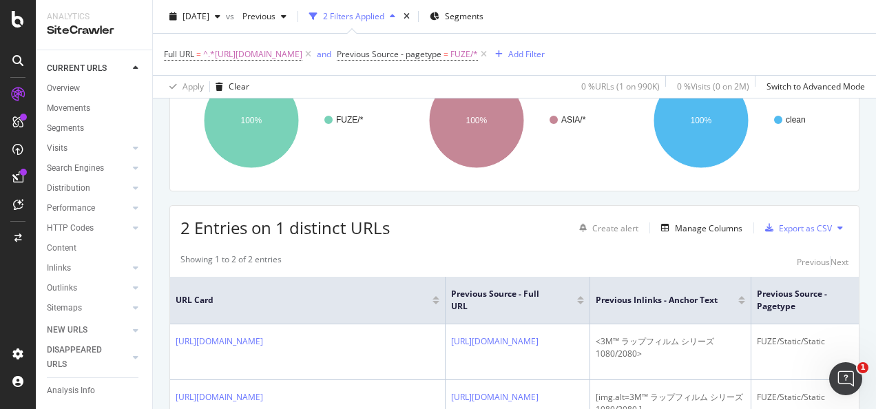
scroll to position [118, 0]
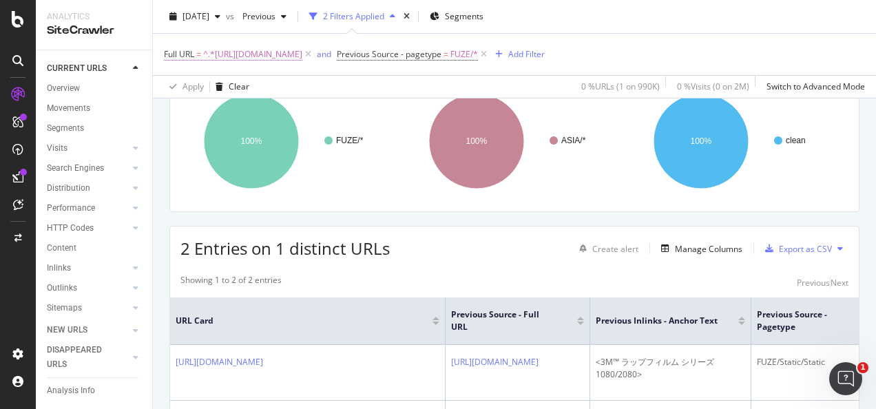
click at [302, 54] on span "^.*https://www.3mcompany.jp/3M/ja_JP/graphics-signage-jp/applications/cwf/.*$" at bounding box center [252, 54] width 99 height 19
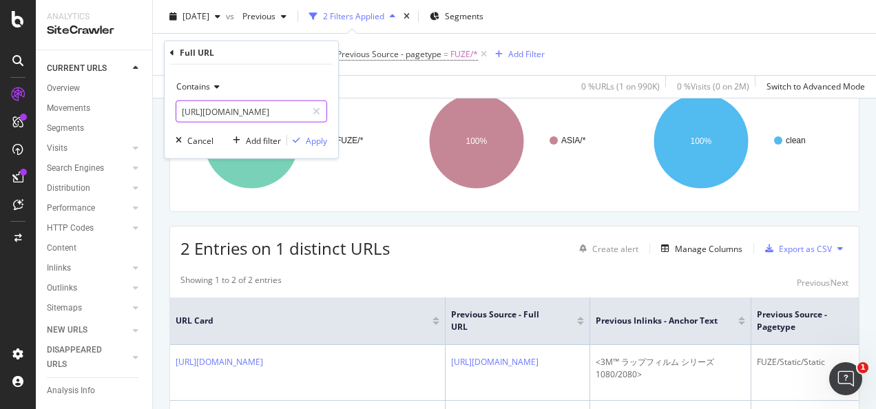
click at [314, 107] on icon at bounding box center [317, 112] width 8 height 10
click at [292, 111] on input "text" at bounding box center [251, 112] width 150 height 22
click at [289, 109] on input "text" at bounding box center [251, 112] width 150 height 22
click at [265, 113] on input "text" at bounding box center [251, 112] width 150 height 22
paste input "https://www.3mcompany.jp/3M/ja_JP/graphics-signage-jp/applications/cwf/klt/"
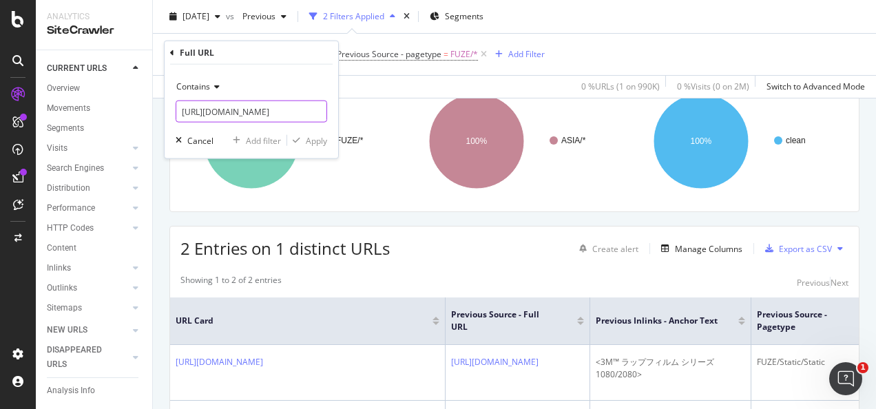
scroll to position [0, 180]
type input "https://www.3mcompany.jp/3M/ja_JP/graphics-signage-jp/applications/cwf/klt/"
click at [310, 135] on div "Apply" at bounding box center [316, 140] width 21 height 12
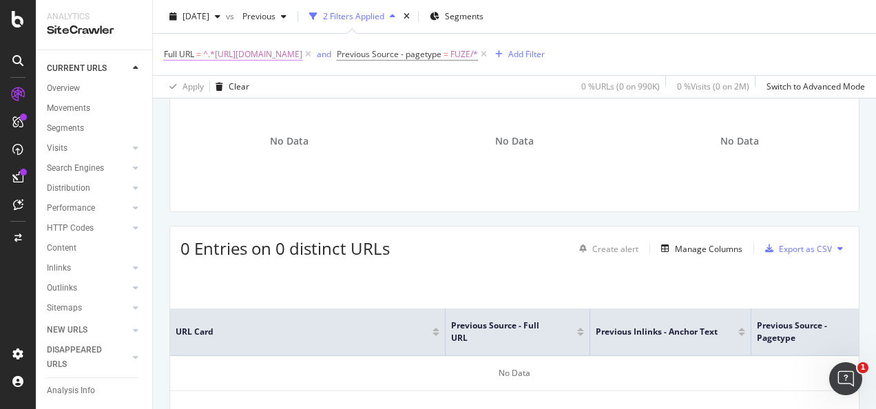
click at [302, 46] on span "^.*https://www.3mcompany.jp/3M/ja_JP/graphics-signage-jp/applications/cwf/klt/.…" at bounding box center [252, 54] width 99 height 19
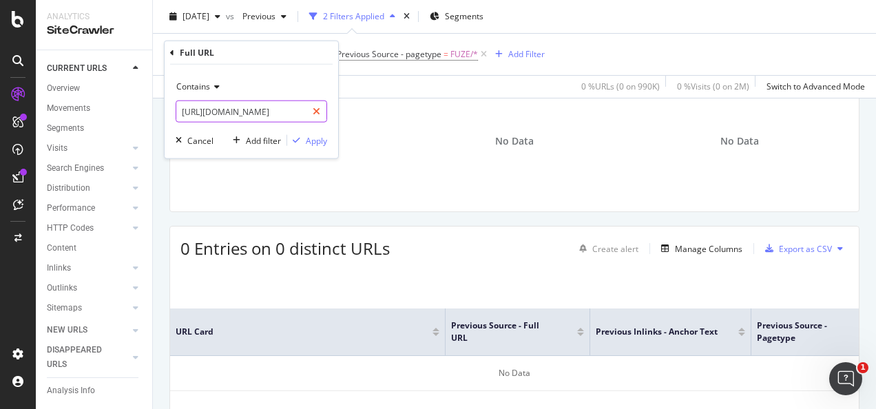
click at [318, 105] on div at bounding box center [316, 112] width 20 height 22
drag, startPoint x: 295, startPoint y: 106, endPoint x: 298, endPoint y: 114, distance: 8.5
click at [295, 106] on input "text" at bounding box center [251, 112] width 150 height 22
paste input "https://www.3mcompany.jp/3M/ja_JP/graphics-signage-jp/applications/cwf/ol/"
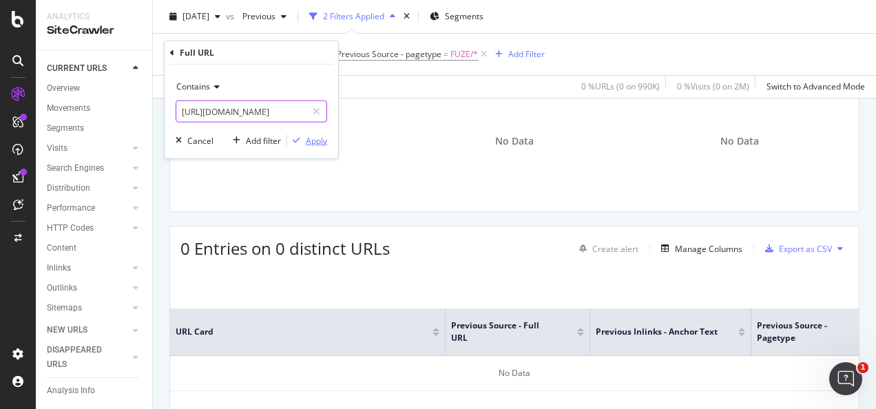
type input "https://www.3mcompany.jp/3M/ja_JP/graphics-signage-jp/applications/cwf/ol/"
click at [309, 146] on div "Apply" at bounding box center [307, 140] width 40 height 12
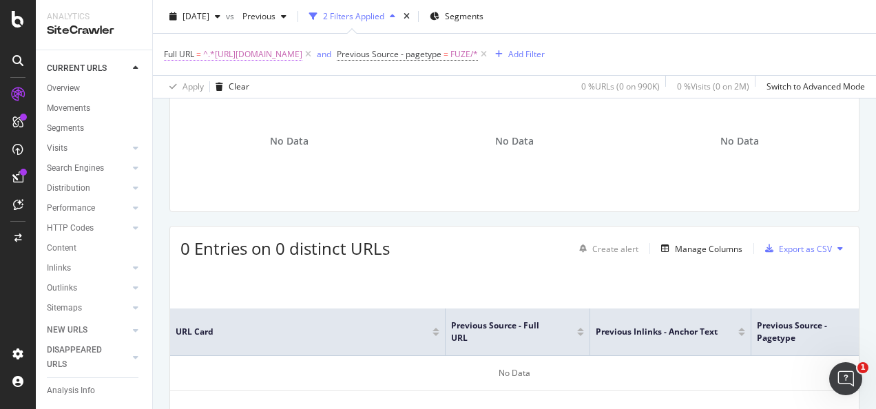
click at [302, 56] on span "^.*https://www.3mcompany.jp/3M/ja_JP/graphics-signage-jp/applications/cwf/ol/.*$" at bounding box center [252, 54] width 99 height 19
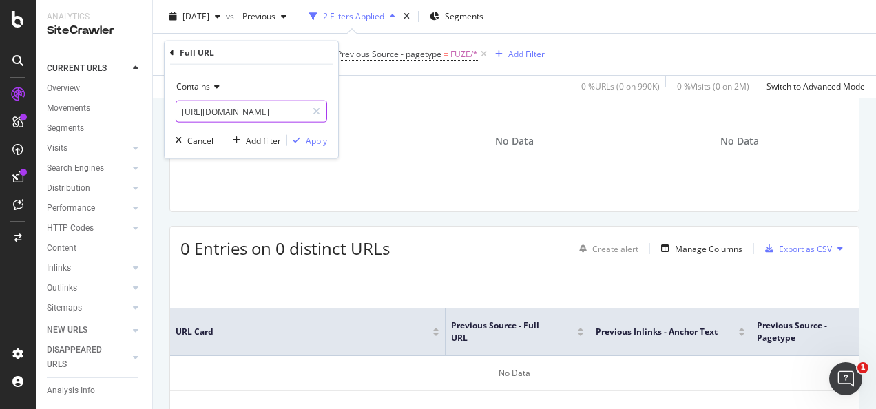
click at [317, 110] on icon at bounding box center [317, 112] width 8 height 10
click at [297, 113] on input "text" at bounding box center [251, 112] width 150 height 22
paste input "https://www.3mcompany.jp/3M/ja_JP/graphics-signage-jp/resources/4star/"
type input "https://www.3mcompany.jp/3M/ja_JP/graphics-signage-jp/resources/4star/"
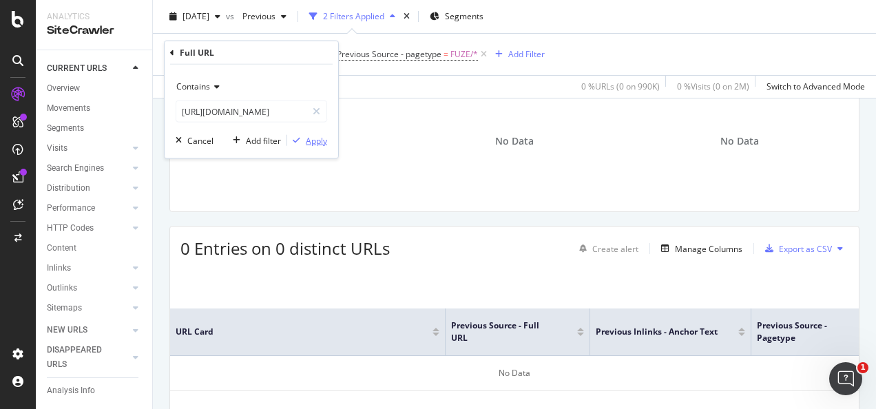
scroll to position [0, 0]
click at [317, 137] on div "Apply" at bounding box center [316, 140] width 21 height 12
click at [302, 55] on span "^.*https://www.3mcompany.jp/3M/ja_JP/graphics-signage-jp/resources/4star/.*$" at bounding box center [252, 54] width 99 height 19
click at [314, 114] on icon at bounding box center [317, 112] width 8 height 10
click at [297, 114] on input "text" at bounding box center [251, 112] width 150 height 22
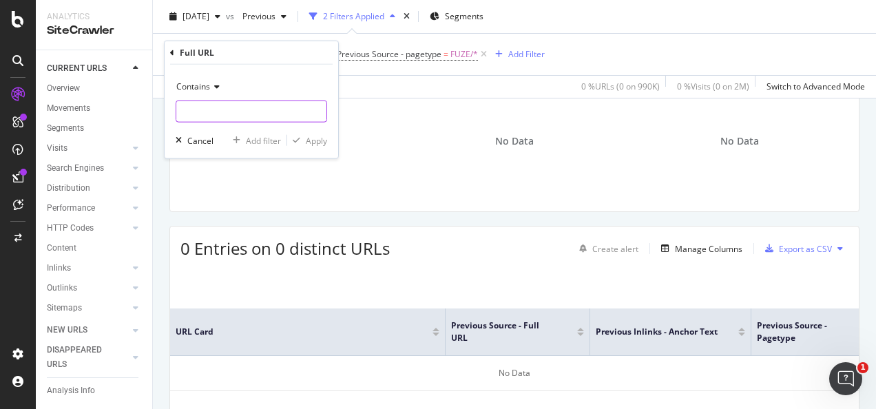
paste input "https://www.3mcompany.jp/3M/ja_JP/graphics-signage-jp/resources/4star/about/"
type input "https://www.3mcompany.jp/3M/ja_JP/graphics-signage-jp/resources/4star/about/"
click at [303, 142] on div "button" at bounding box center [296, 140] width 19 height 8
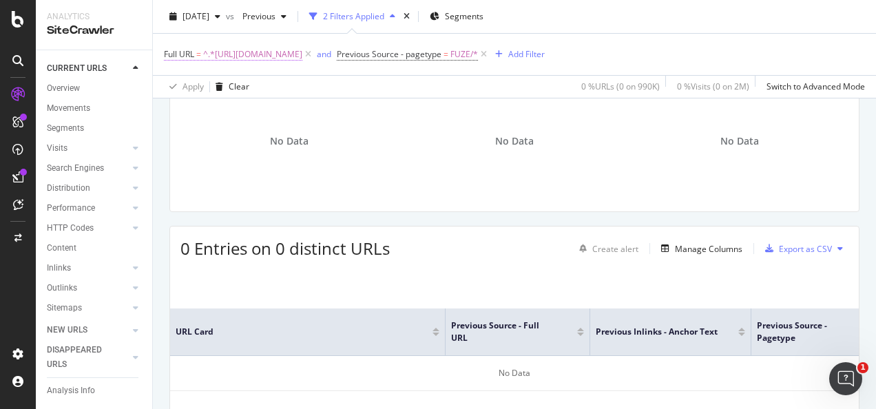
click at [274, 56] on span "^.*https://www.3mcompany.jp/3M/ja_JP/graphics-signage-jp/resources/4star/about/…" at bounding box center [252, 54] width 99 height 19
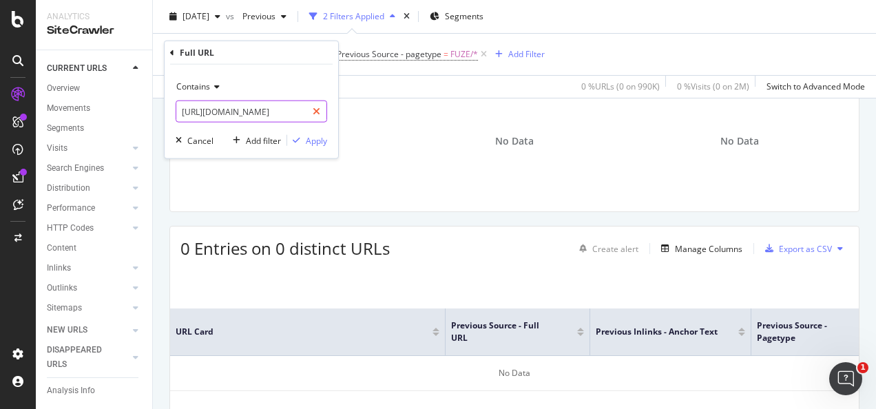
click at [313, 112] on icon at bounding box center [317, 112] width 8 height 10
click at [292, 109] on input "text" at bounding box center [241, 112] width 130 height 22
paste input "https://www.3mindia.in/3M/en_IN/graphics-signage-in/applications/where-to-buy/"
type input "https://www.3mindia.in/3M/en_IN/graphics-signage-in/applications/where-to-buy/"
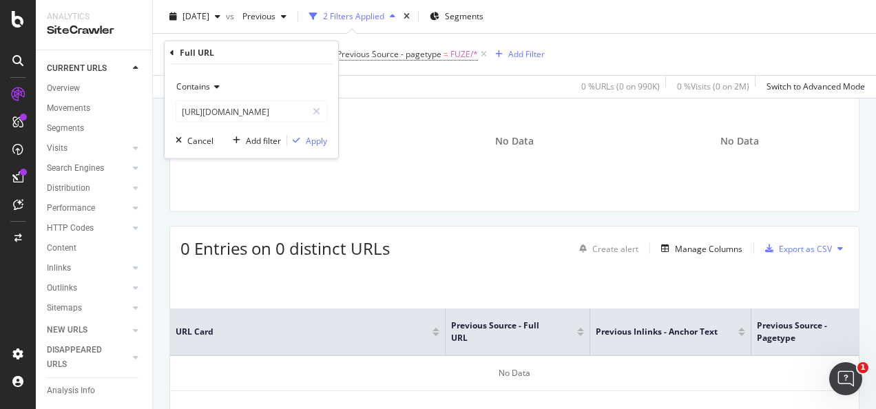
click at [313, 132] on div "Contains https://www.3mindia.in/3M/en_IN/graphics-signage-in/applications/where…" at bounding box center [252, 112] width 174 height 94
click at [311, 143] on div "Apply" at bounding box center [316, 140] width 21 height 12
click at [302, 60] on span "^.*https://www.3mindia.in/3M/en_IN/graphics-signage-in/applications/where-to-bu…" at bounding box center [252, 54] width 99 height 19
click at [320, 112] on icon at bounding box center [317, 112] width 8 height 10
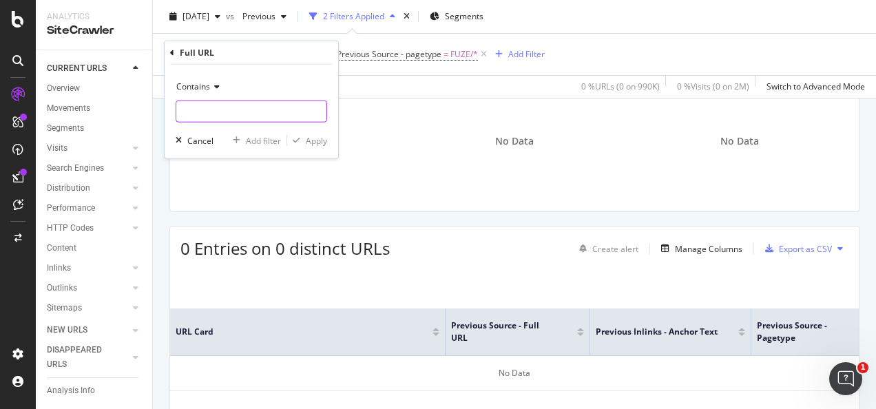
click at [288, 110] on input "text" at bounding box center [251, 112] width 150 height 22
paste input "https://www.3mindia.in/3M/en_IN/graphics-signage-in/resources/find-a-distributo…"
type input "https://www.3mindia.in/3M/en_IN/graphics-signage-in/resources/find-a-distributo…"
click at [307, 135] on div "Apply" at bounding box center [316, 140] width 21 height 12
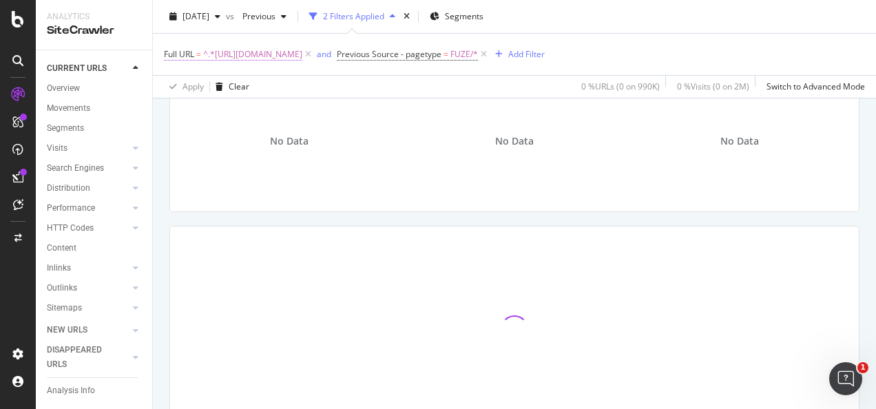
click at [302, 54] on span "^.*https://www.3mindia.in/3M/en_IN/graphics-signage-in/resources/find-a-distrib…" at bounding box center [252, 54] width 99 height 19
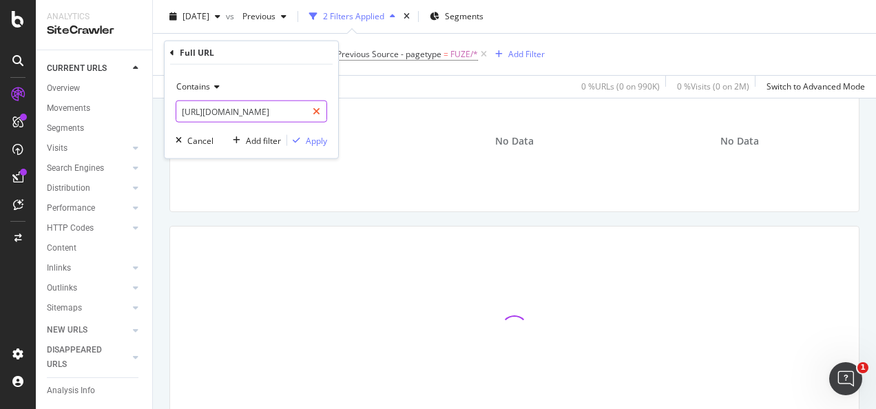
click at [322, 107] on div at bounding box center [316, 112] width 20 height 22
click at [302, 110] on input "text" at bounding box center [251, 112] width 150 height 22
paste input "https://www.3mindia.in/3M/en_IN/graphics-signage-in/resources/find-an-installer/"
type input "https://www.3mindia.in/3M/en_IN/graphics-signage-in/resources/find-an-installer/"
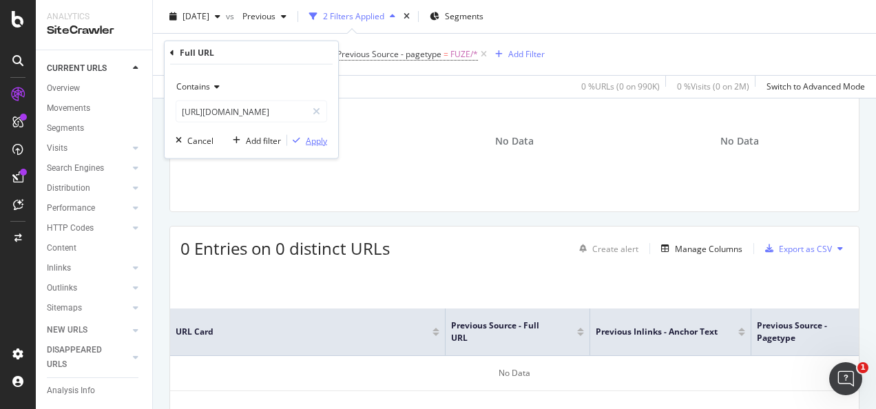
click at [311, 138] on div "Apply" at bounding box center [316, 140] width 21 height 12
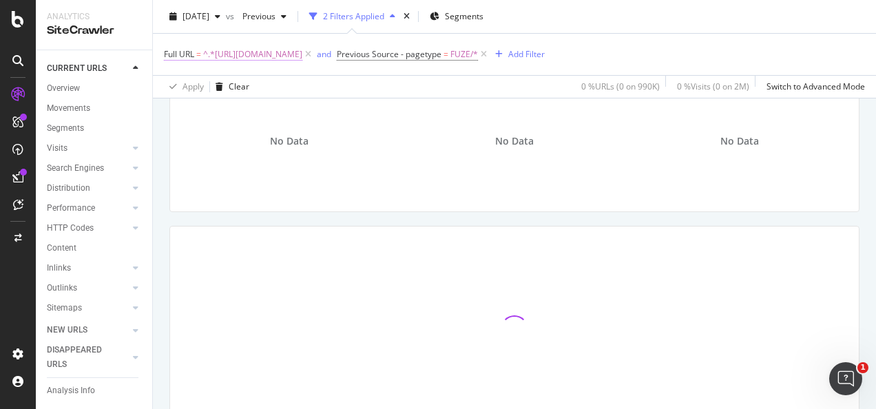
click at [302, 54] on span "^.*https://www.3mindia.in/3M/en_IN/graphics-signage-in/resources/find-an-instal…" at bounding box center [252, 54] width 99 height 19
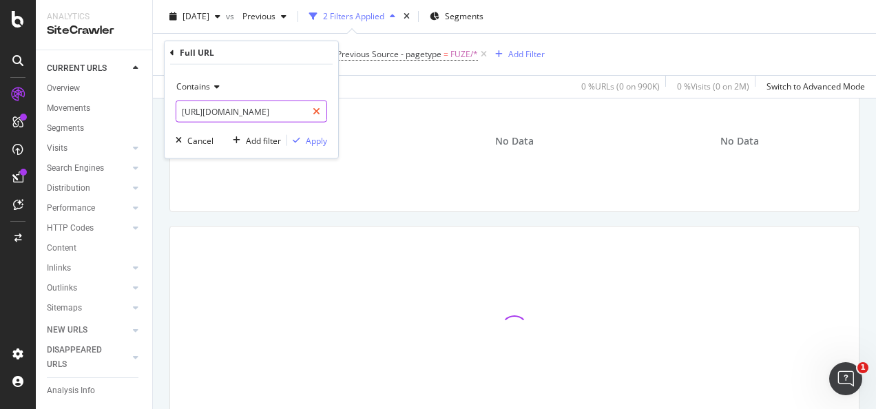
click at [312, 116] on div at bounding box center [316, 112] width 20 height 22
click at [302, 113] on input "text" at bounding box center [251, 112] width 150 height 22
paste input "https://www.3mindia.in/3M/en_IN/graphics-signage-in/1080-wrap-film-series/"
type input "https://www.3mindia.in/3M/en_IN/graphics-signage-in/1080-wrap-film-series/"
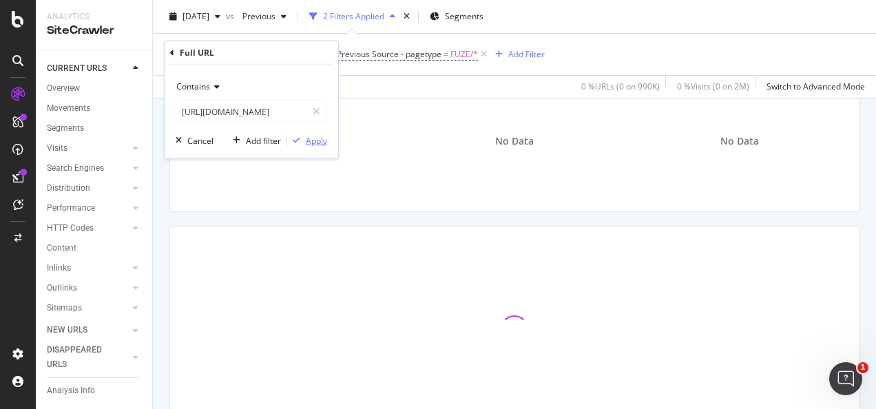
click at [317, 138] on div "Apply" at bounding box center [316, 140] width 21 height 12
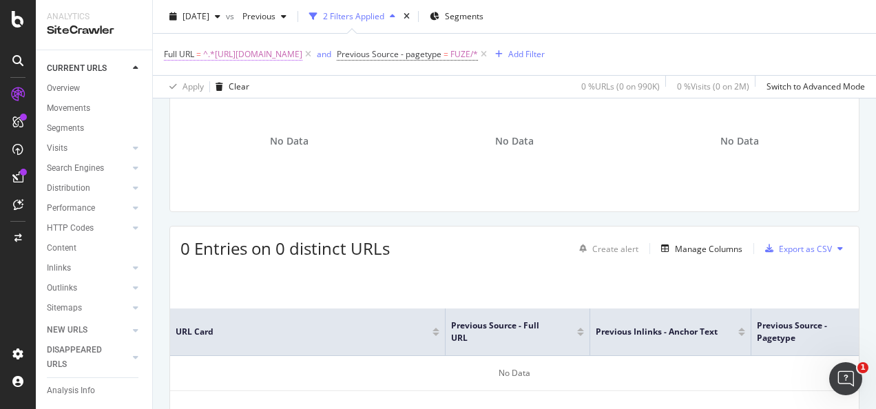
click at [275, 61] on span "^.*https://www.3mindia.in/3M/en_IN/graphics-signage-in/1080-wrap-film-series/.*$" at bounding box center [252, 54] width 99 height 19
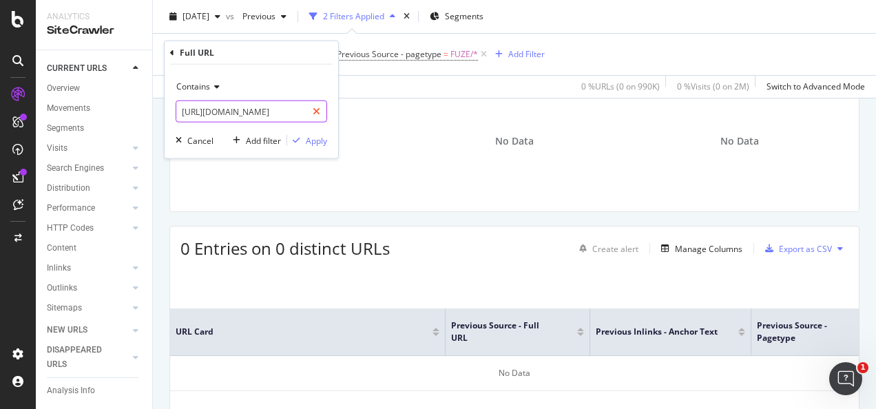
click at [318, 109] on icon at bounding box center [317, 112] width 8 height 10
click at [303, 109] on input "text" at bounding box center [251, 112] width 150 height 22
paste input "https://www.3mindia.in/3M/en_IN/graphics-signage-in/applications/vehicles-and-t…"
type input "https://www.3mindia.in/3M/en_IN/graphics-signage-in/applications/vehicles-and-t…"
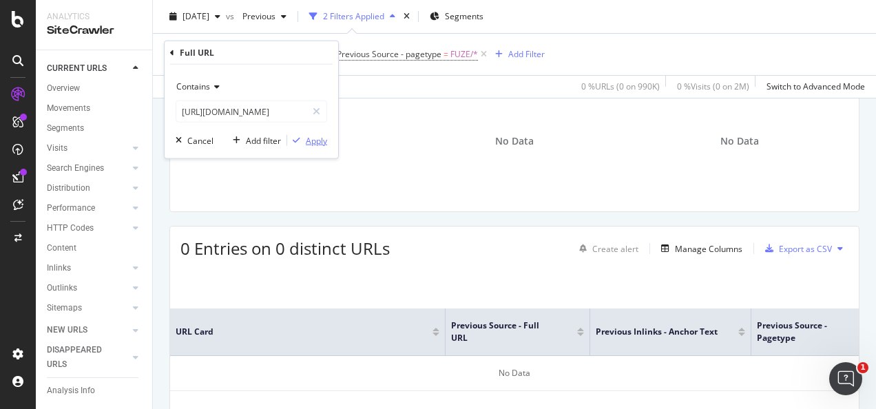
click at [320, 139] on div "Apply" at bounding box center [316, 140] width 21 height 12
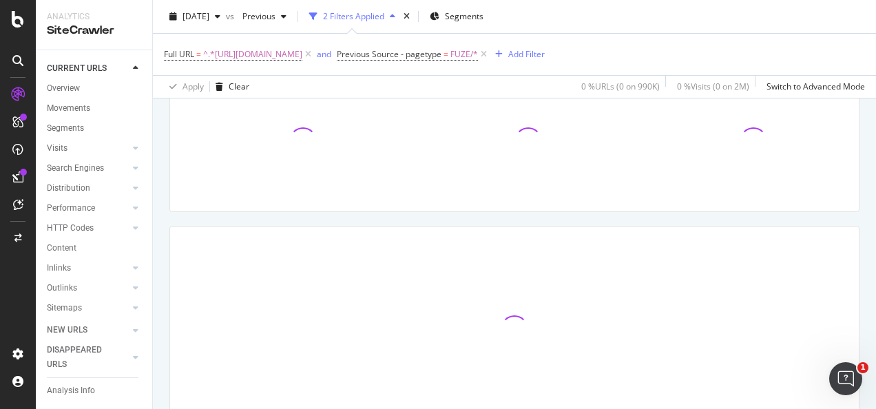
scroll to position [135, 0]
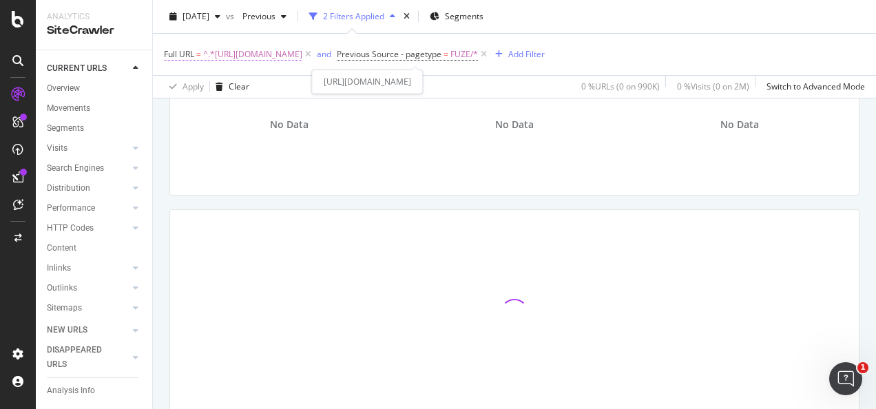
click at [302, 52] on span "^.*https://www.3mindia.in/3M/en_IN/graphics-signage-in/applications/vehicles-an…" at bounding box center [252, 54] width 99 height 19
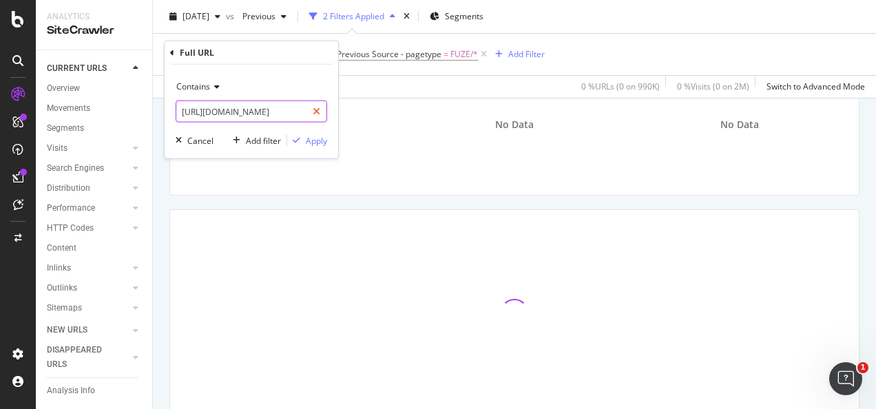
click at [320, 107] on icon at bounding box center [317, 112] width 8 height 10
click at [287, 112] on input "text" at bounding box center [251, 112] width 150 height 22
paste input "https://www.3mindia.in/3M/en_IN/graphics-signage-in/applications/vehicles-and-t…"
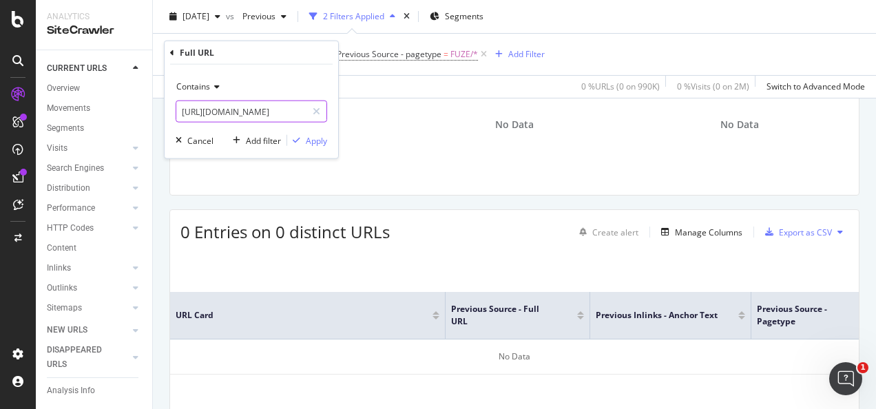
click at [300, 112] on input "https://www.3mindia.in/3M/en_IN/graphics-signage-in/applications/vehicles-and-t…" at bounding box center [241, 112] width 130 height 22
paste input "text"
type input "https://www.3mindia.in/3M/en_IN/graphics-signage-in/applications/vehicles-and-t…"
click at [316, 135] on div "Apply" at bounding box center [316, 140] width 21 height 12
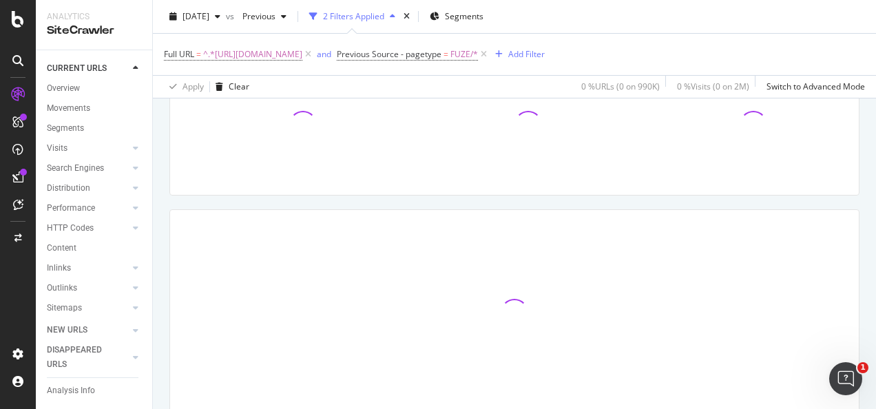
scroll to position [138, 0]
click at [302, 57] on span "^.*https://www.3mindia.in/3M/en_IN/graphics-signage-in/applications/vehicles-an…" at bounding box center [252, 54] width 99 height 19
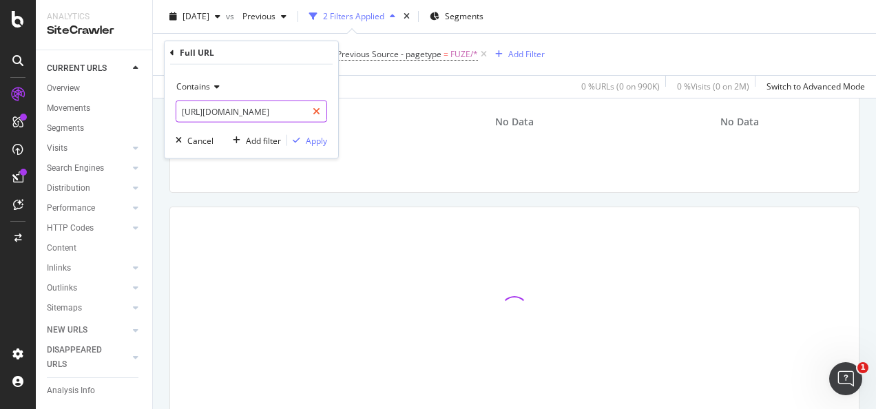
click at [317, 114] on icon at bounding box center [317, 112] width 8 height 10
click at [298, 112] on input "text" at bounding box center [251, 112] width 150 height 22
paste input "https://www.3mindia.in/3M/en_IN/graphics-signage-in/resources/car-wrap-gallery/"
type input "https://www.3mindia.in/3M/en_IN/graphics-signage-in/resources/car-wrap-gallery/"
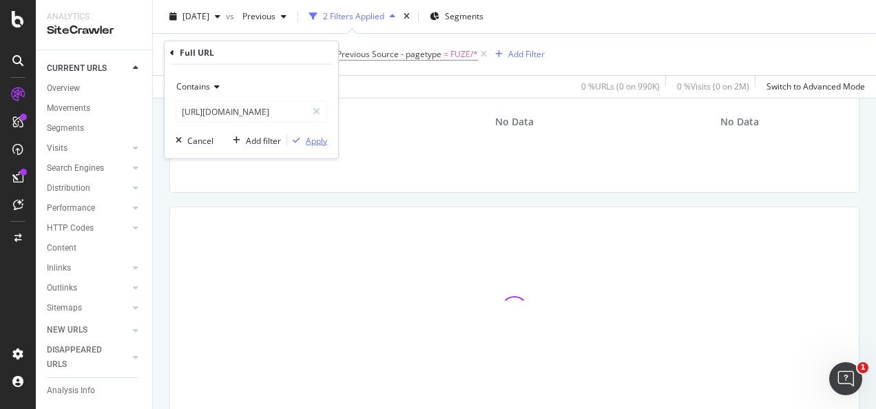
click at [306, 136] on div "Apply" at bounding box center [307, 140] width 40 height 12
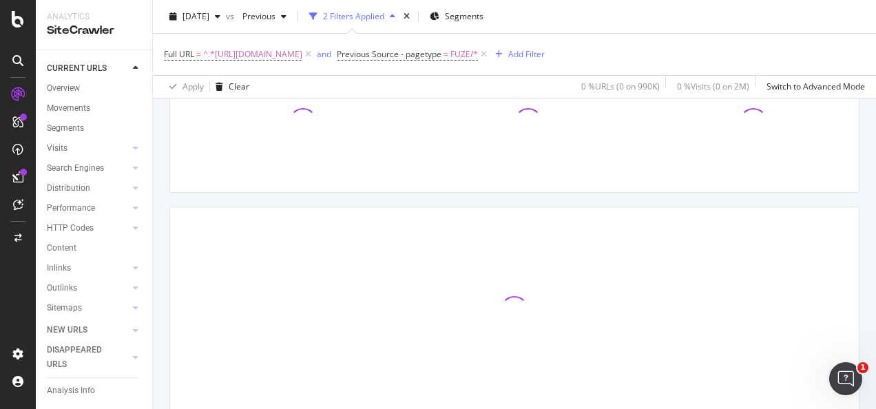
scroll to position [118, 0]
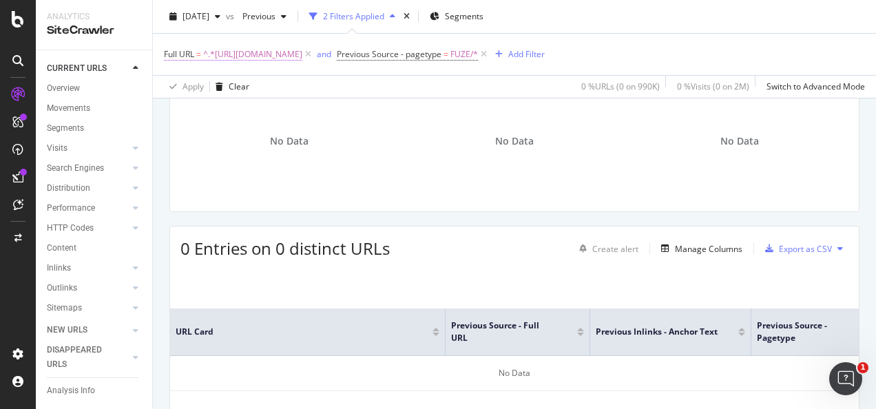
click at [302, 51] on span "^.*https://www.3mindia.in/3M/en_IN/graphics-signage-in/resources/car-wrap-galle…" at bounding box center [252, 54] width 99 height 19
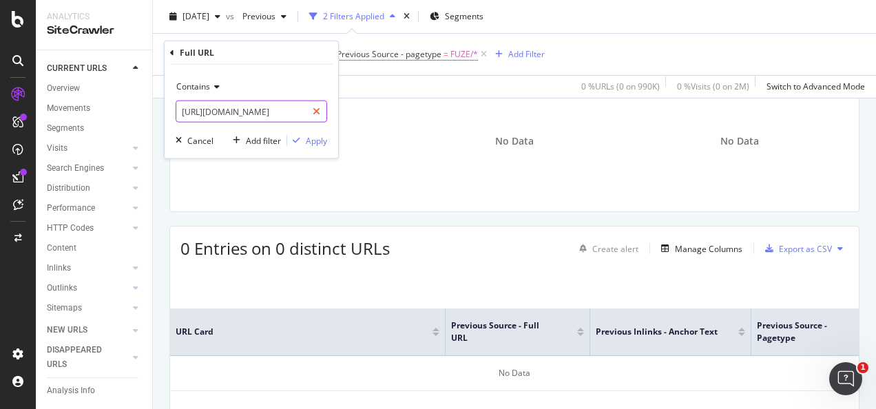
click at [320, 110] on icon at bounding box center [317, 112] width 8 height 10
click at [308, 112] on input "text" at bounding box center [251, 112] width 150 height 22
paste input "https://www.3mindia.in/3M/en_IN/graphics-signage-in/resources/adobe-color-palet…"
type input "https://www.3mindia.in/3M/en_IN/graphics-signage-in/resources/adobe-color-palet…"
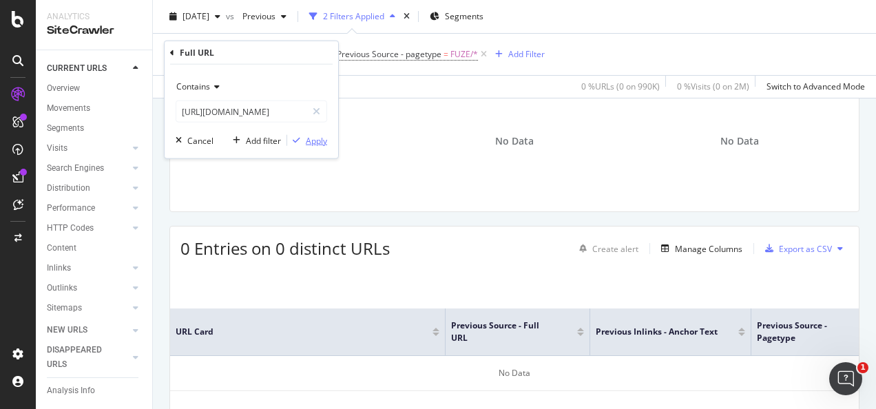
click at [310, 134] on button "Apply" at bounding box center [307, 141] width 40 height 14
click at [302, 59] on span "^.*https://www.3mindia.in/3M/en_IN/graphics-signage-in/resources/adobe-color-pa…" at bounding box center [252, 54] width 99 height 19
click at [313, 114] on icon at bounding box center [317, 112] width 8 height 10
click at [301, 114] on input "text" at bounding box center [251, 112] width 150 height 22
paste input "https://www.3mindia.in/3M/en_IN/graphics-signage-in/resources/purchasing-inform…"
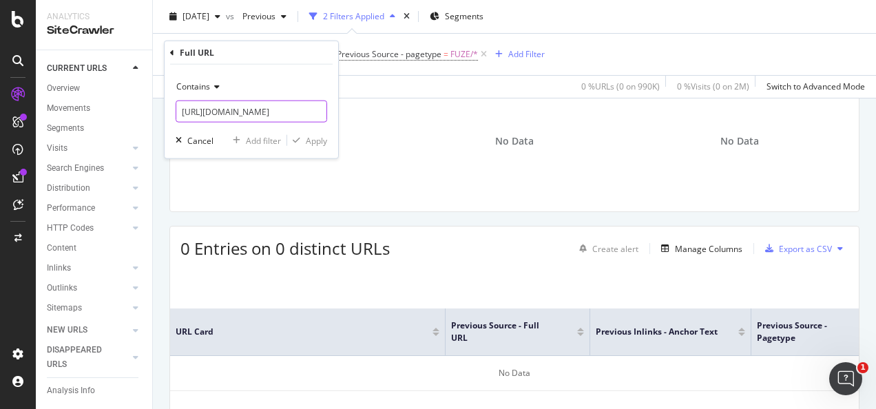
scroll to position [0, 225]
type input "https://www.3mindia.in/3M/en_IN/graphics-signage-in/resources/purchasing-inform…"
click at [313, 143] on div "Apply" at bounding box center [316, 140] width 21 height 12
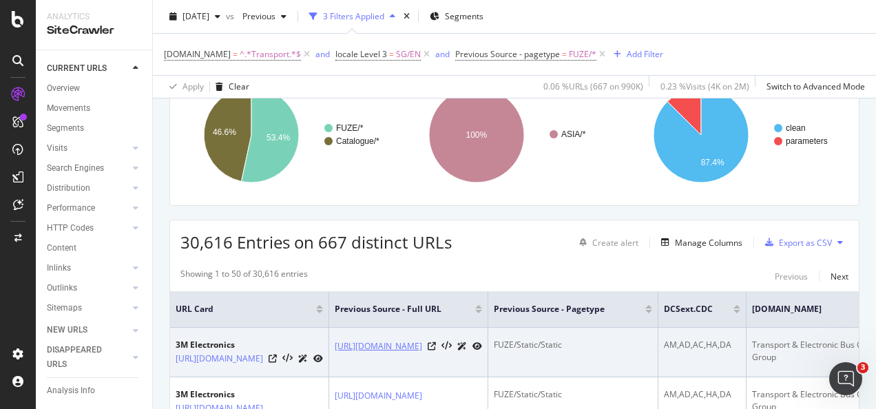
scroll to position [134, 0]
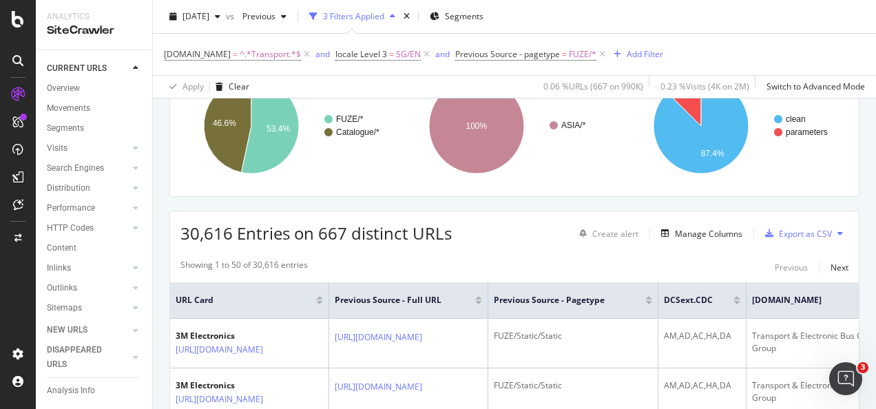
click at [329, 282] on th "URL Card" at bounding box center [249, 300] width 159 height 37
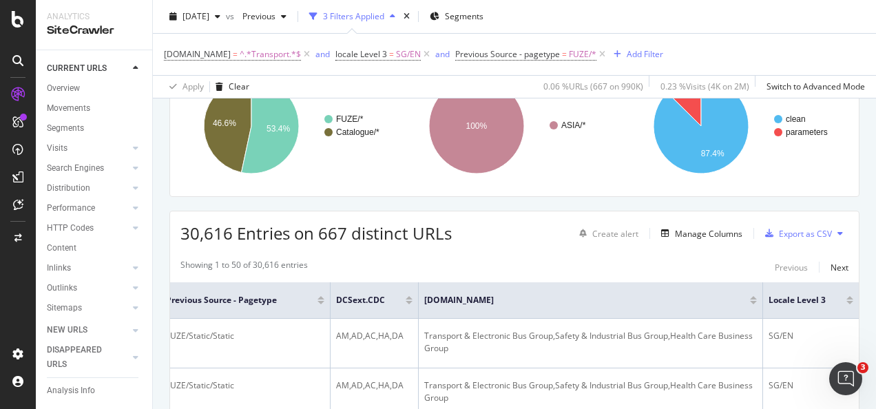
scroll to position [0, 623]
click at [675, 230] on div "Manage Columns" at bounding box center [708, 234] width 67 height 12
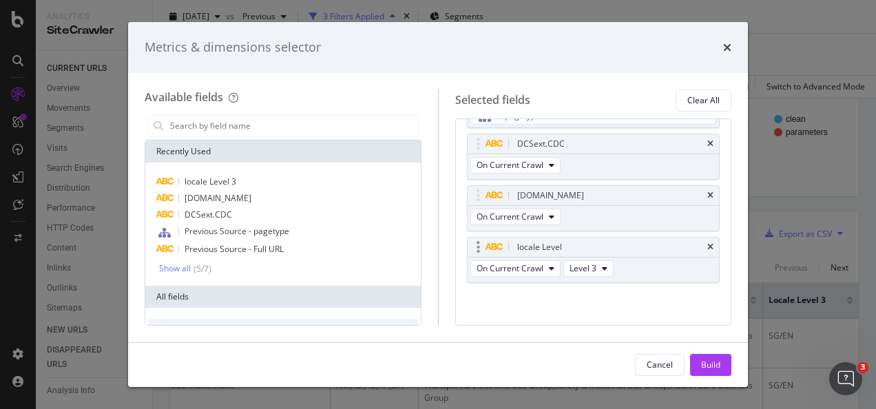
scroll to position [94, 0]
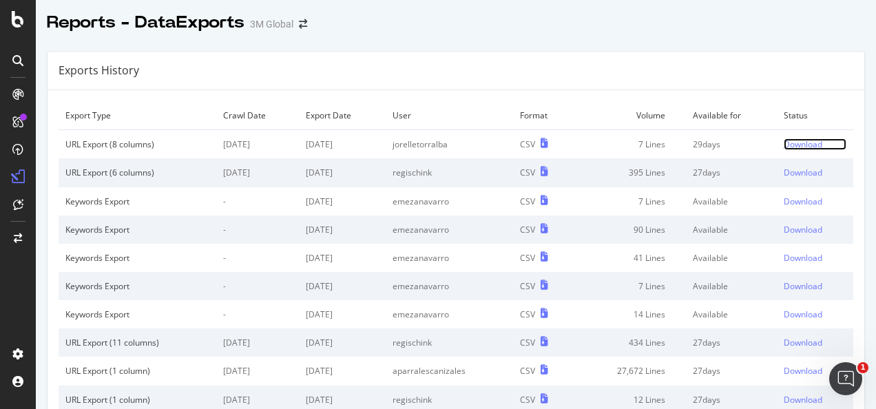
click at [784, 147] on div "Download" at bounding box center [803, 144] width 39 height 12
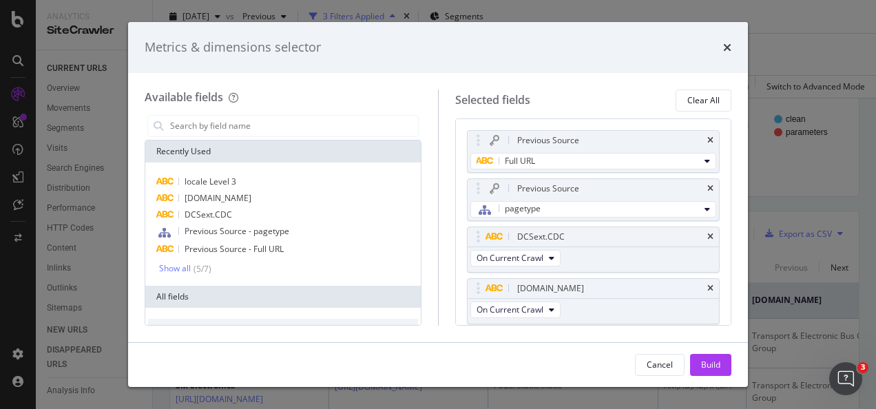
scroll to position [94, 0]
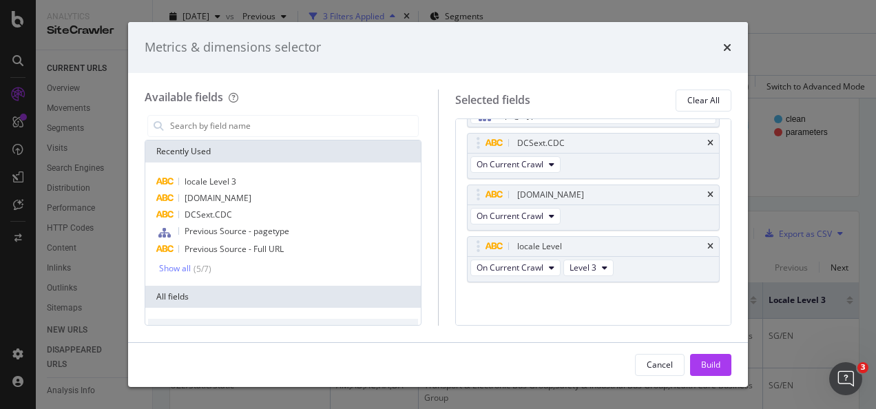
click at [472, 296] on div "Previous Source Full URL Previous Source pagetype DCSext.CDC On Current Crawl D…" at bounding box center [593, 174] width 253 height 275
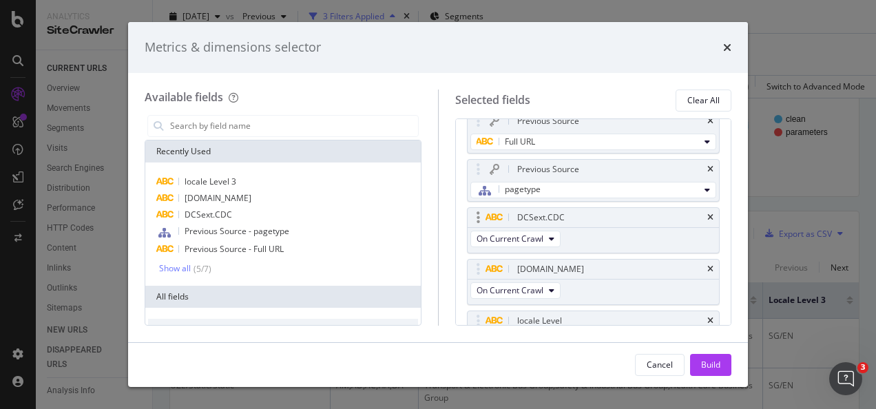
scroll to position [0, 0]
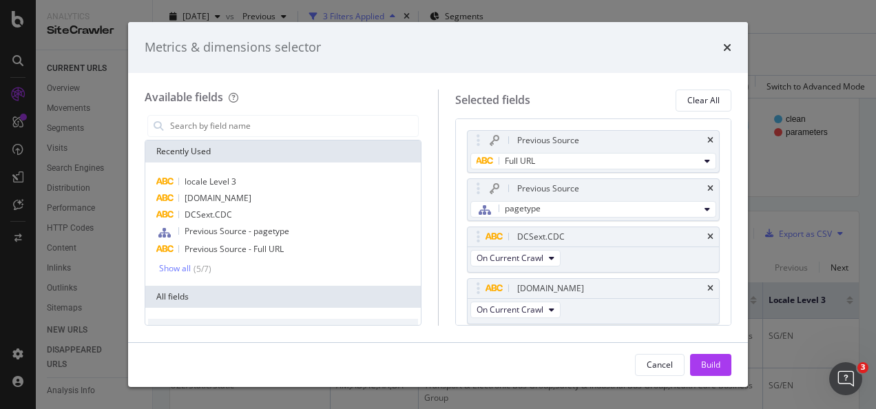
click at [292, 151] on div "Recently Used" at bounding box center [282, 151] width 275 height 22
click at [287, 125] on input "modal" at bounding box center [293, 126] width 249 height 21
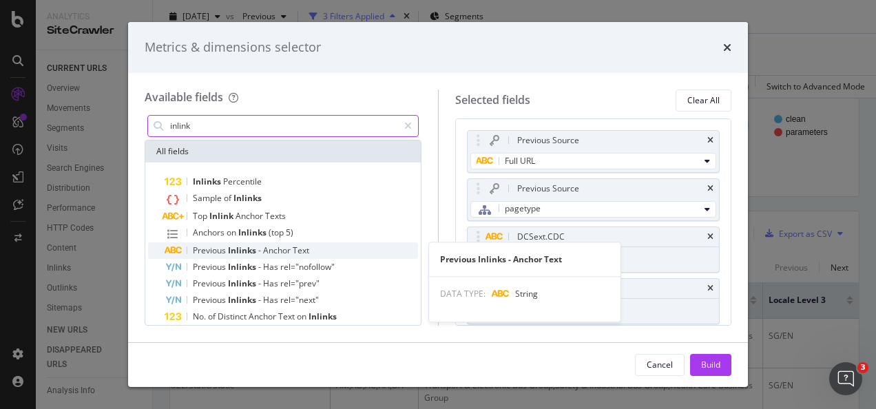
type input "inlink"
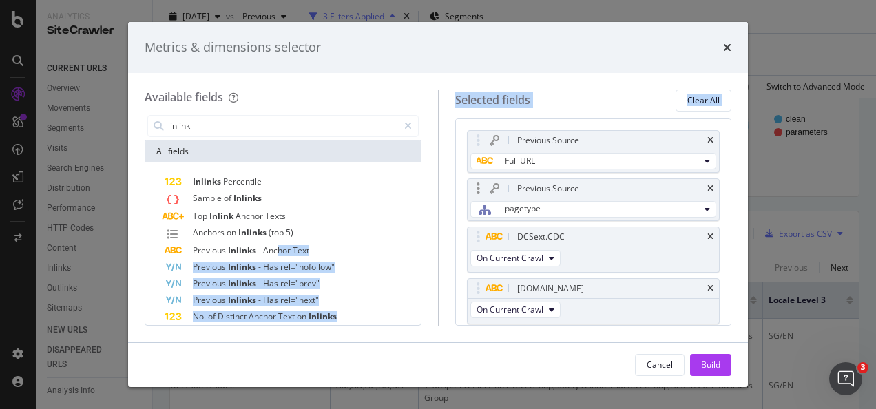
drag, startPoint x: 276, startPoint y: 253, endPoint x: 534, endPoint y: 188, distance: 266.4
click at [534, 188] on div "Available fields inlink All fields Inlinks Percentile Sample of Inlinks Top Inl…" at bounding box center [438, 208] width 587 height 236
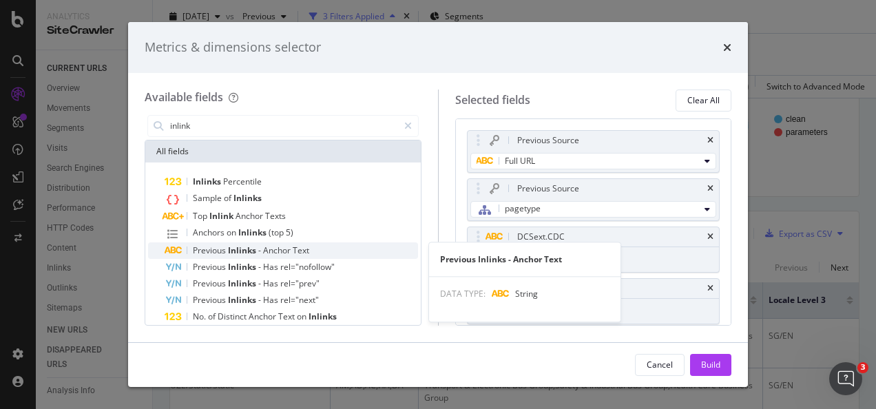
click at [255, 248] on span "Inlinks" at bounding box center [243, 250] width 30 height 12
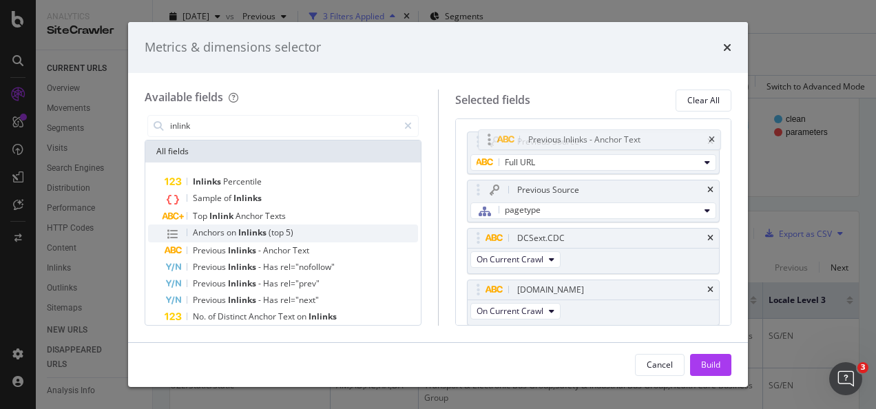
scroll to position [21, 0]
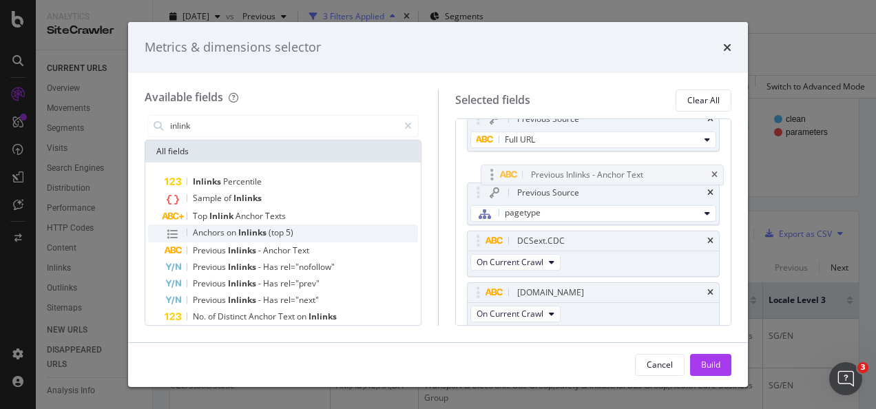
drag, startPoint x: 479, startPoint y: 311, endPoint x: 491, endPoint y: 167, distance: 145.2
click at [492, 167] on body "Analytics SiteCrawler CURRENT URLS Overview Movements Segments Visits Analysis …" at bounding box center [438, 204] width 876 height 409
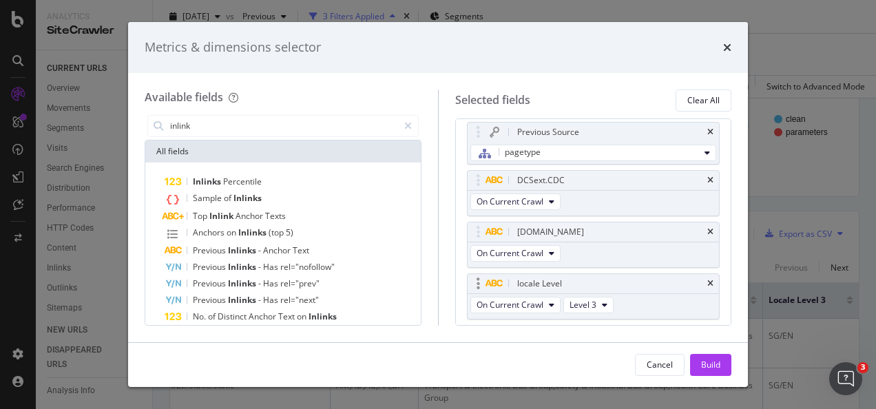
scroll to position [119, 0]
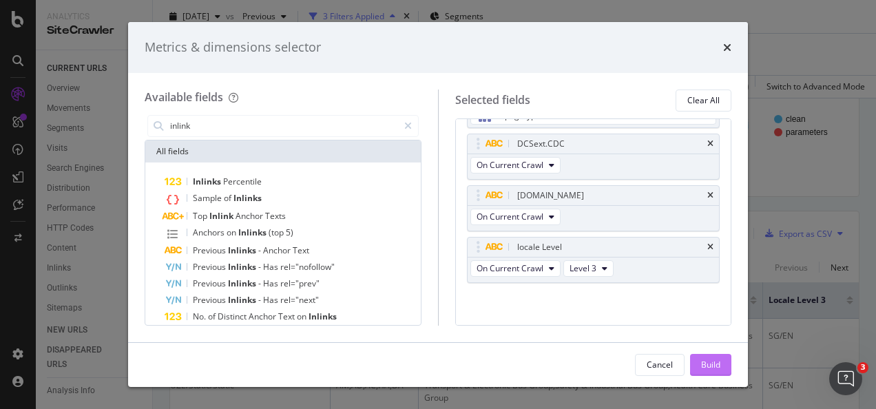
click at [722, 368] on button "Build" at bounding box center [710, 365] width 41 height 22
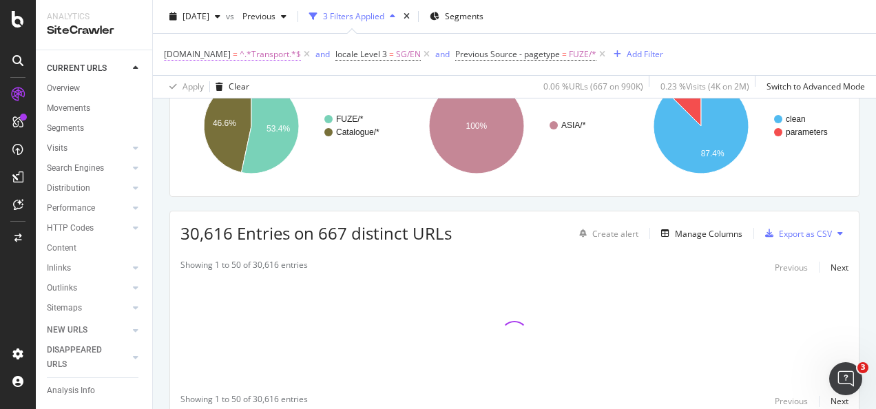
click at [255, 56] on span "^.*Transport.*$" at bounding box center [270, 54] width 61 height 19
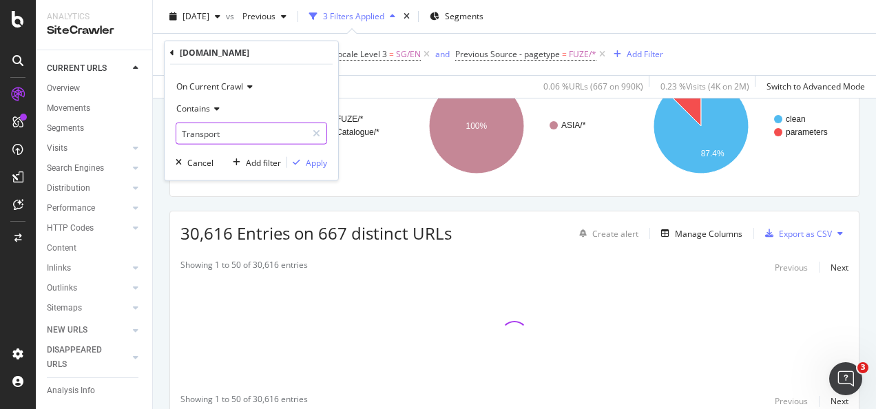
click at [229, 139] on input "Transport" at bounding box center [241, 134] width 130 height 22
type input "Safety"
click at [295, 160] on icon "button" at bounding box center [297, 162] width 8 height 8
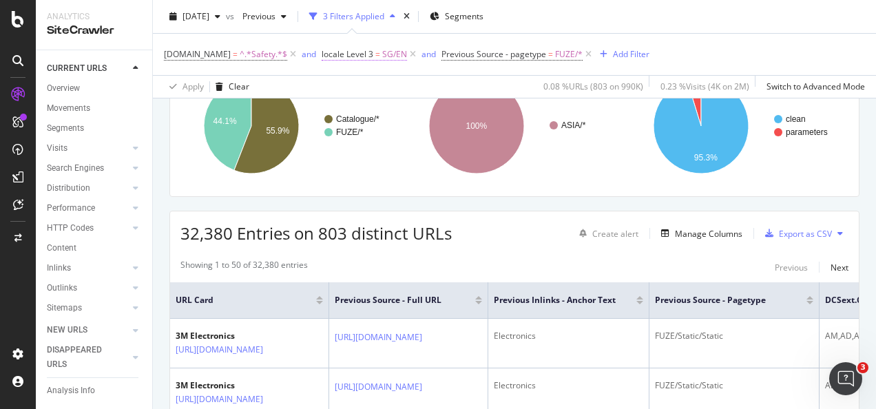
click at [382, 56] on span "SG/EN" at bounding box center [394, 54] width 25 height 19
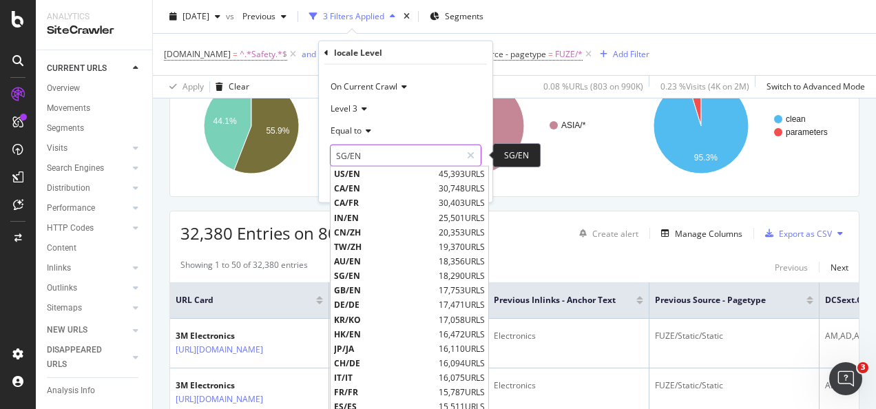
click at [380, 155] on input "SG/EN" at bounding box center [396, 156] width 130 height 22
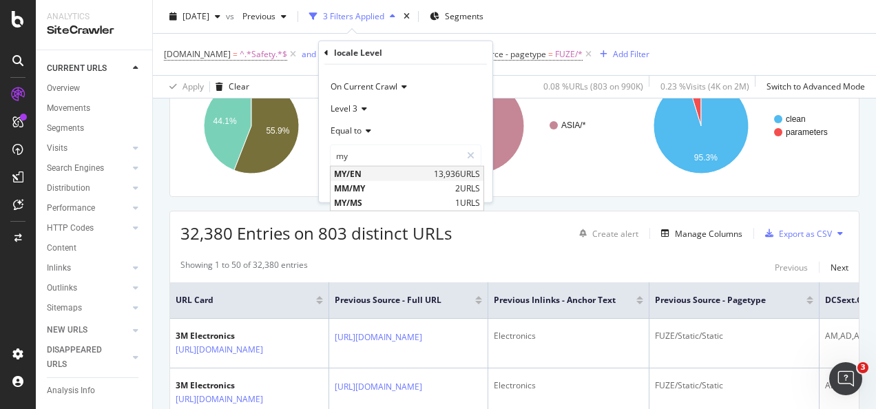
click at [406, 169] on span "MY/EN" at bounding box center [382, 174] width 96 height 12
type input "MY/EN"
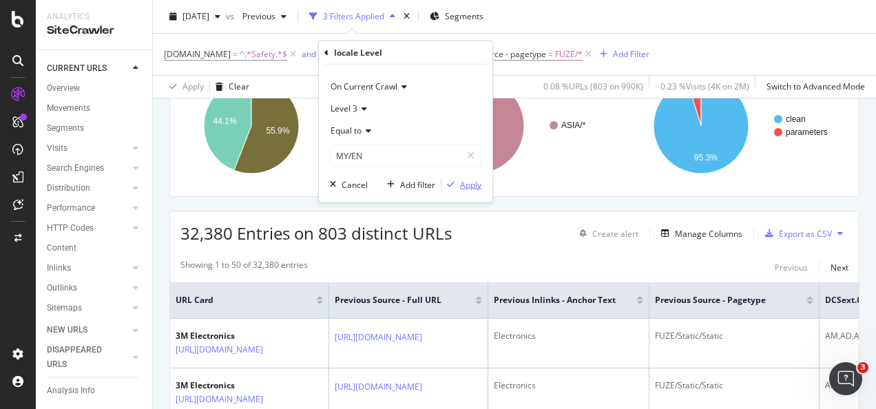
click at [457, 183] on div "button" at bounding box center [450, 184] width 19 height 8
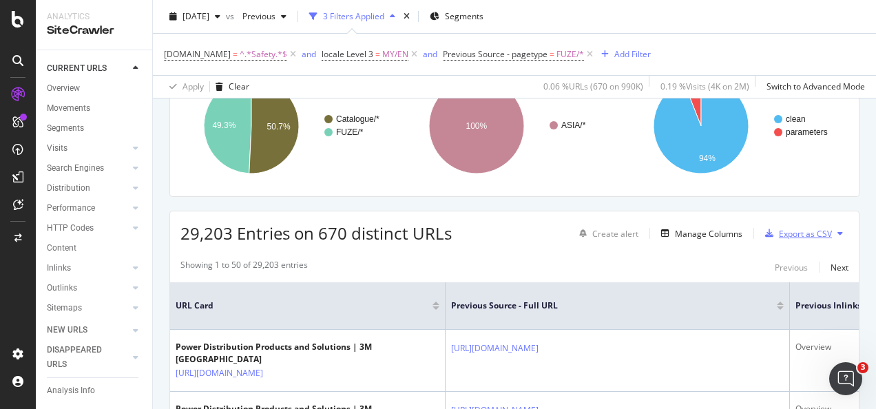
click at [803, 232] on div "Export as CSV" at bounding box center [805, 234] width 53 height 12
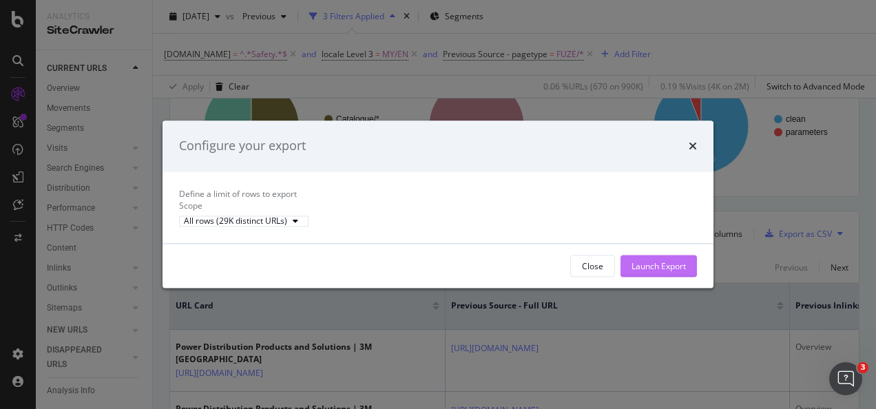
click at [660, 272] on div "Launch Export" at bounding box center [659, 266] width 54 height 12
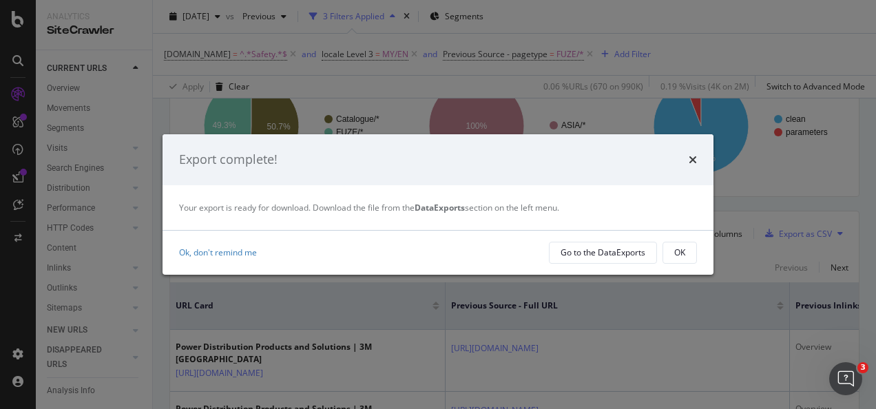
drag, startPoint x: 689, startPoint y: 253, endPoint x: 658, endPoint y: 186, distance: 74.6
click at [689, 252] on button "OK" at bounding box center [680, 253] width 34 height 22
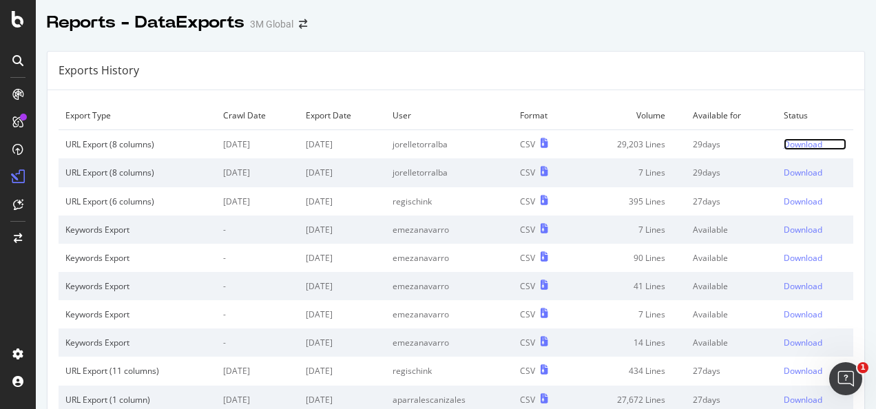
click at [784, 147] on div "Download" at bounding box center [803, 144] width 39 height 12
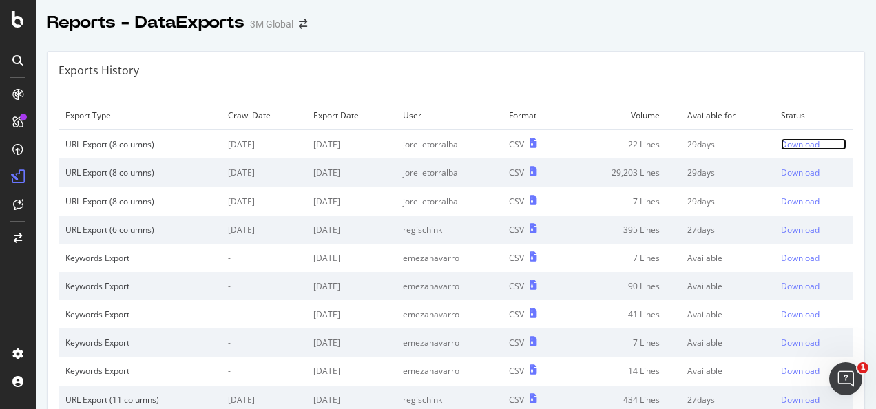
click at [781, 143] on div "Download" at bounding box center [800, 144] width 39 height 12
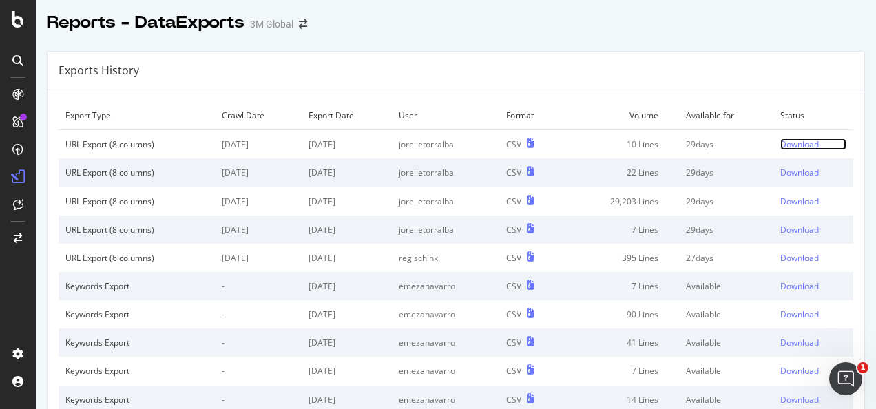
click at [780, 143] on div "Download" at bounding box center [799, 144] width 39 height 12
click at [808, 143] on link "Download" at bounding box center [813, 144] width 66 height 12
click at [798, 143] on div "Download" at bounding box center [799, 144] width 39 height 12
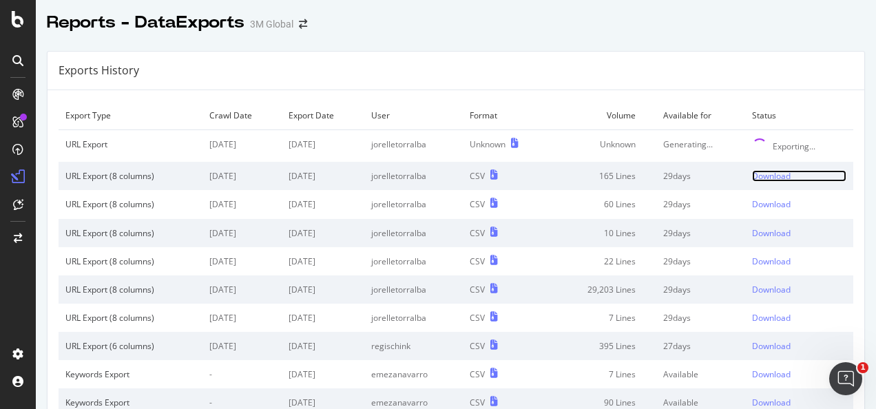
click at [610, 171] on div "Download" at bounding box center [771, 176] width 39 height 12
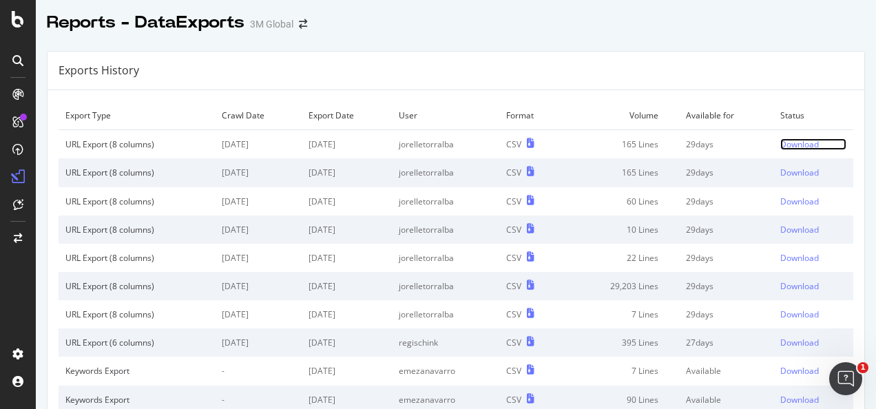
click at [784, 143] on div "Download" at bounding box center [799, 144] width 39 height 12
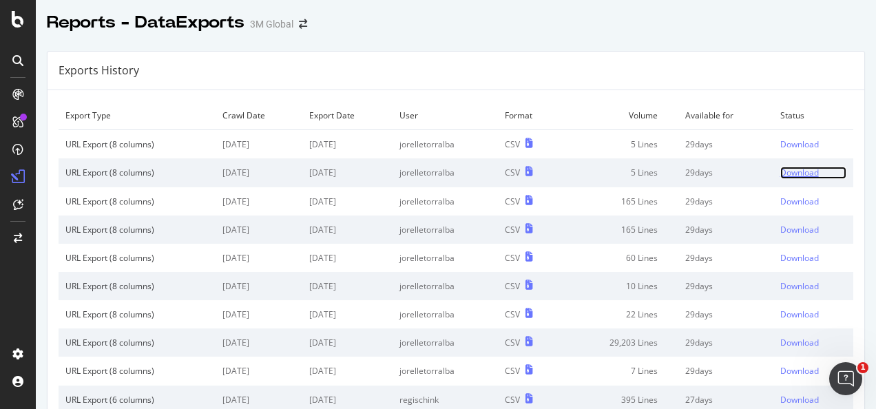
click at [780, 172] on div "Download" at bounding box center [799, 173] width 39 height 12
click at [780, 147] on div "Download" at bounding box center [799, 144] width 39 height 12
